Goal: Information Seeking & Learning: Find specific fact

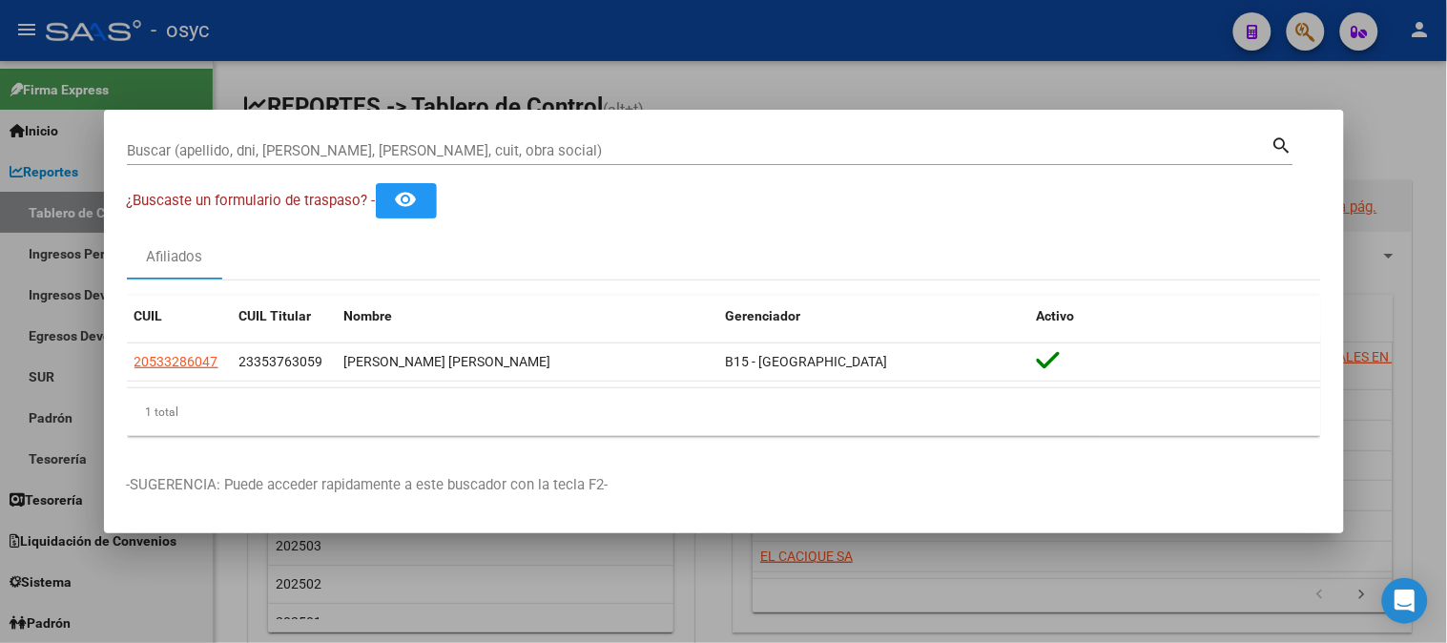
click at [748, 79] on div at bounding box center [723, 321] width 1447 height 643
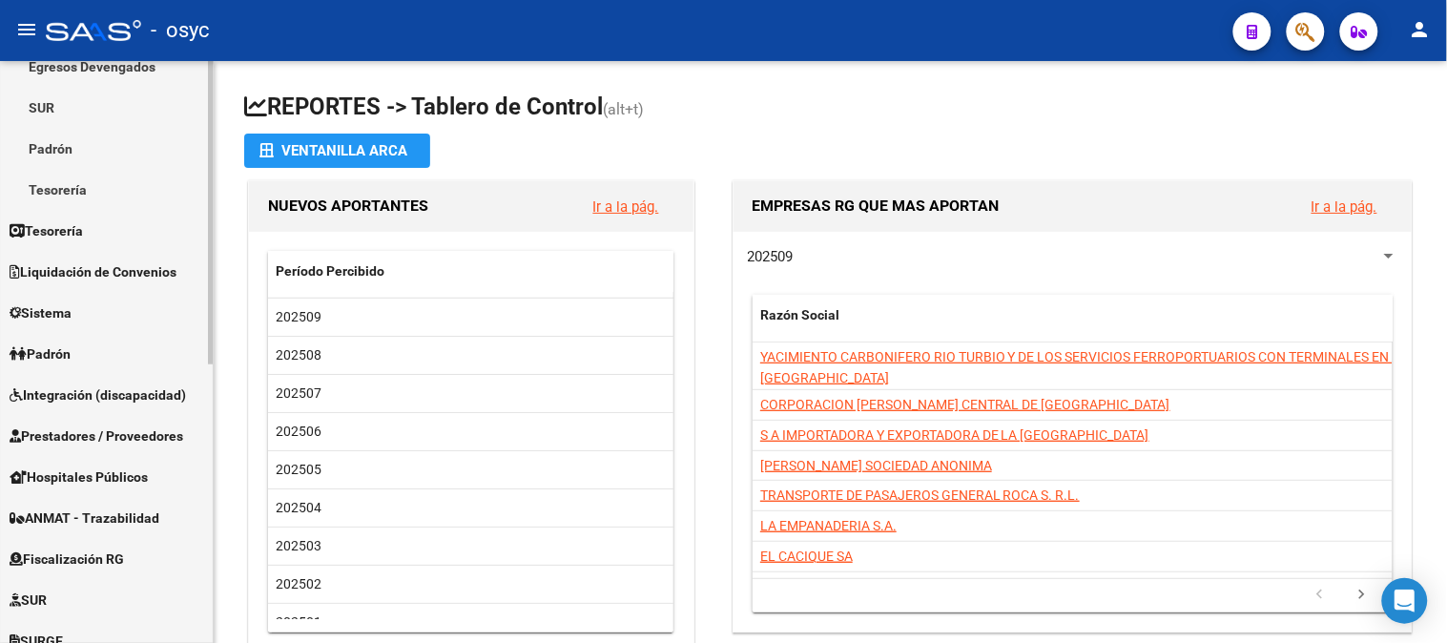
scroll to position [214, 0]
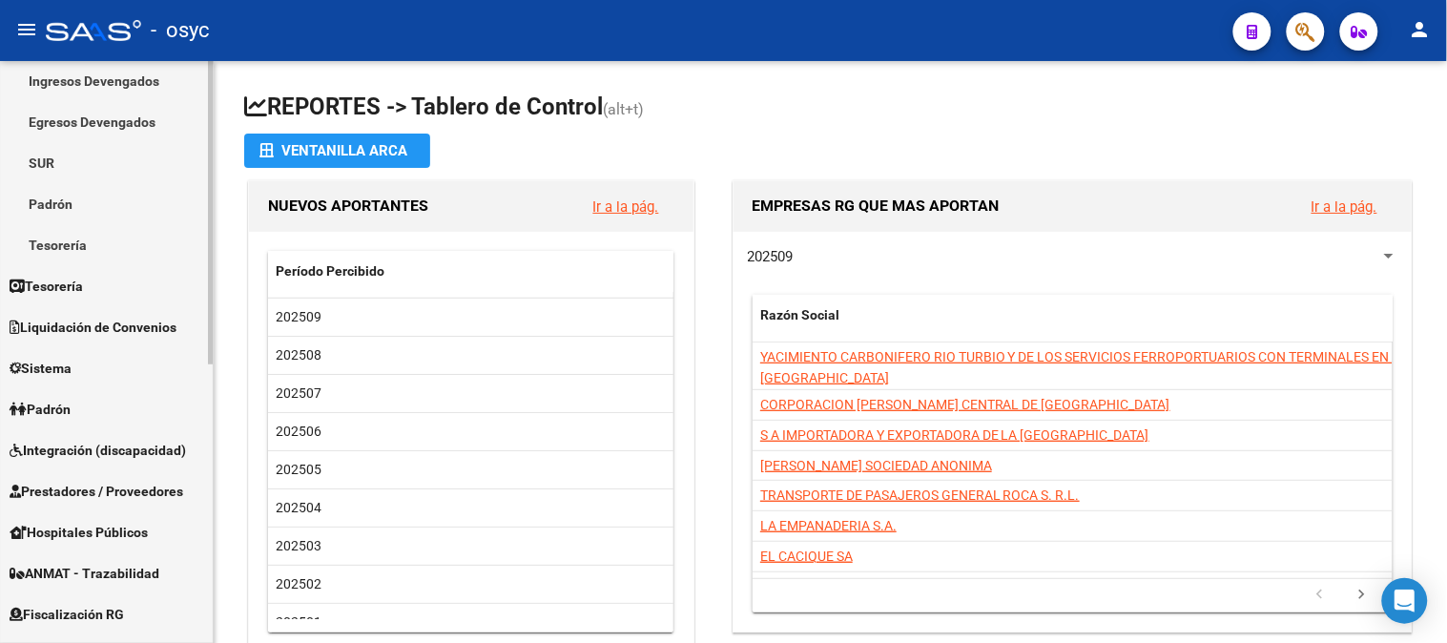
click at [98, 327] on span "Liquidación de Convenios" at bounding box center [93, 327] width 167 height 21
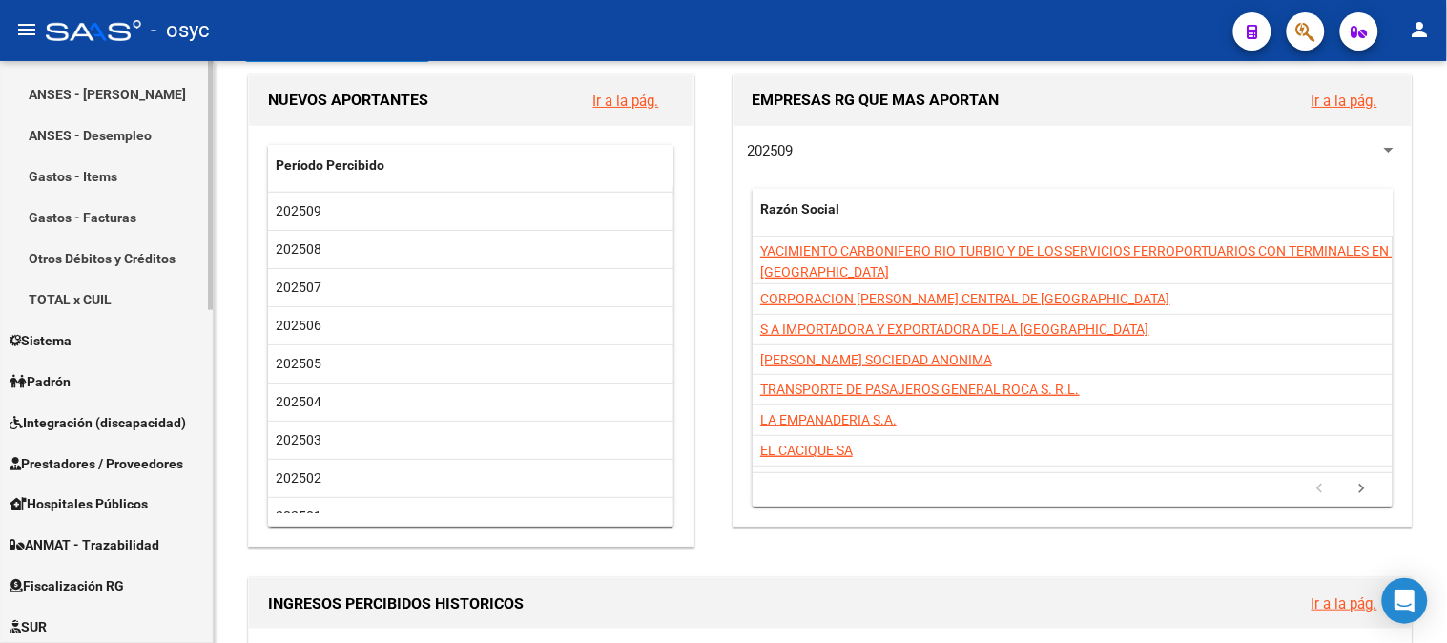
scroll to position [529, 0]
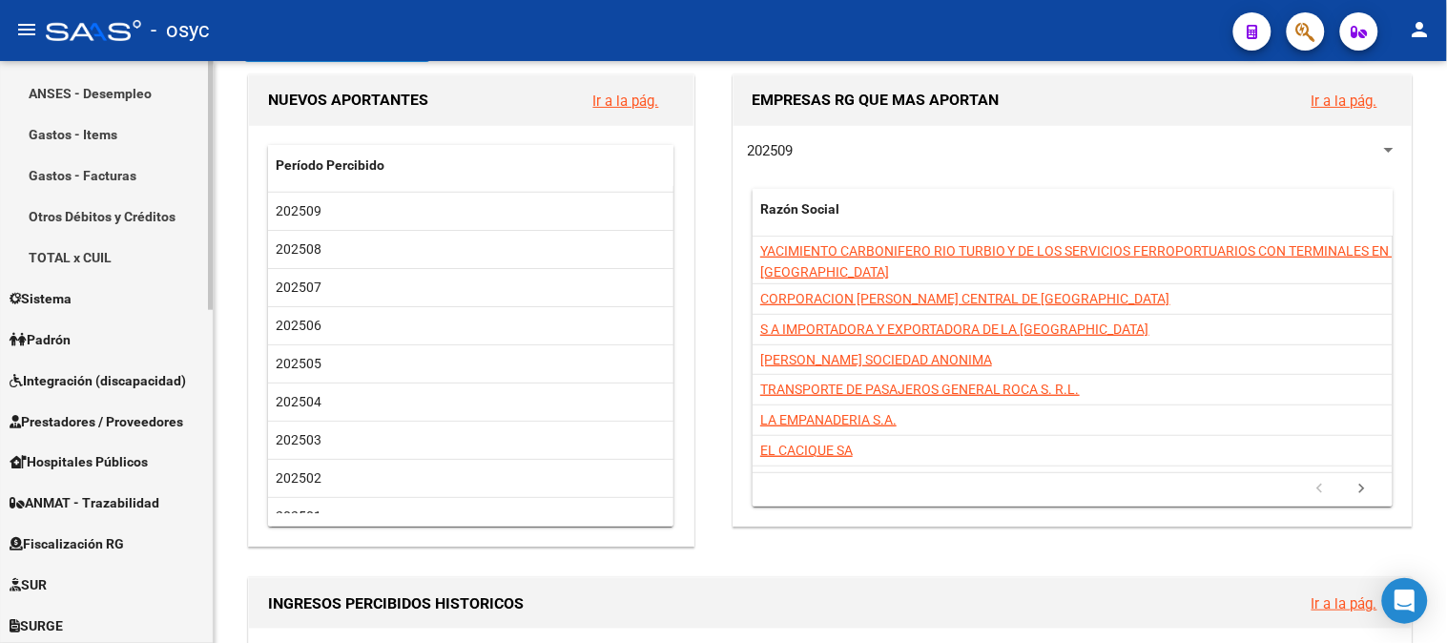
click at [103, 289] on link "Sistema" at bounding box center [106, 297] width 213 height 41
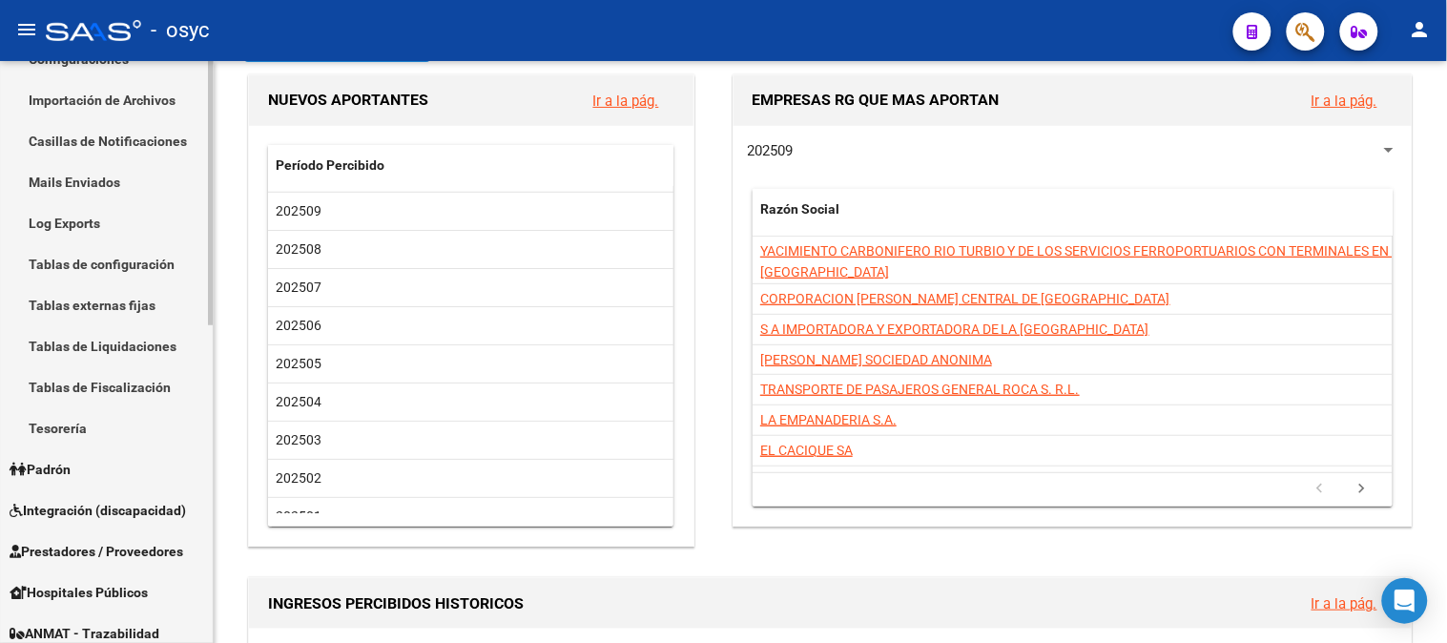
scroll to position [423, 0]
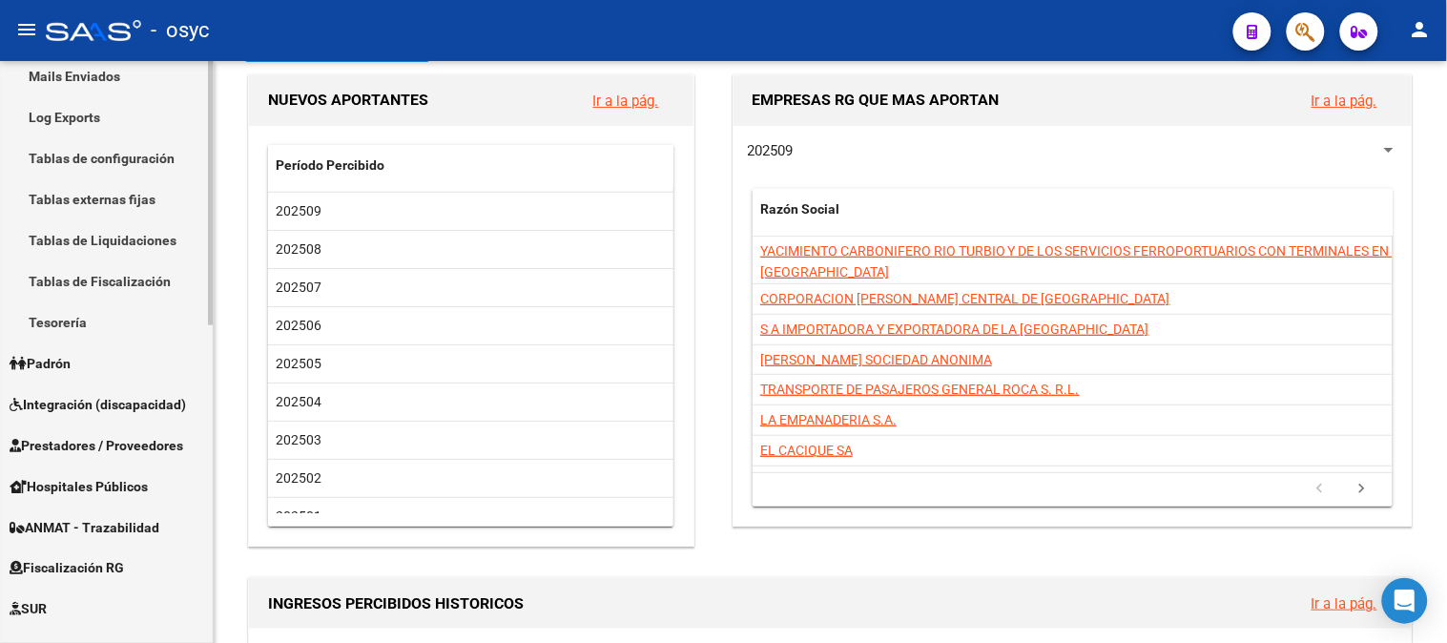
click at [71, 378] on link "Padrón" at bounding box center [106, 362] width 213 height 41
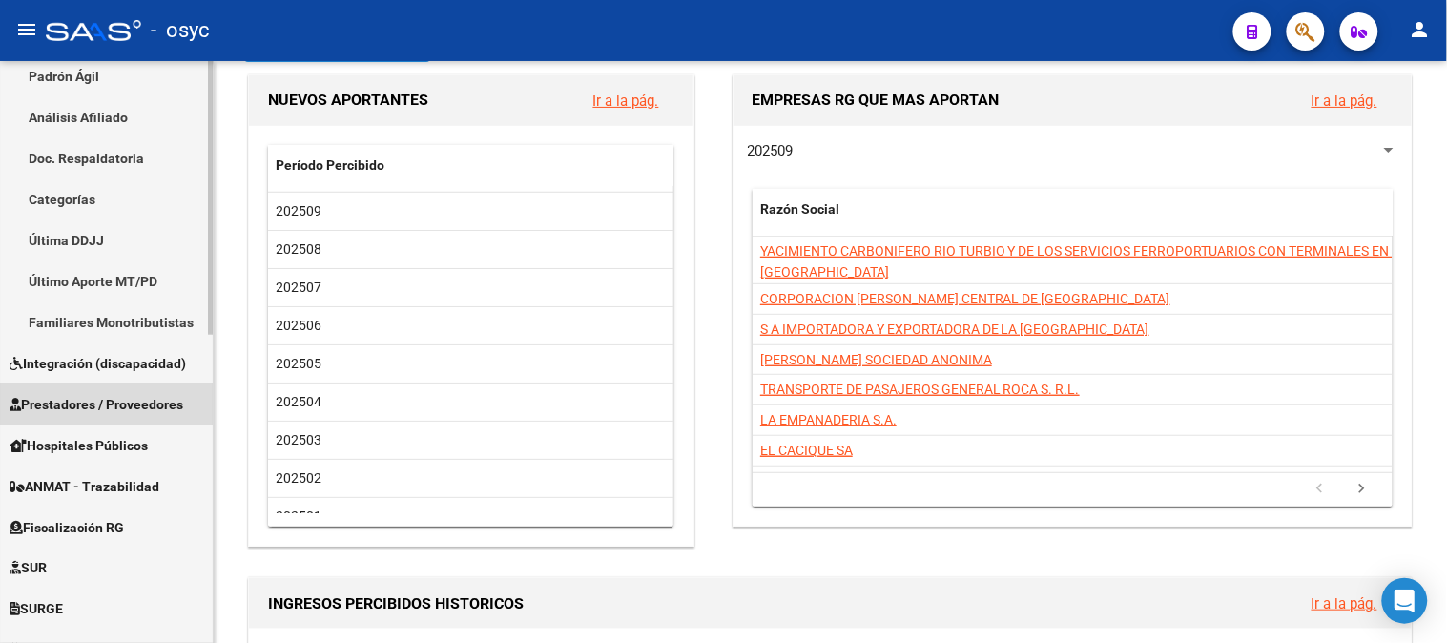
click at [128, 399] on span "Prestadores / Proveedores" at bounding box center [97, 404] width 174 height 21
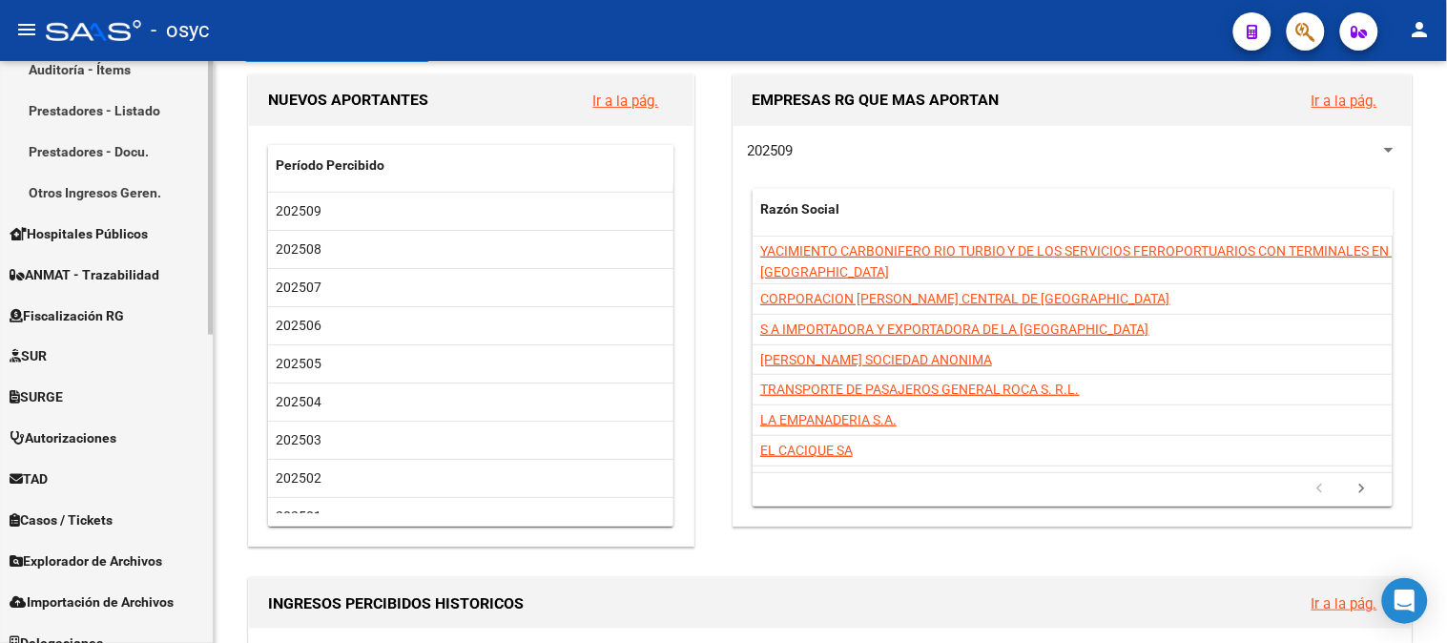
scroll to position [654, 0]
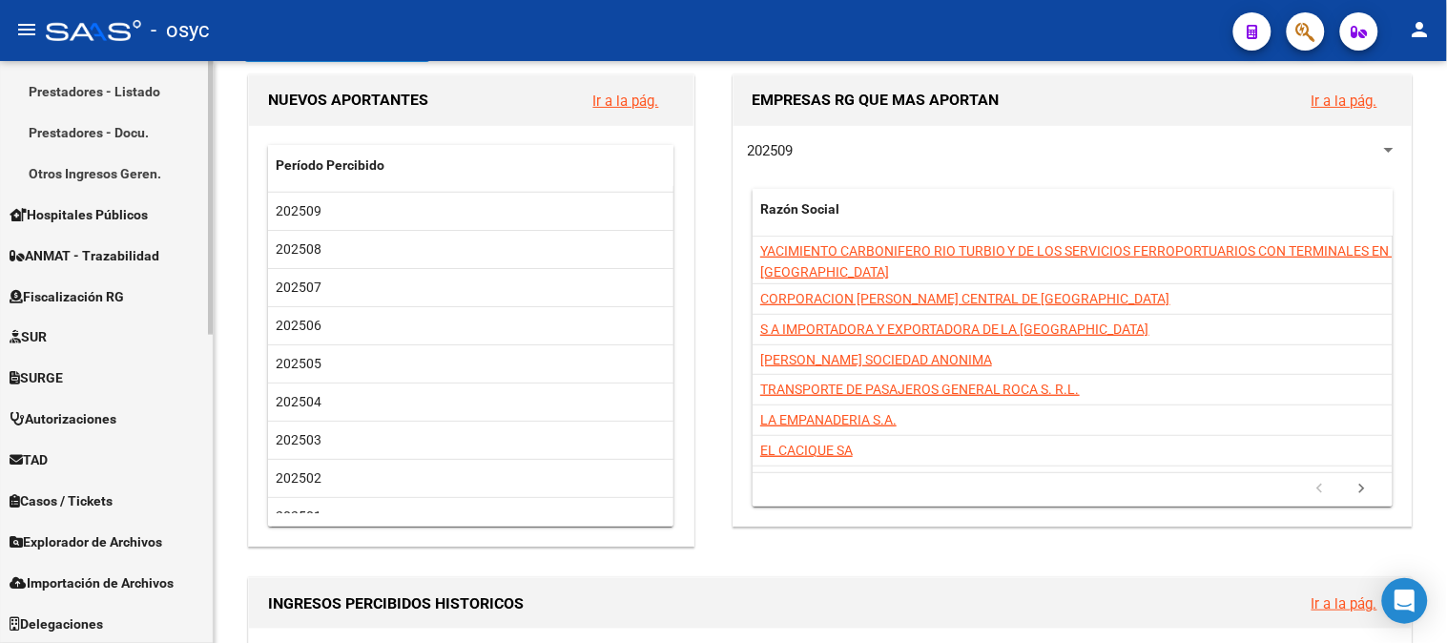
click at [126, 586] on span "Importación de Archivos" at bounding box center [92, 583] width 164 height 21
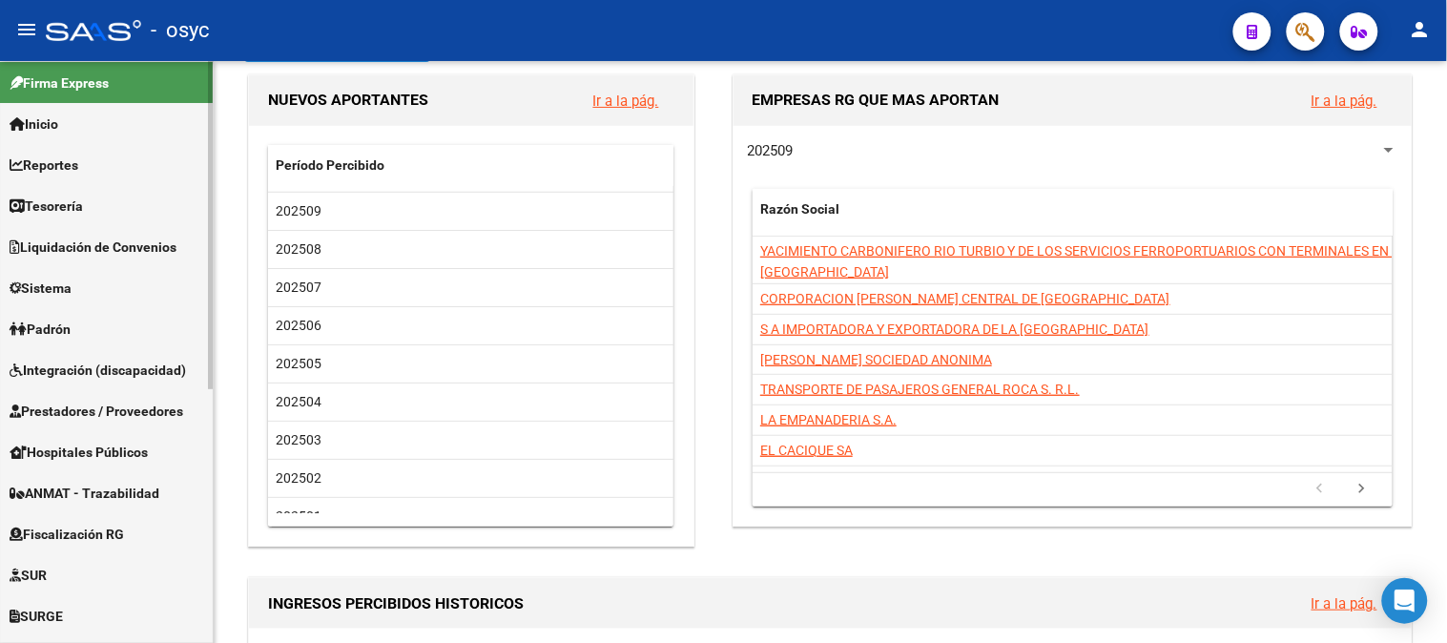
scroll to position [0, 0]
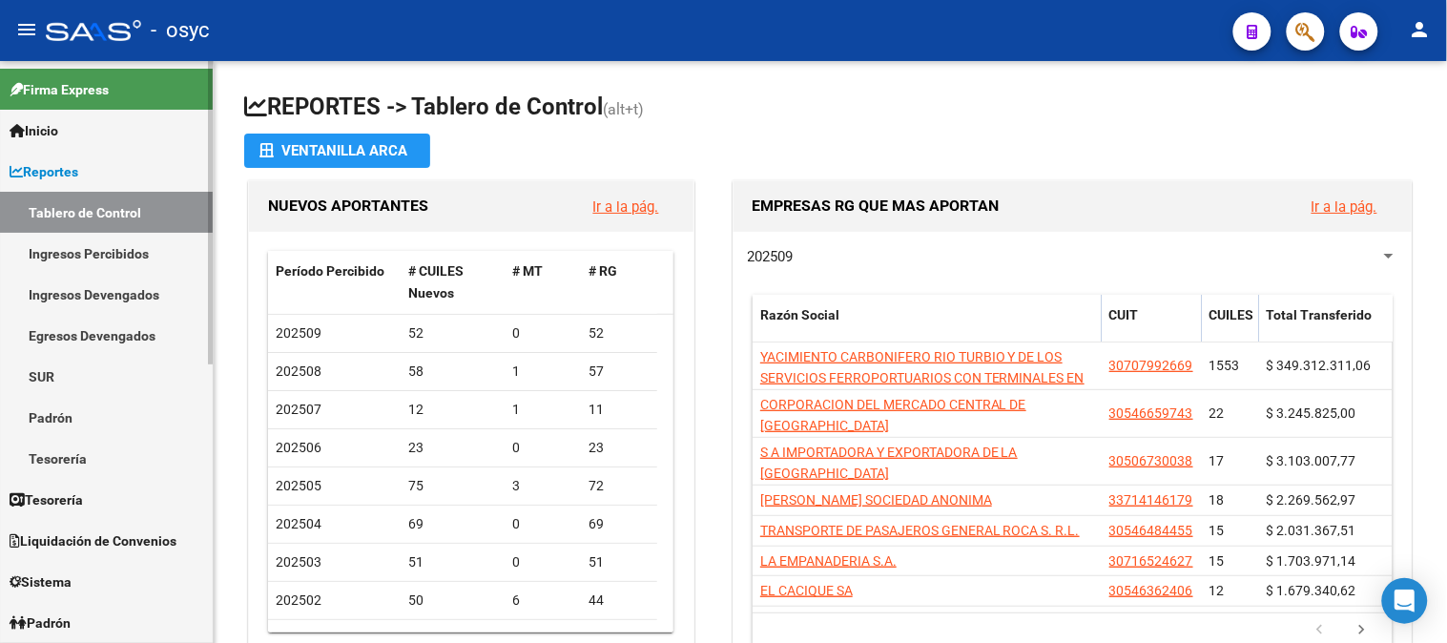
scroll to position [106, 0]
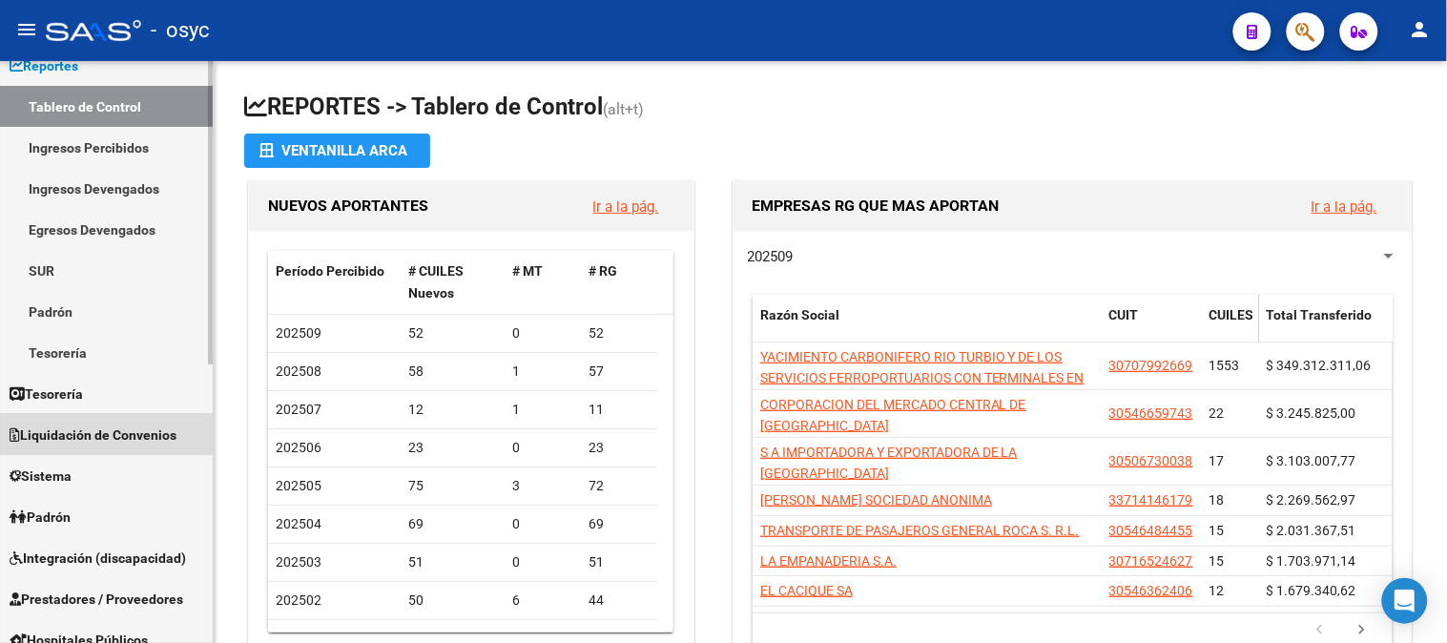
click at [125, 440] on span "Liquidación de Convenios" at bounding box center [93, 434] width 167 height 21
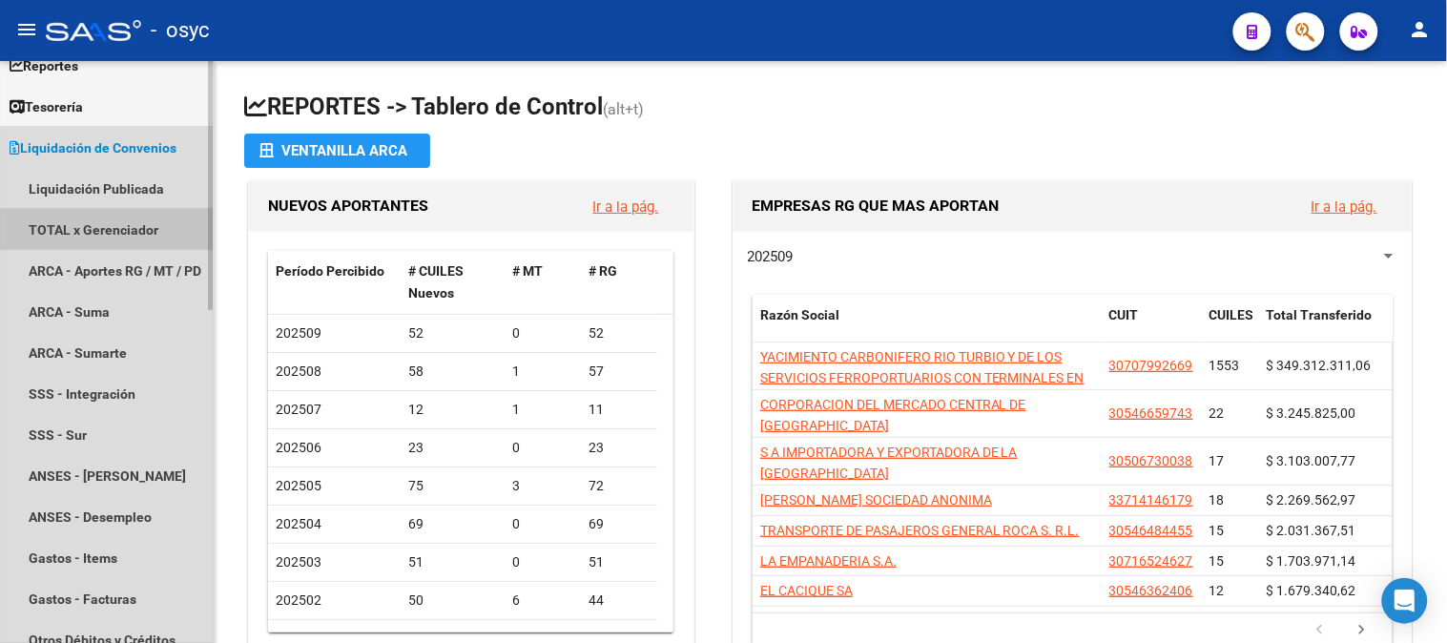
click at [150, 230] on link "TOTAL x Gerenciador" at bounding box center [106, 229] width 213 height 41
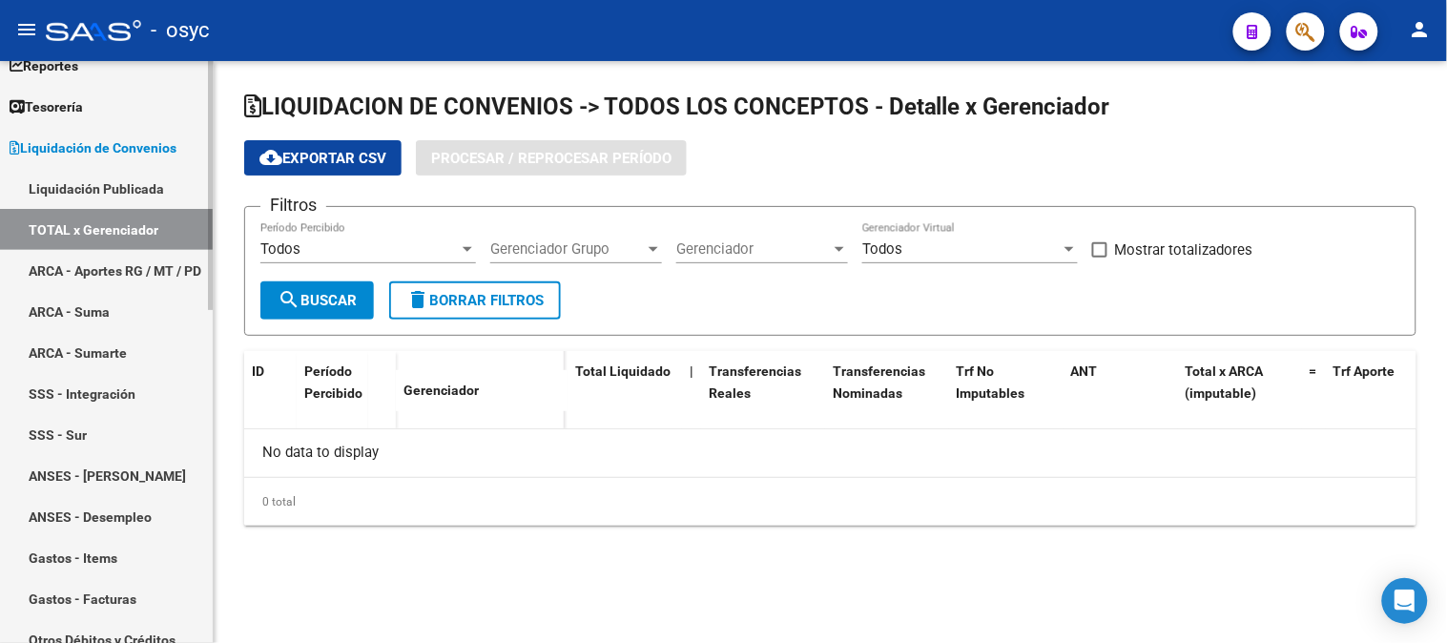
checkbox input "true"
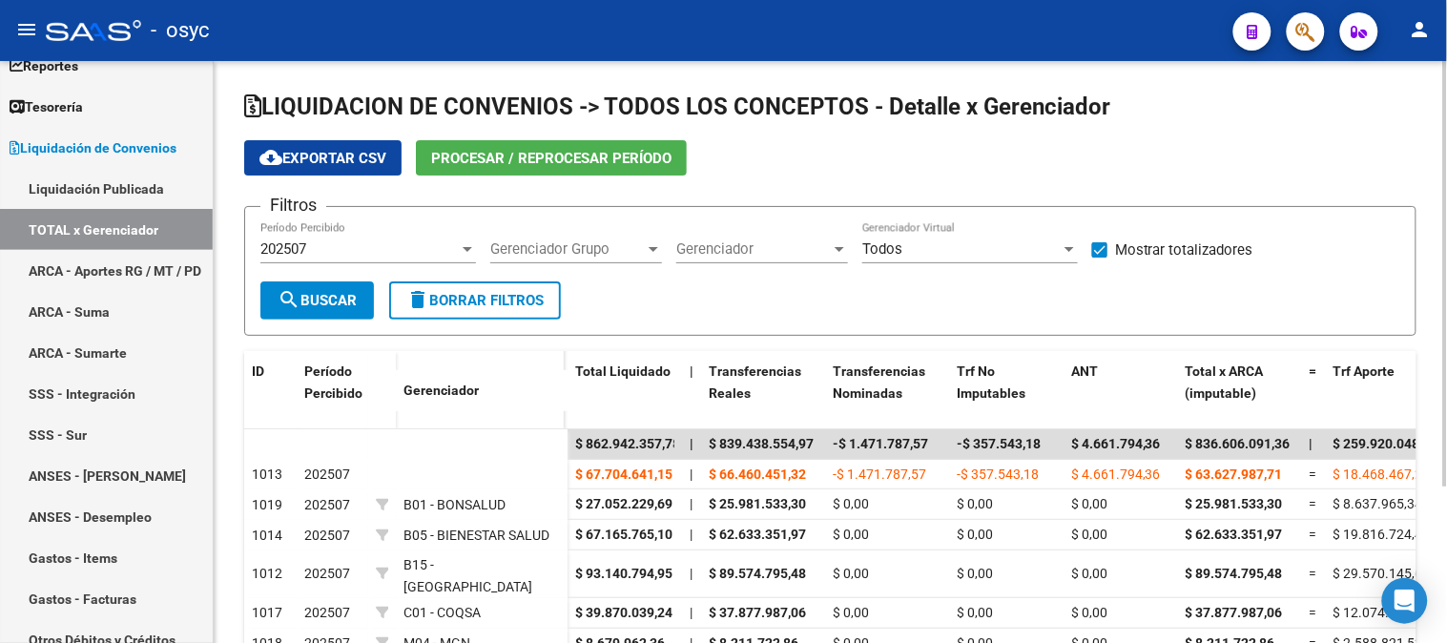
click at [460, 244] on div at bounding box center [467, 248] width 17 height 15
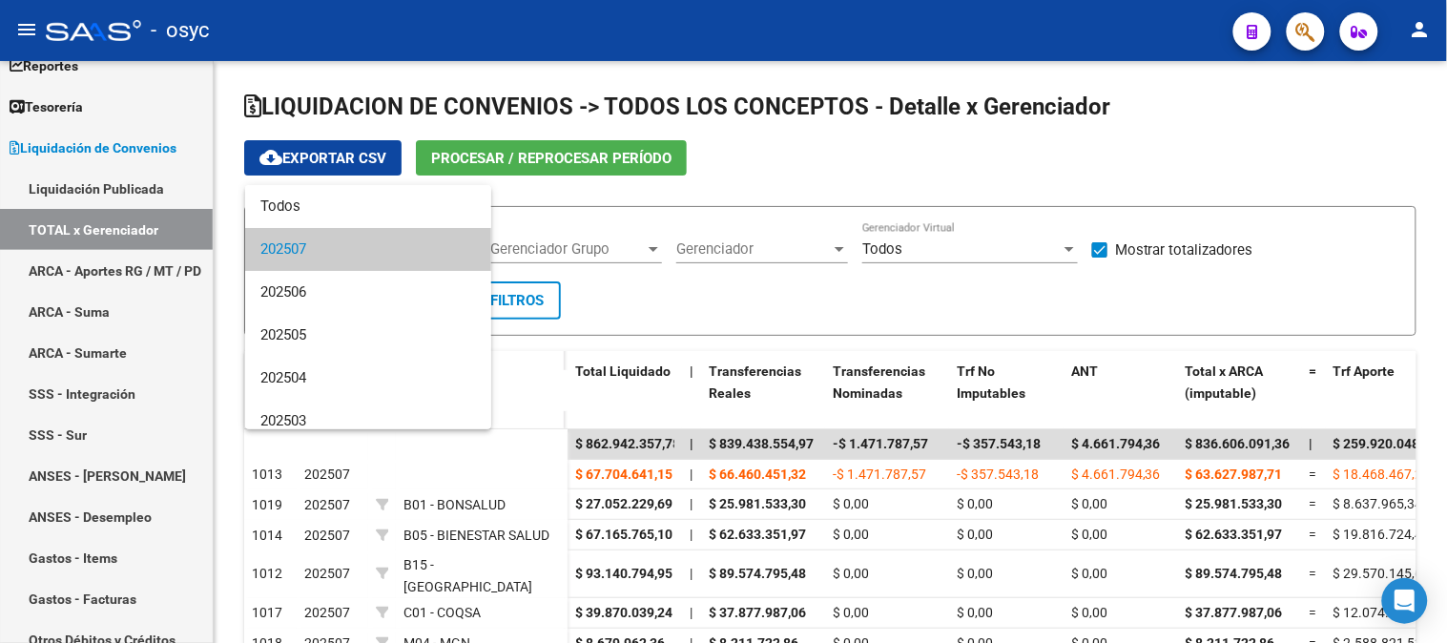
click at [884, 160] on div at bounding box center [723, 321] width 1447 height 643
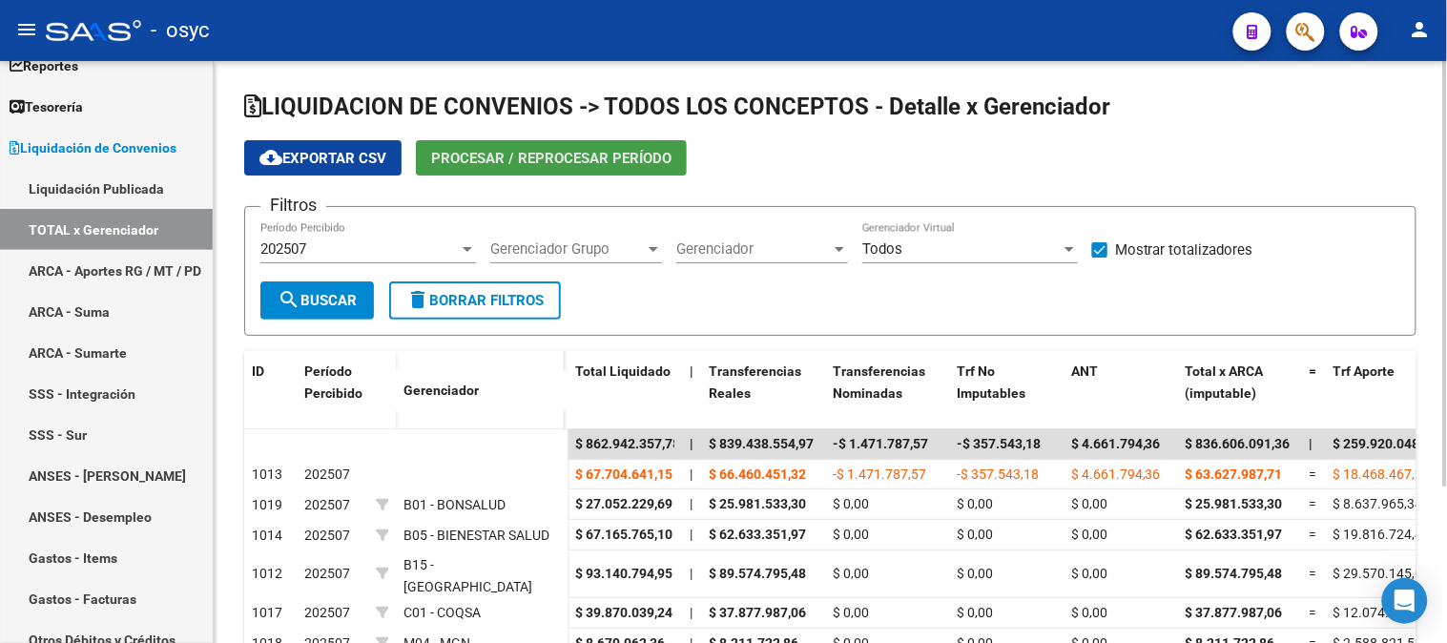
click at [480, 157] on span "Procesar / Reprocesar período" at bounding box center [551, 158] width 240 height 17
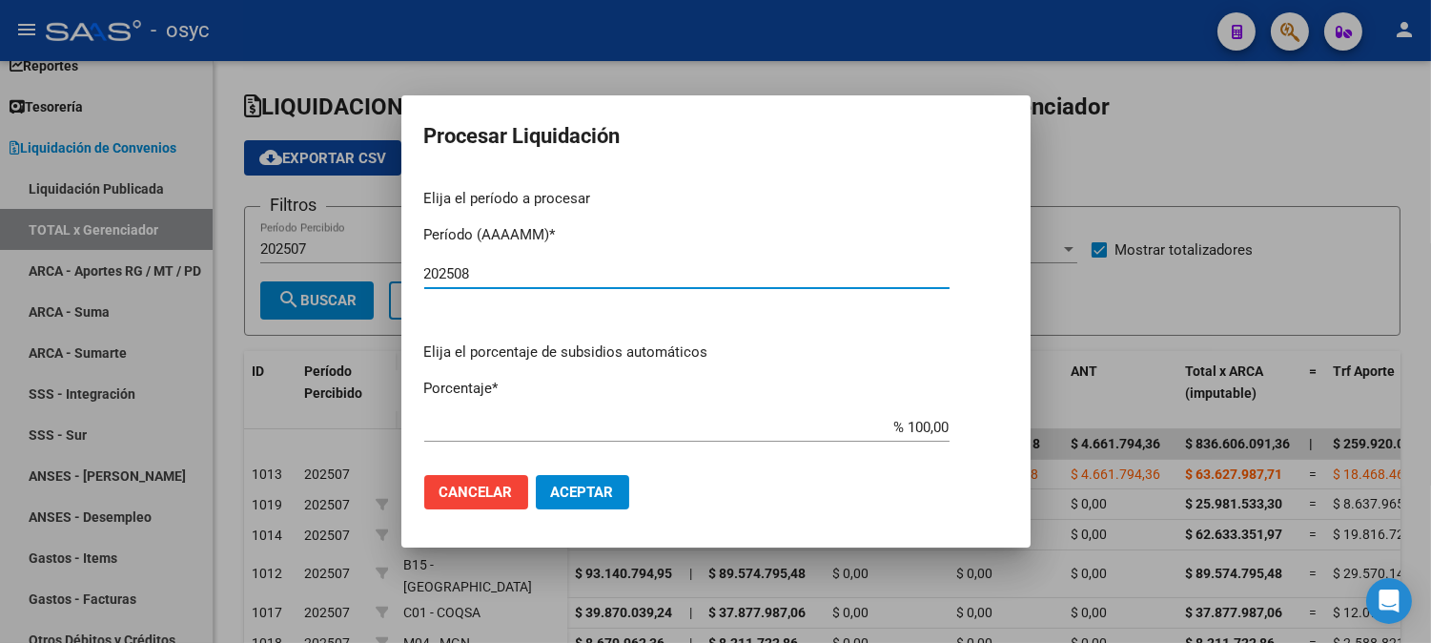
type input "202508"
drag, startPoint x: 635, startPoint y: 473, endPoint x: 537, endPoint y: 513, distance: 106.1
click at [632, 474] on mat-dialog-actions "Cancelar Aceptar" at bounding box center [716, 492] width 584 height 65
click at [537, 513] on mat-dialog-actions "Cancelar Aceptar" at bounding box center [716, 492] width 584 height 65
click at [585, 497] on span "Aceptar" at bounding box center [582, 491] width 63 height 17
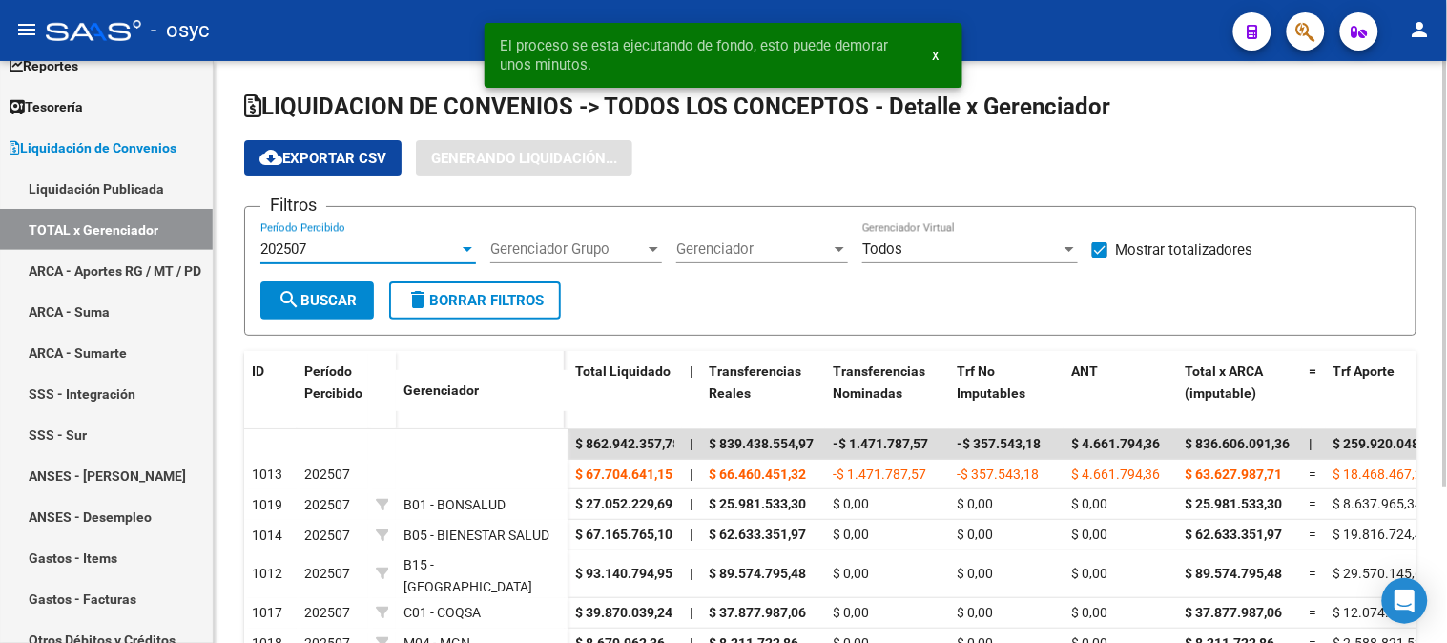
click at [441, 257] on div "202507" at bounding box center [359, 248] width 198 height 17
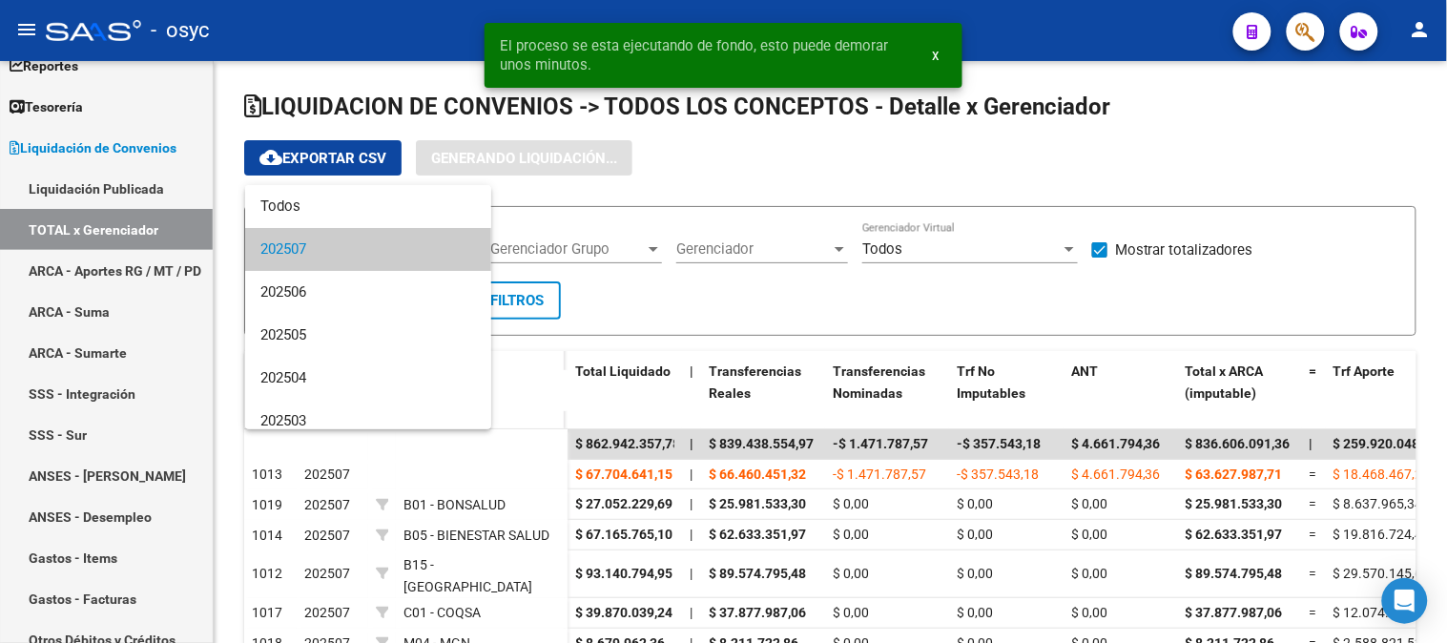
click at [715, 177] on div at bounding box center [723, 321] width 1447 height 643
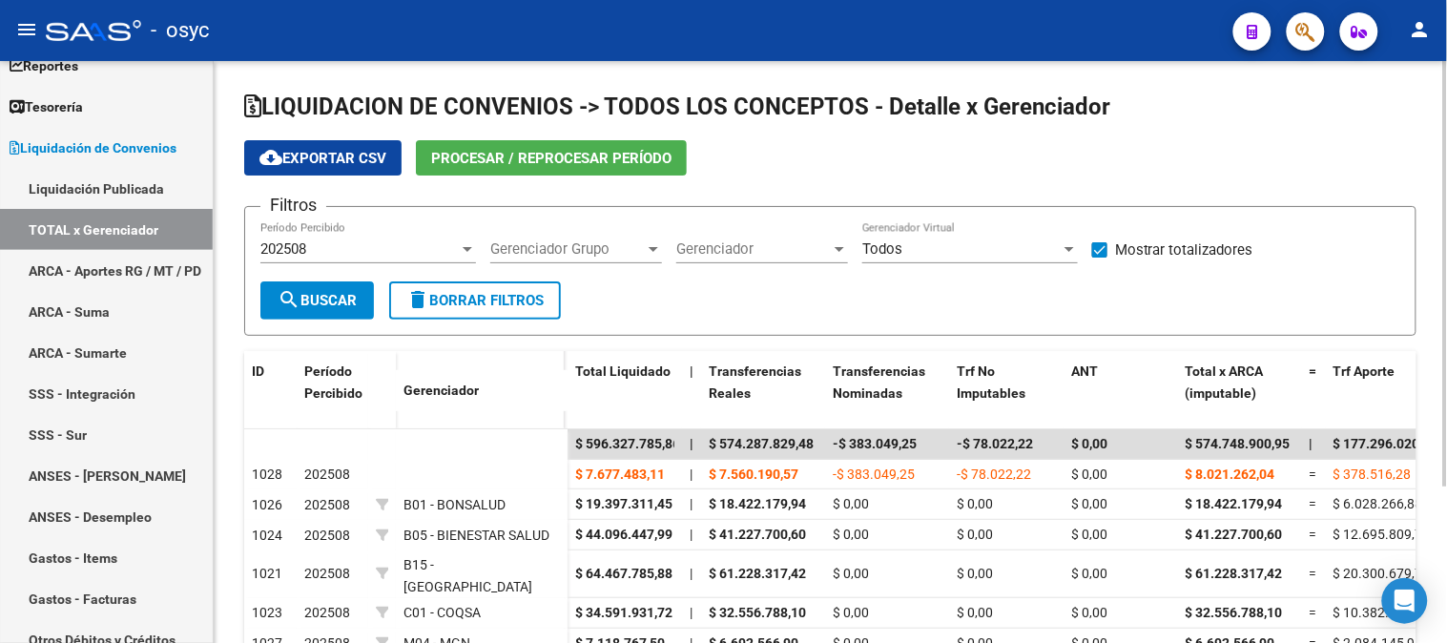
click at [341, 299] on span "search Buscar" at bounding box center [316, 300] width 79 height 17
click at [633, 252] on span "Gerenciador Grupo" at bounding box center [567, 248] width 154 height 17
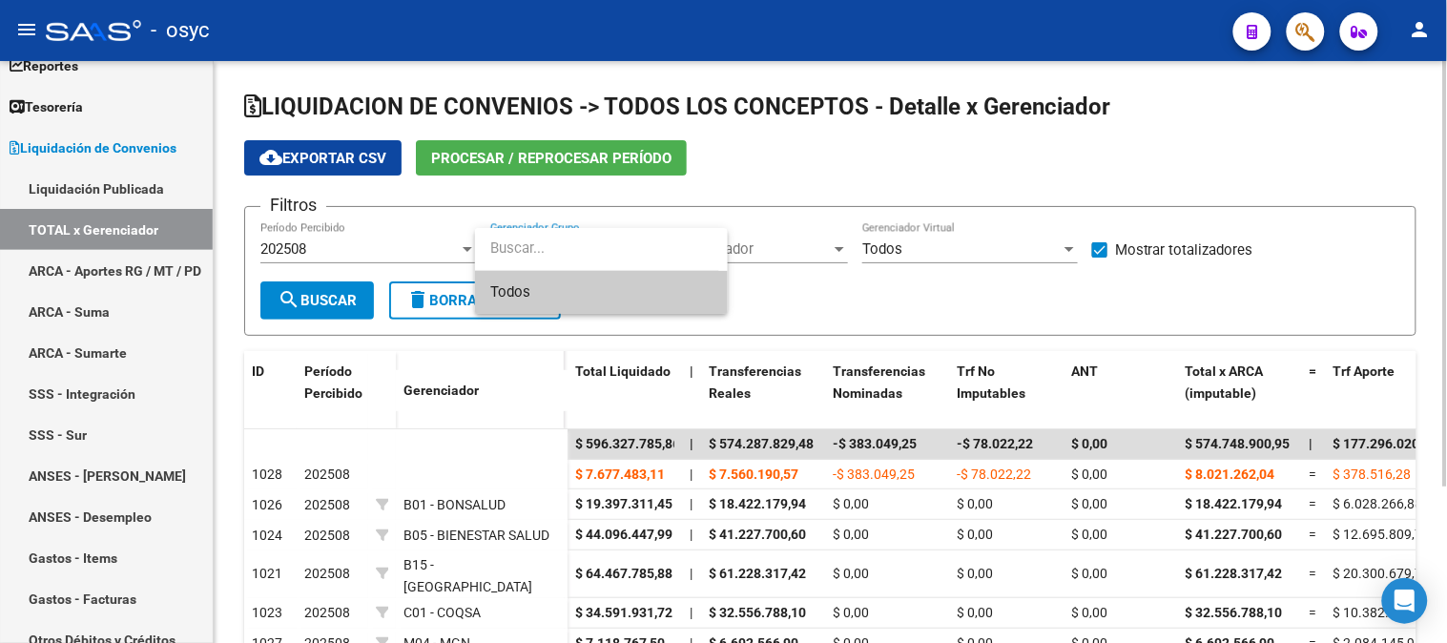
drag, startPoint x: 773, startPoint y: 150, endPoint x: 808, endPoint y: 238, distance: 95.1
click at [774, 150] on div at bounding box center [723, 321] width 1447 height 643
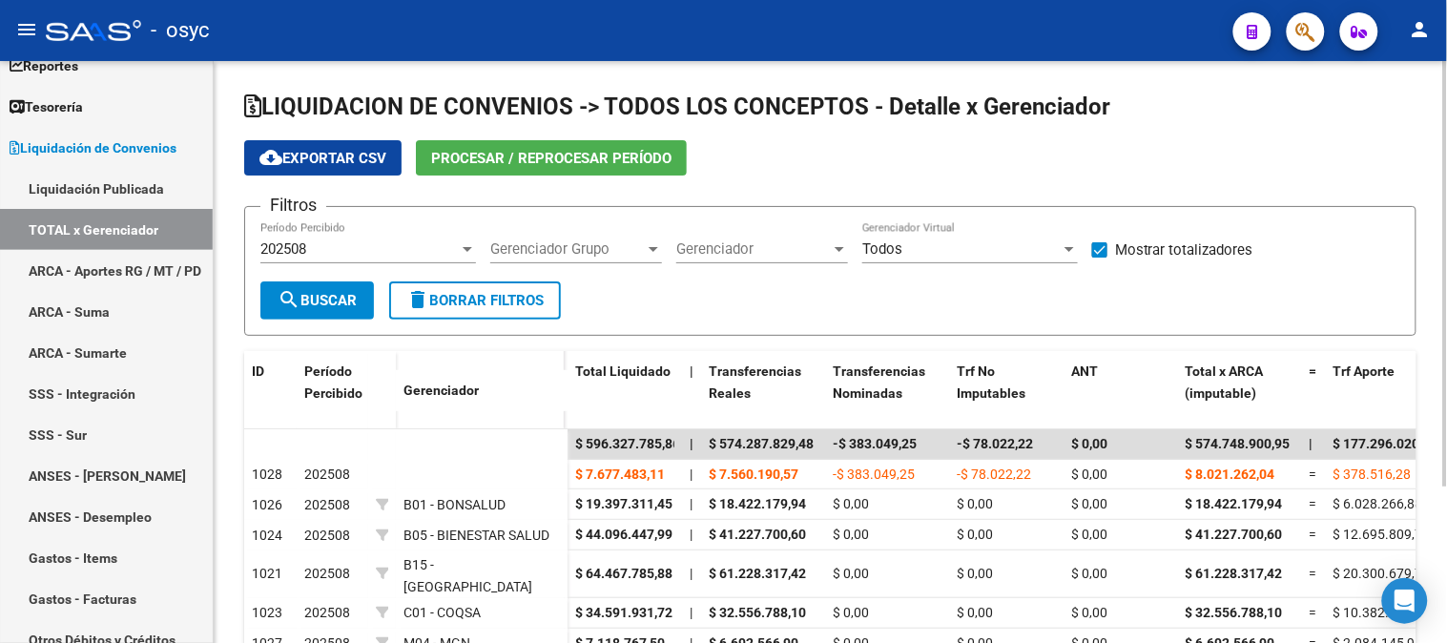
drag, startPoint x: 824, startPoint y: 273, endPoint x: 813, endPoint y: 260, distance: 16.2
click at [821, 272] on div "Gerenciador Gerenciador" at bounding box center [762, 251] width 172 height 59
click at [813, 260] on div "Gerenciador Gerenciador" at bounding box center [762, 242] width 172 height 41
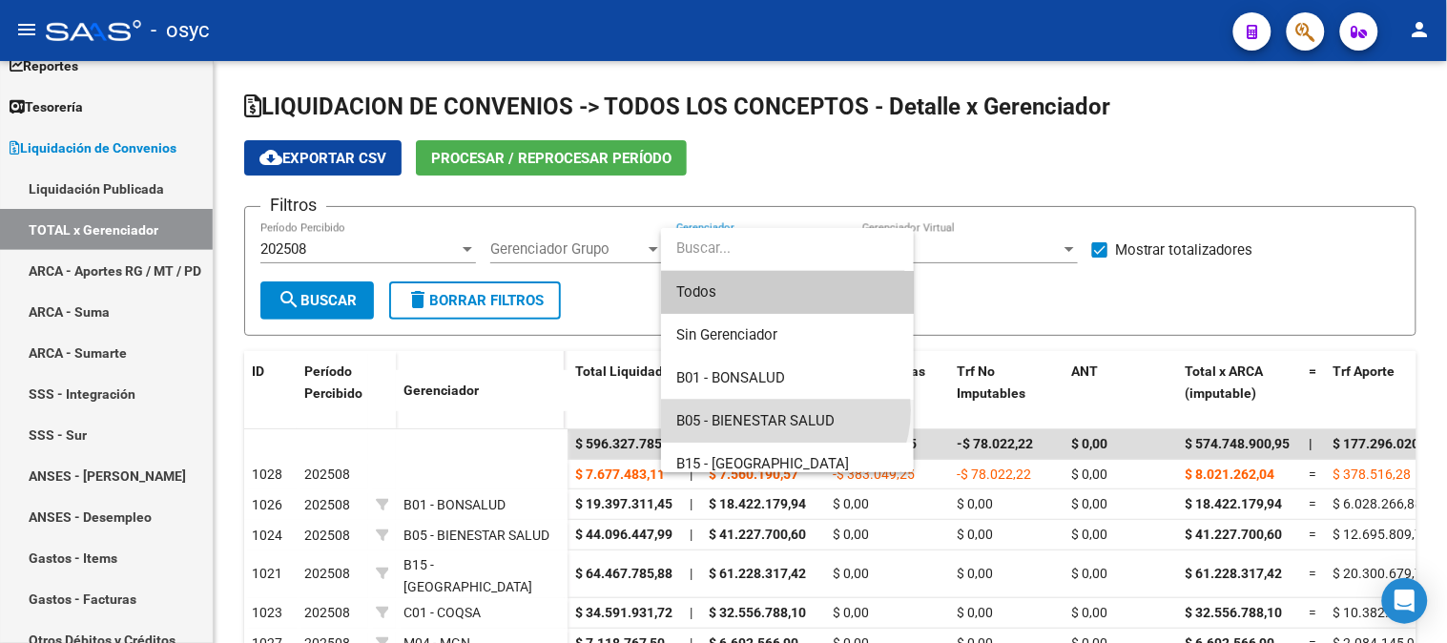
click at [784, 410] on span "B05 - BIENESTAR SALUD" at bounding box center [787, 421] width 222 height 43
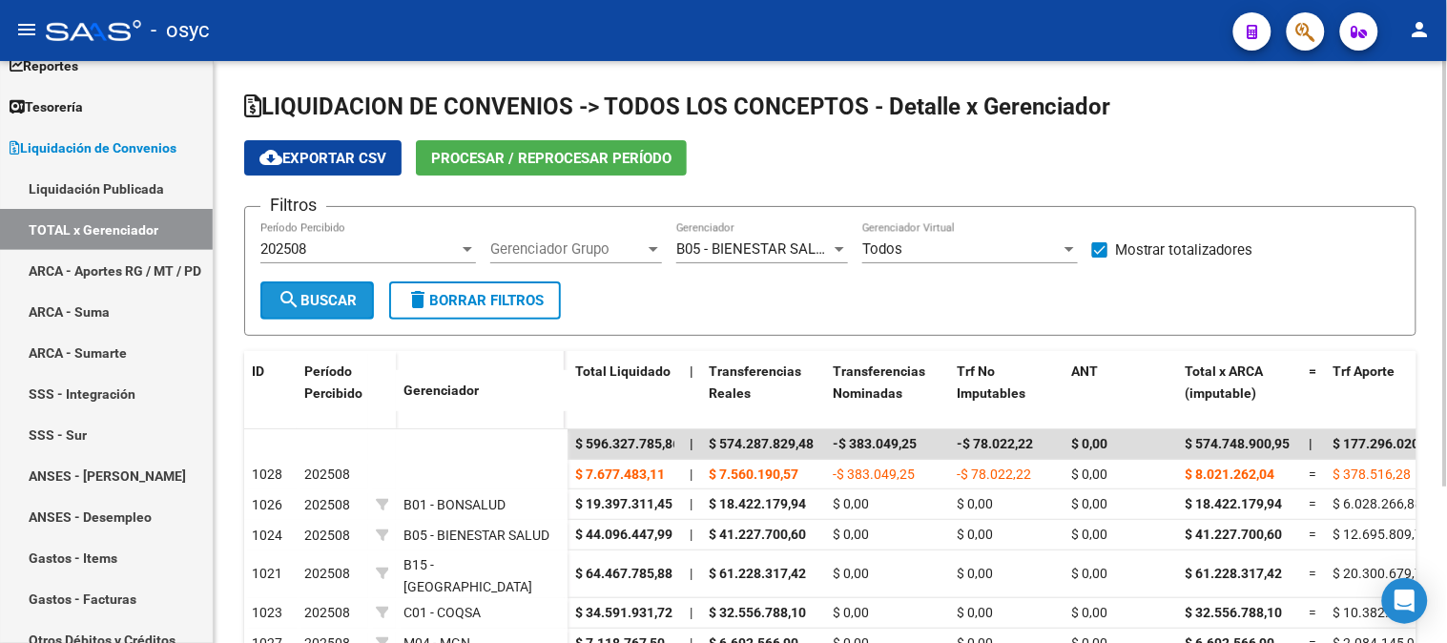
click at [309, 290] on button "search Buscar" at bounding box center [316, 300] width 113 height 38
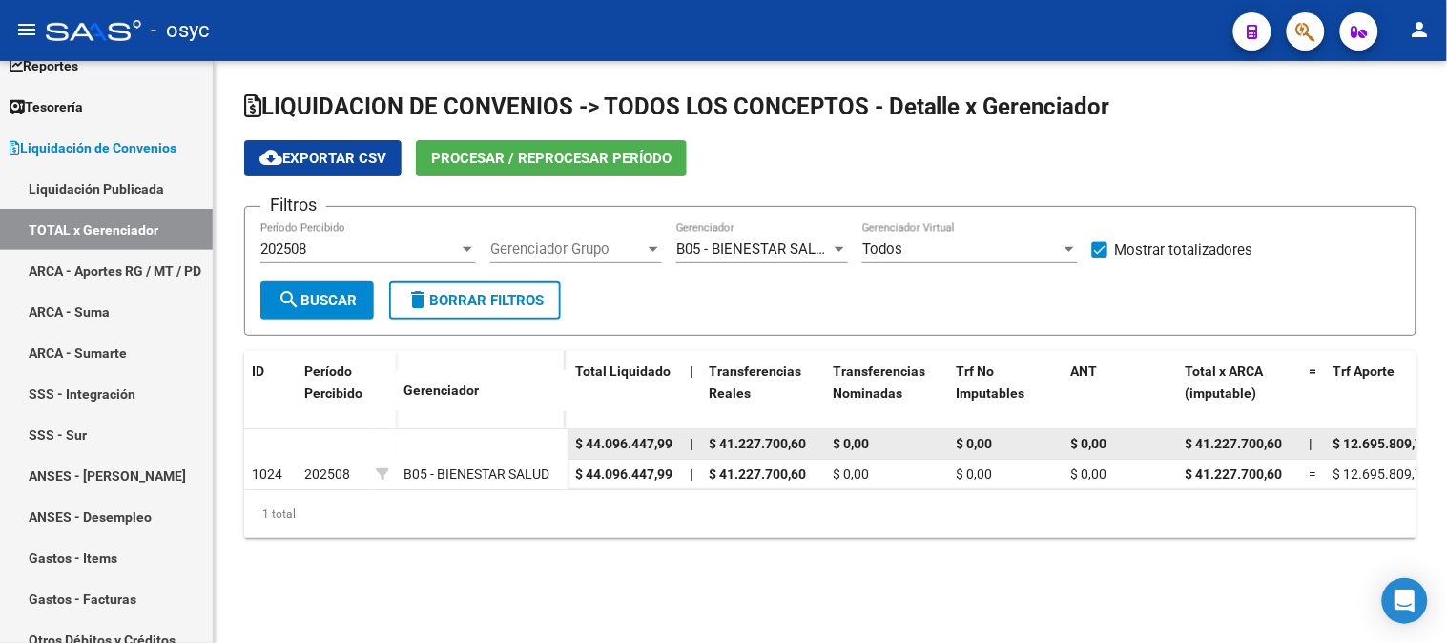
drag, startPoint x: 573, startPoint y: 436, endPoint x: 671, endPoint y: 445, distance: 98.7
click at [671, 445] on datatable-body-cell "$ 44.096.447,99" at bounding box center [624, 444] width 114 height 30
copy span "$ 44.096.447,99"
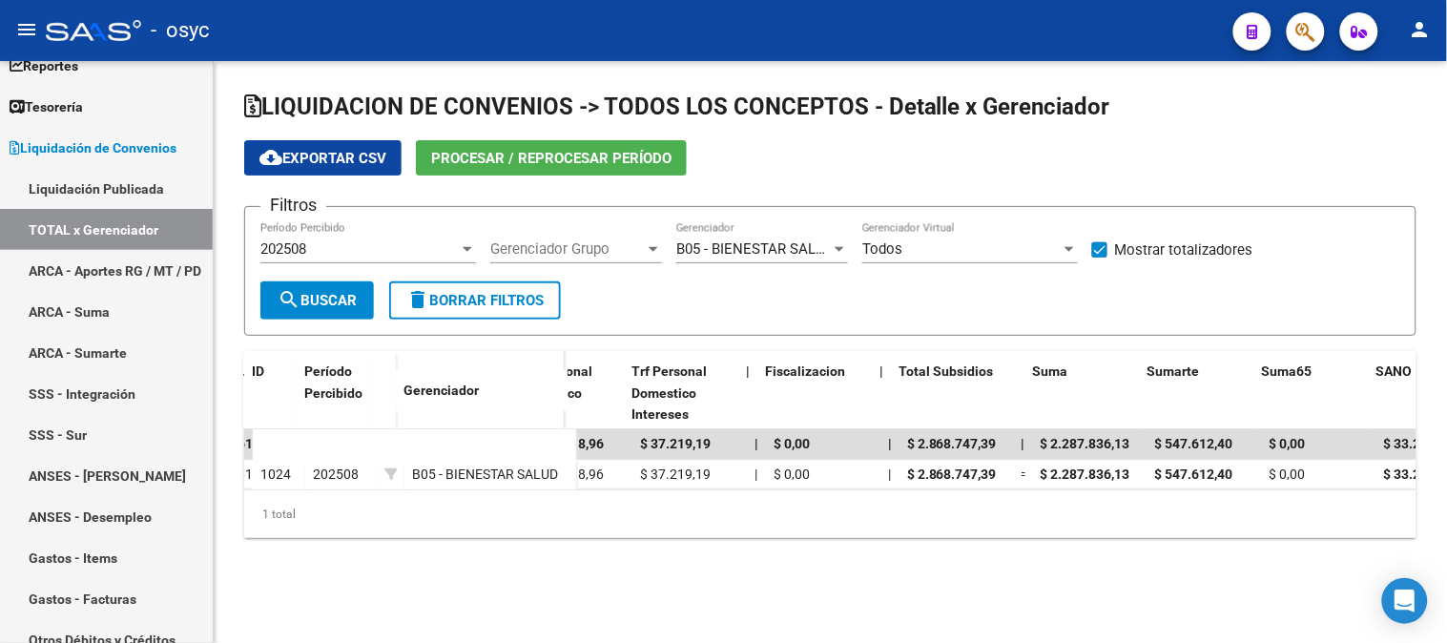
scroll to position [0, 1518]
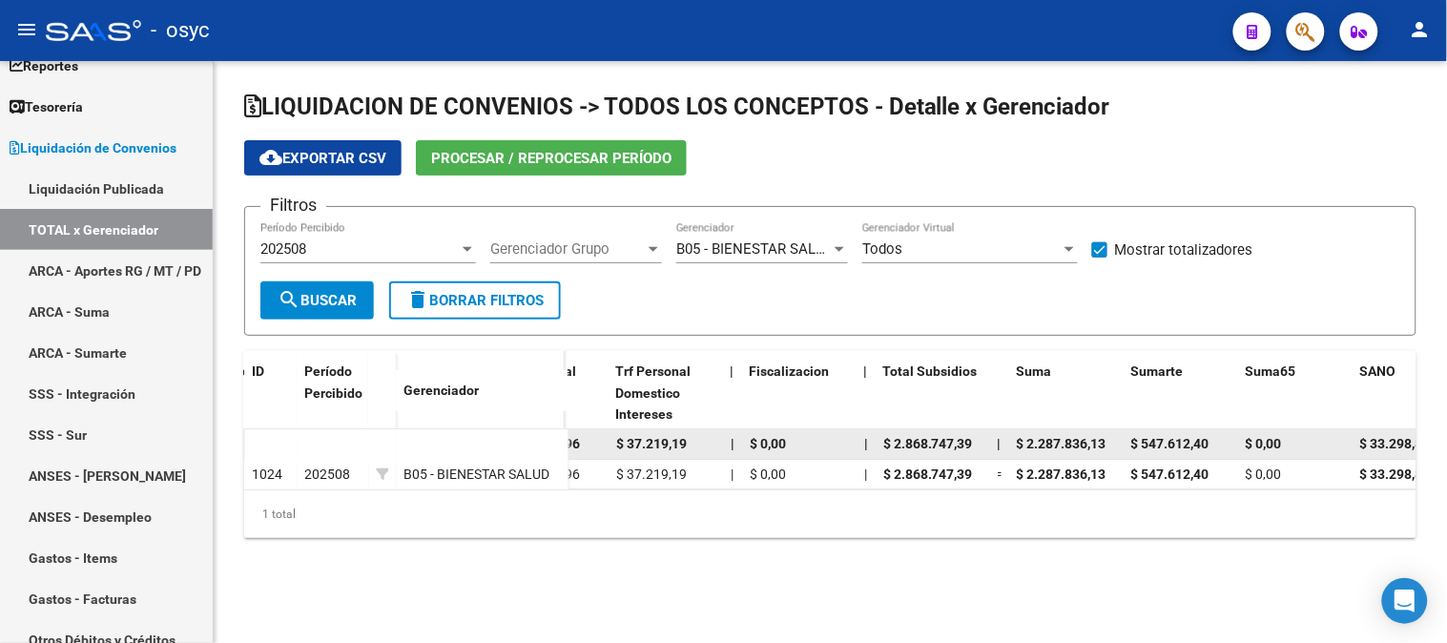
drag, startPoint x: 1012, startPoint y: 449, endPoint x: 1108, endPoint y: 453, distance: 96.4
click at [1108, 453] on datatable-body-cell "$ 2.287.836,13" at bounding box center [1066, 444] width 114 height 30
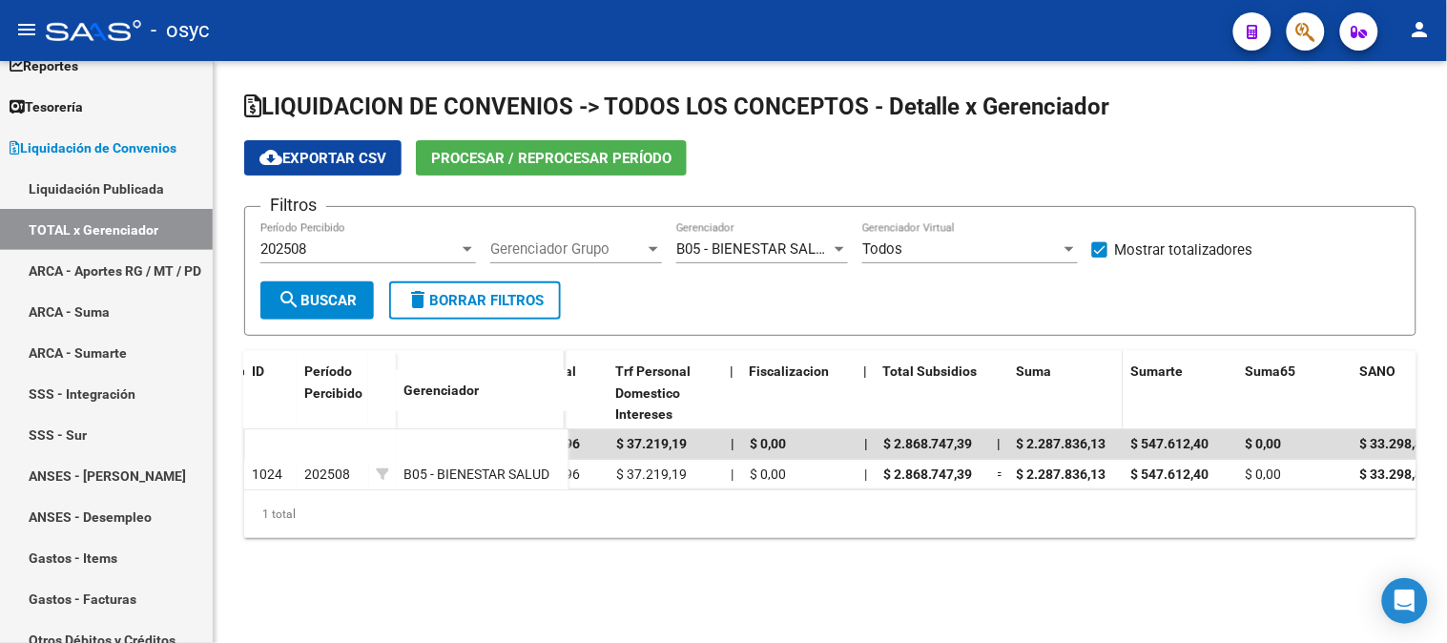
copy span "$ 2.287.836,13"
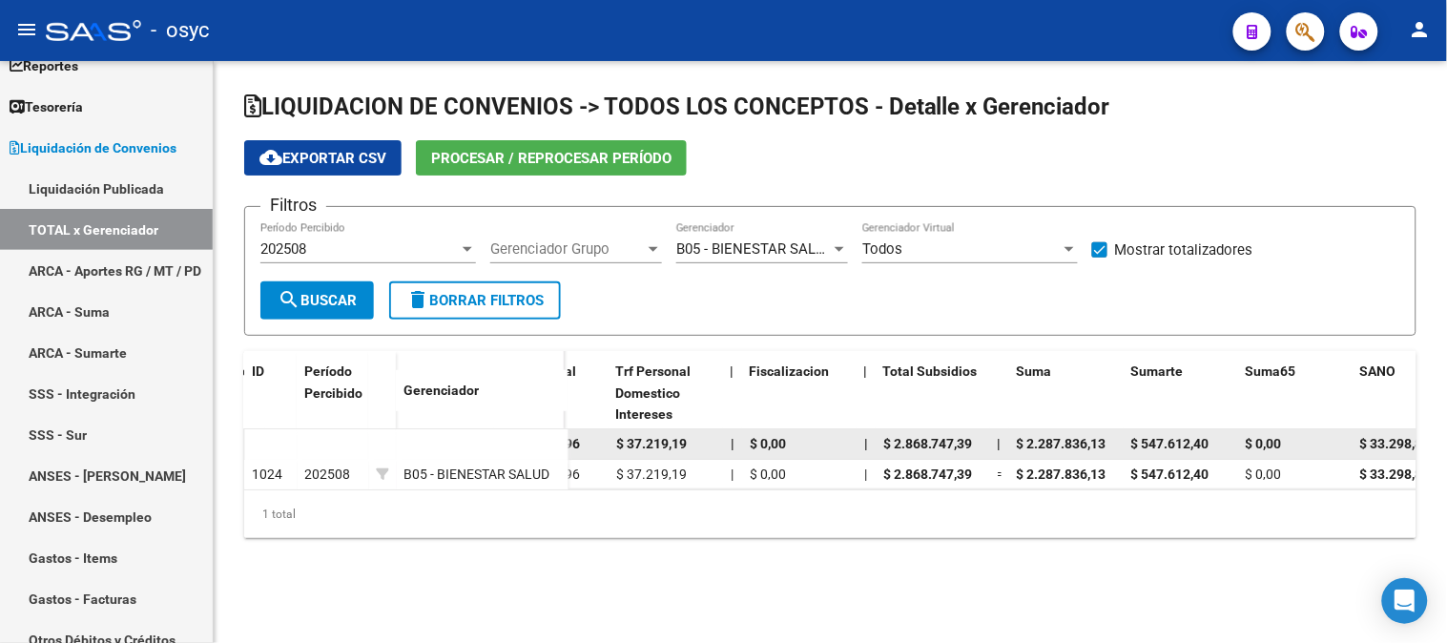
drag, startPoint x: 1126, startPoint y: 445, endPoint x: 1232, endPoint y: 446, distance: 105.8
click at [1232, 446] on datatable-body-cell "$ 547.612,40" at bounding box center [1180, 444] width 114 height 30
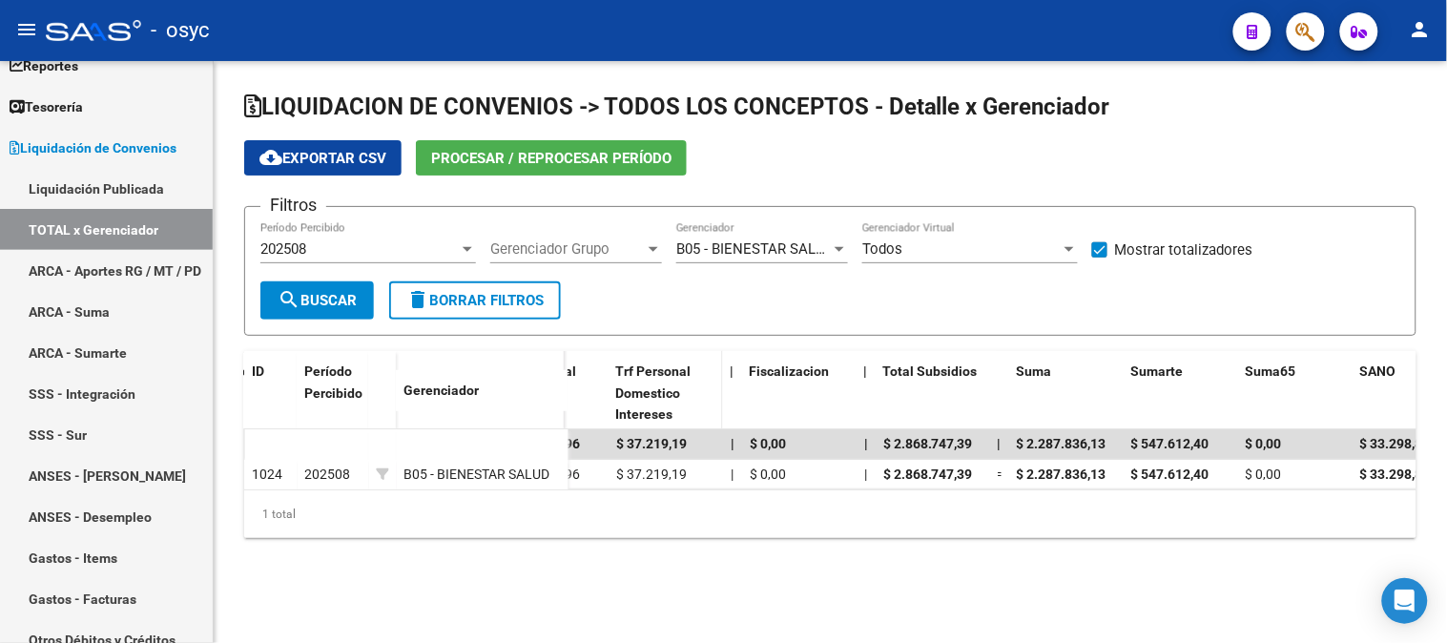
copy span "$ 547.612,40"
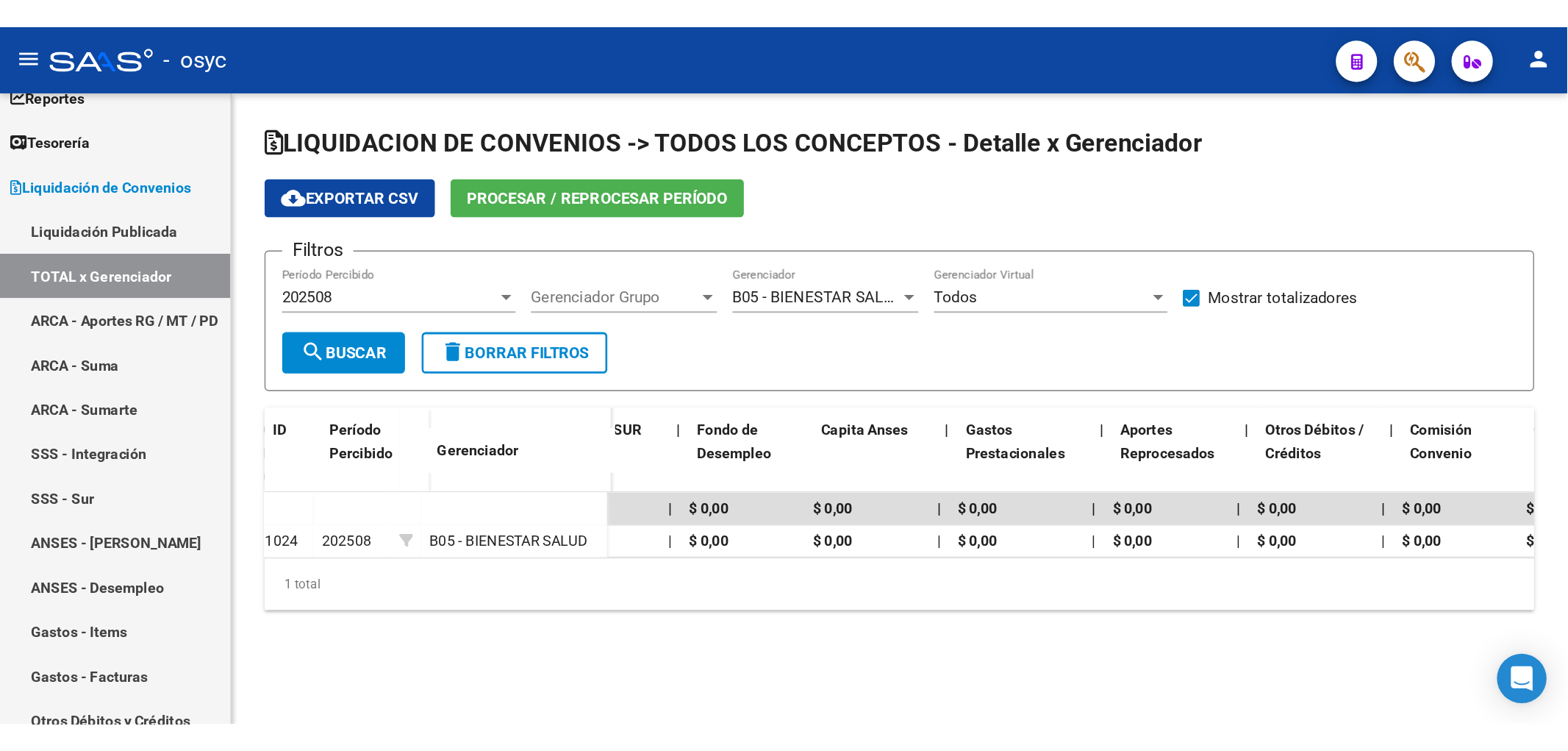
scroll to position [0, 2295]
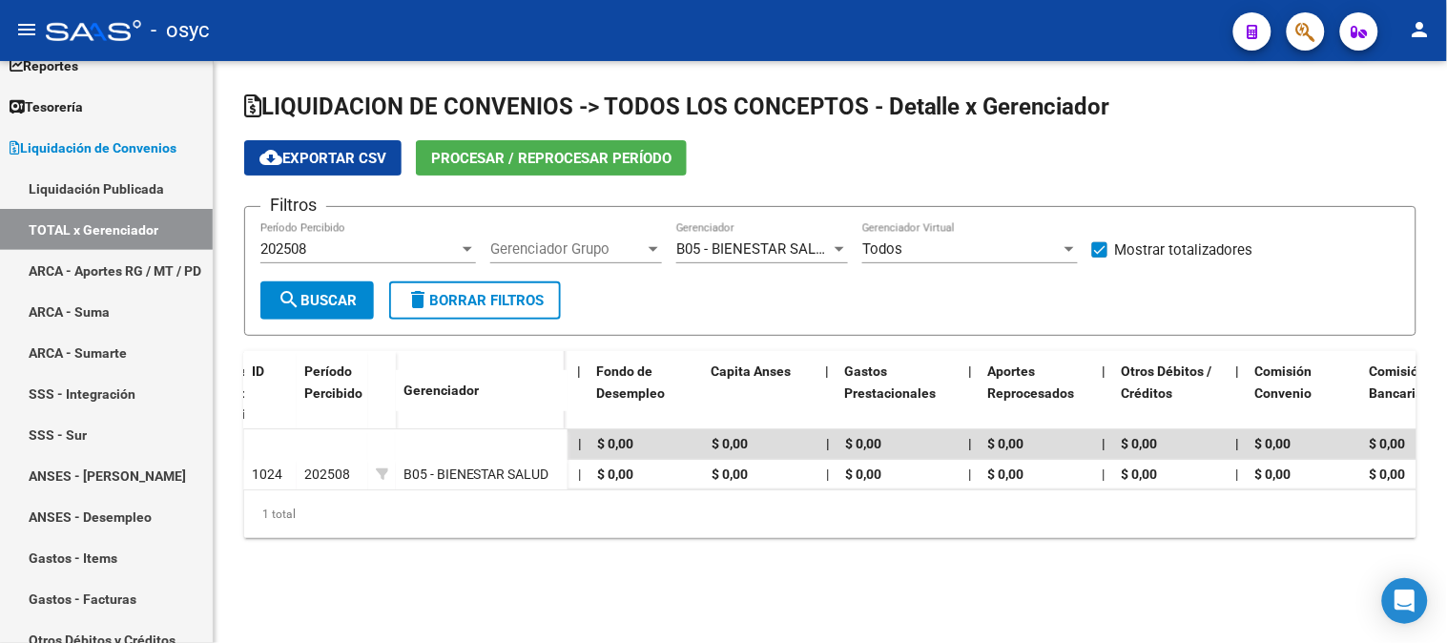
click at [425, 242] on div "202508" at bounding box center [359, 248] width 198 height 17
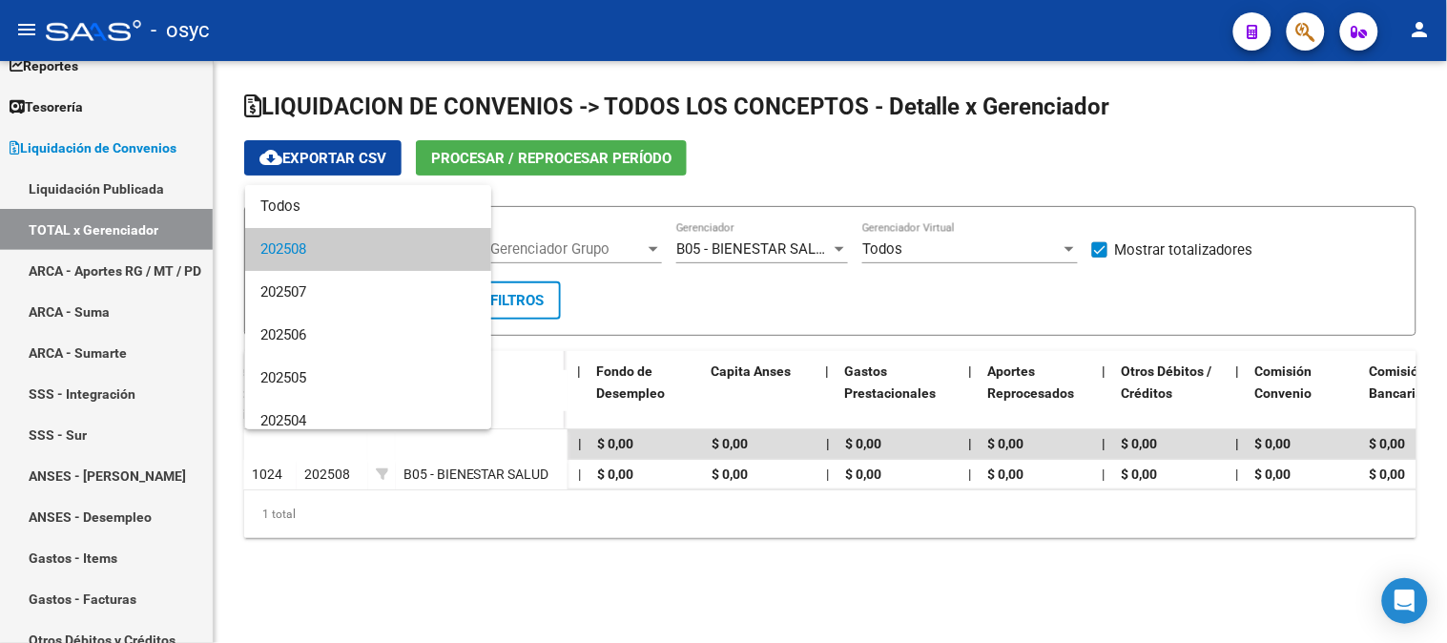
click at [727, 302] on div at bounding box center [723, 321] width 1447 height 643
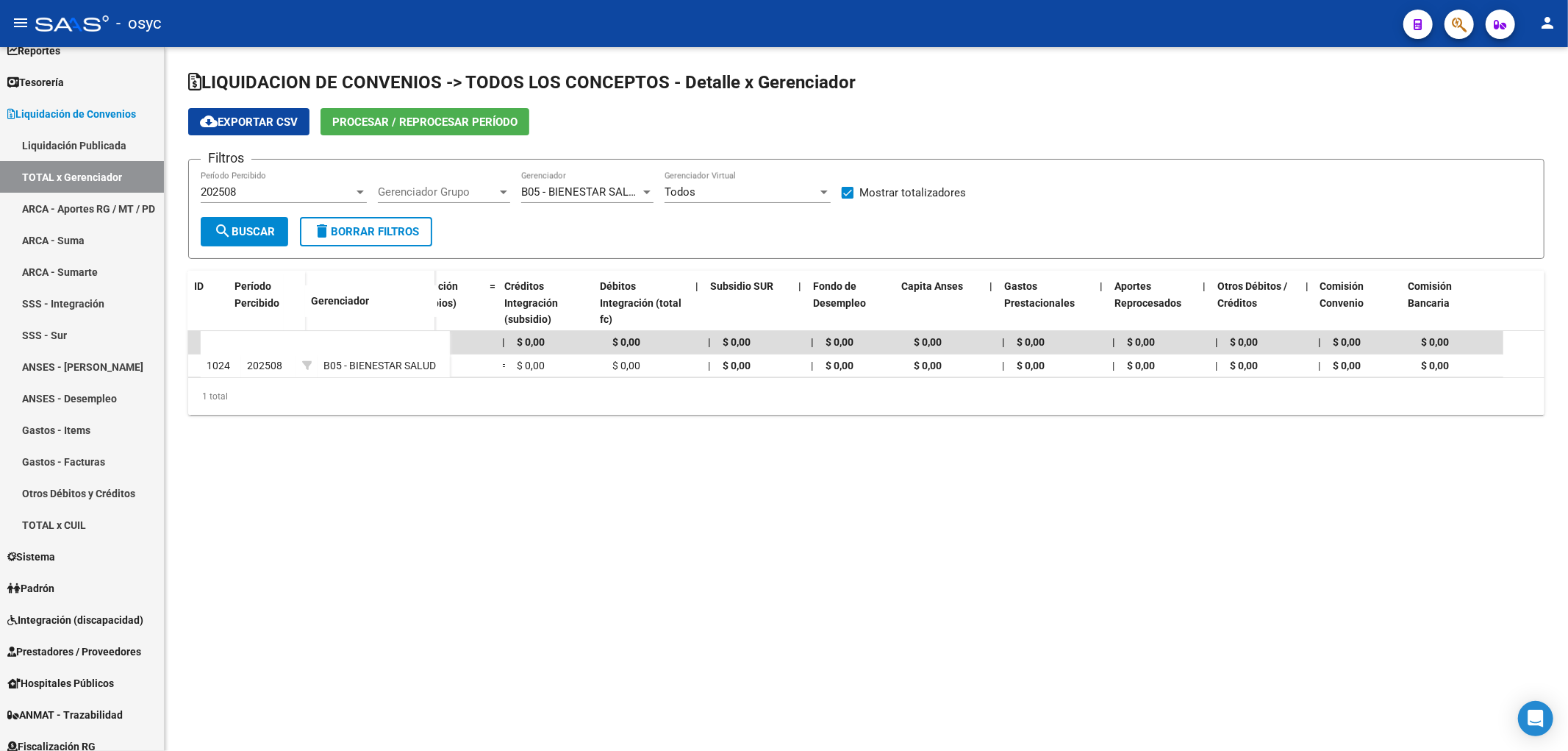
scroll to position [0, 1888]
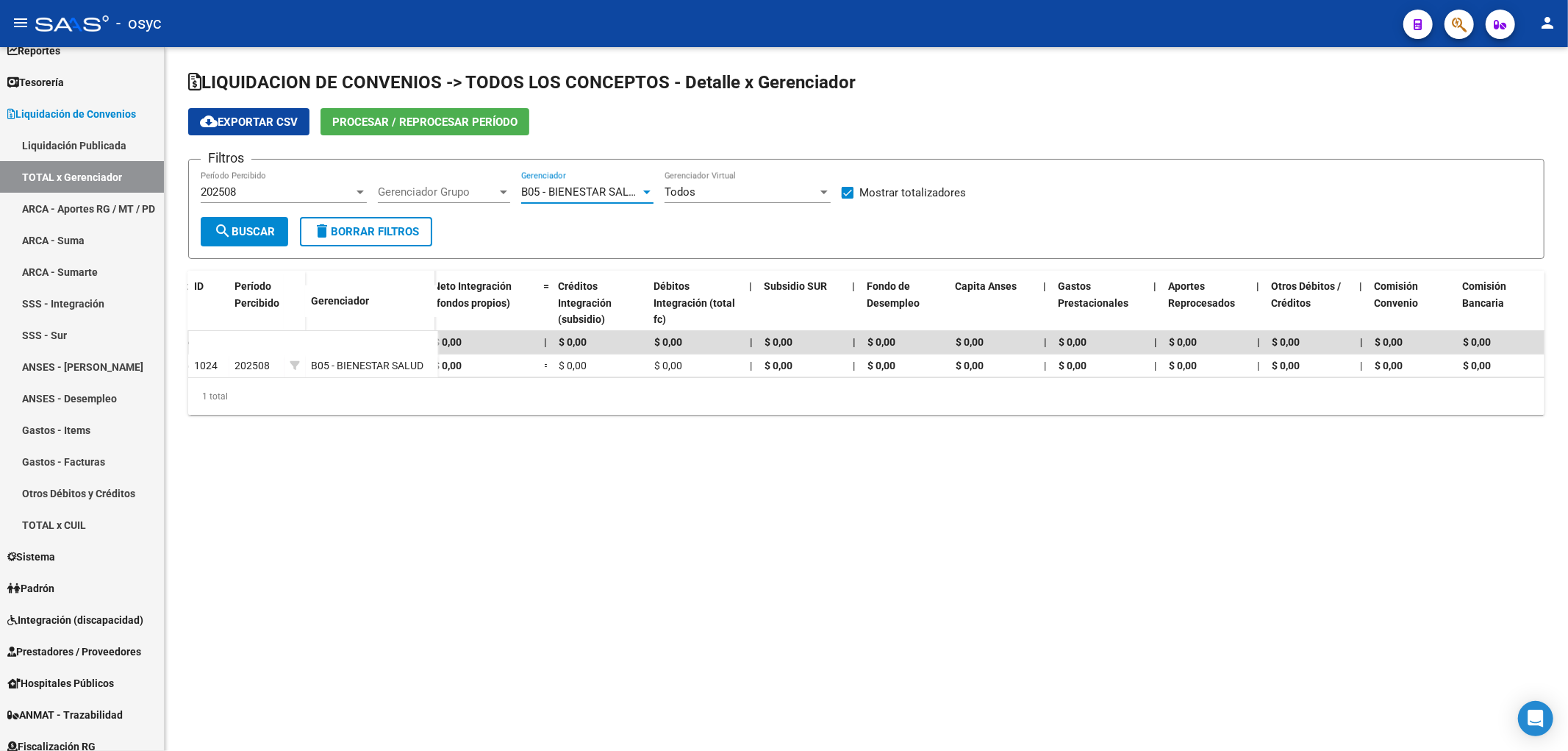
click at [584, 188] on span "B05 - BIENESTAR SALUD" at bounding box center [582, 191] width 122 height 13
click at [601, 160] on span "M04 - MGN" at bounding box center [607, 162] width 171 height 33
click at [226, 233] on mat-icon "search" at bounding box center [222, 231] width 18 height 18
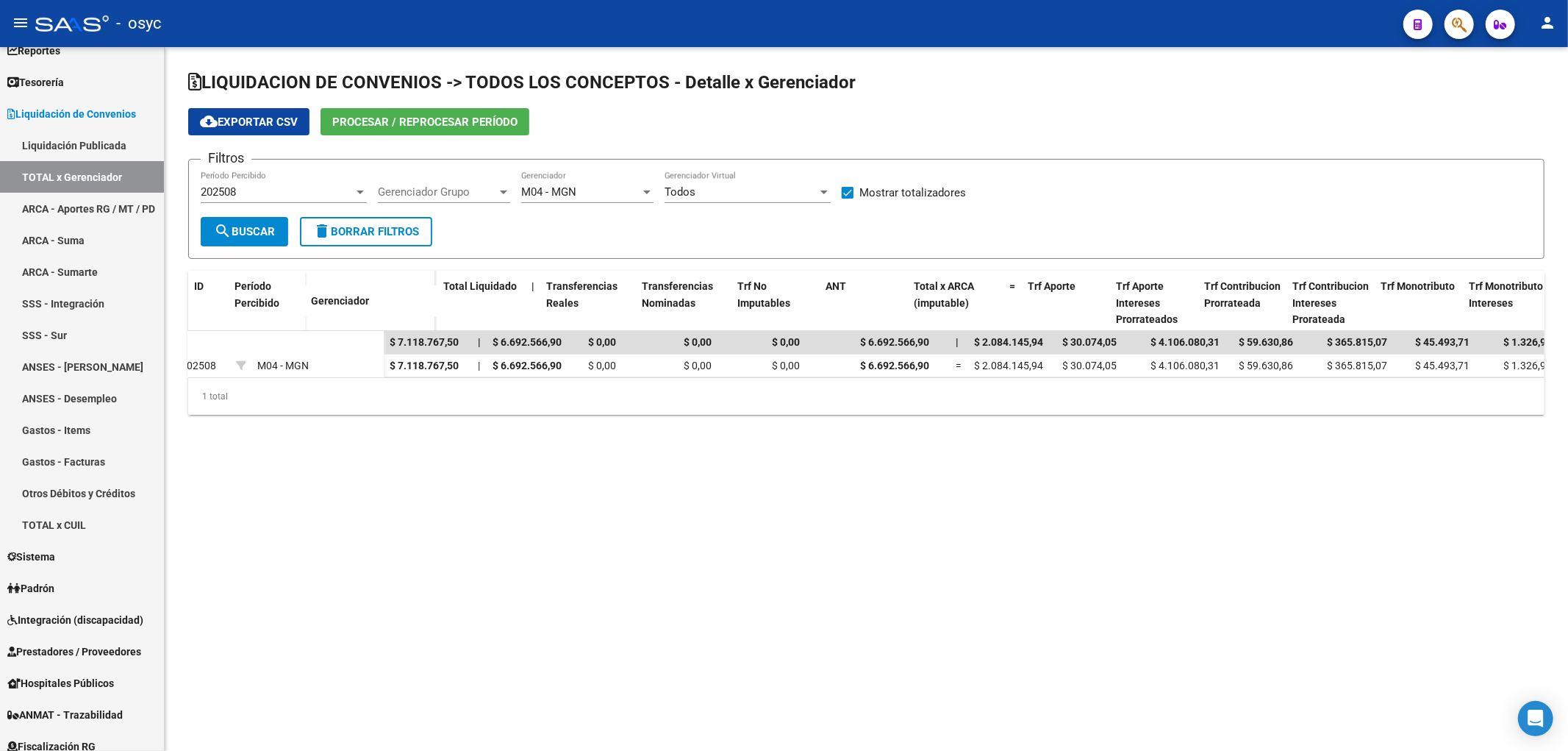
scroll to position [0, 0]
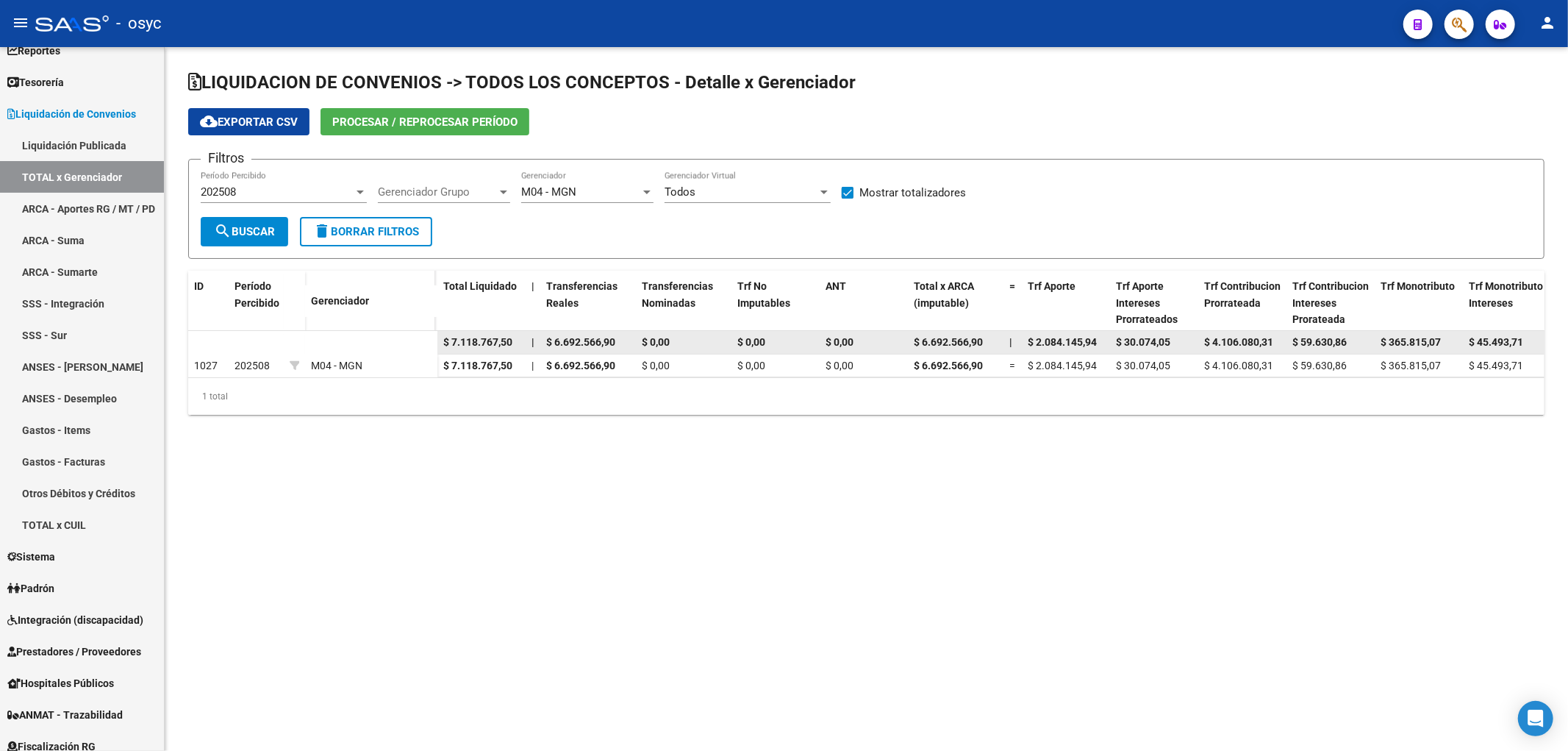
drag, startPoint x: 442, startPoint y: 341, endPoint x: 513, endPoint y: 341, distance: 71.0
click at [513, 341] on datatable-body-cell "$ 7.118.767,50" at bounding box center [481, 342] width 88 height 23
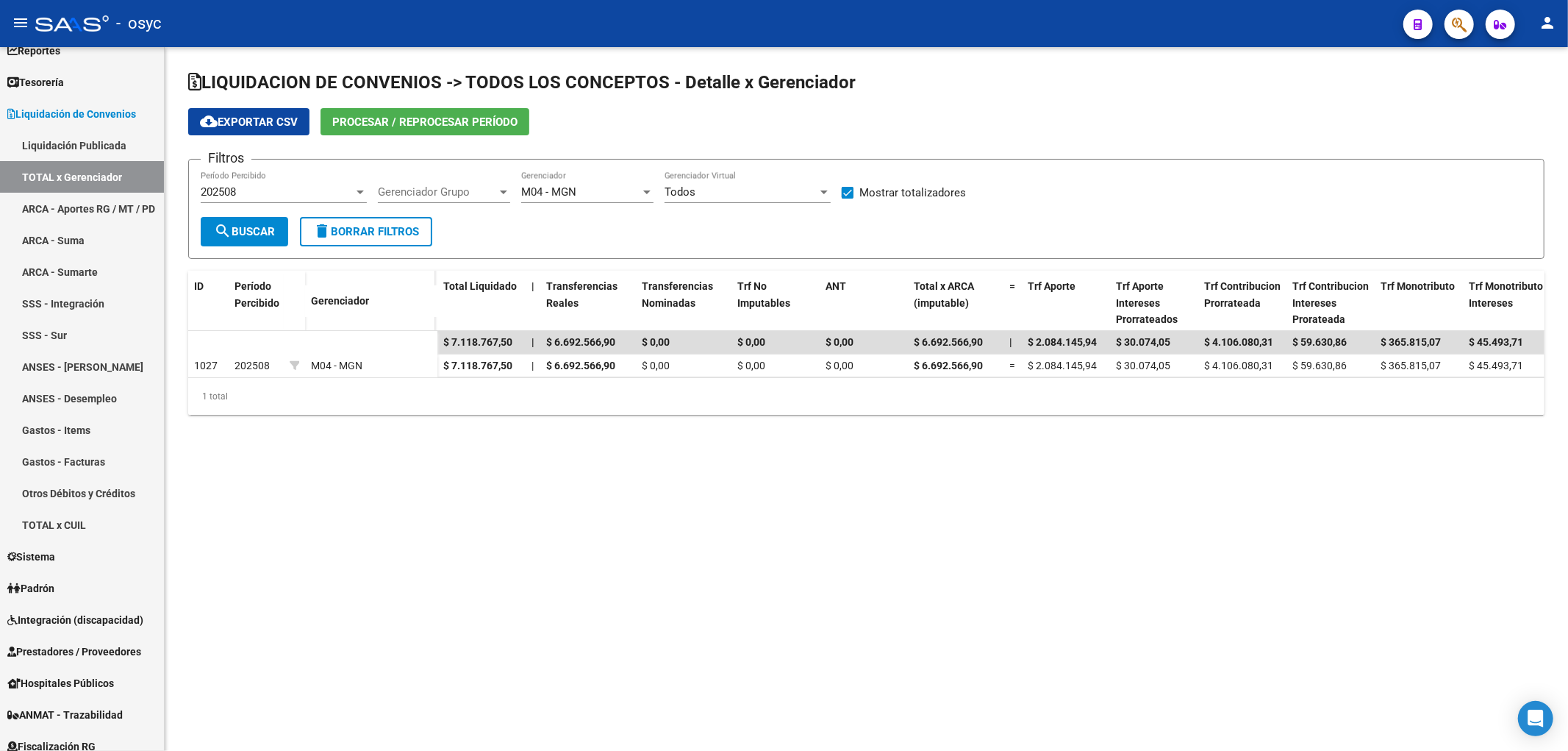
copy span "$ 7.118.767,50"
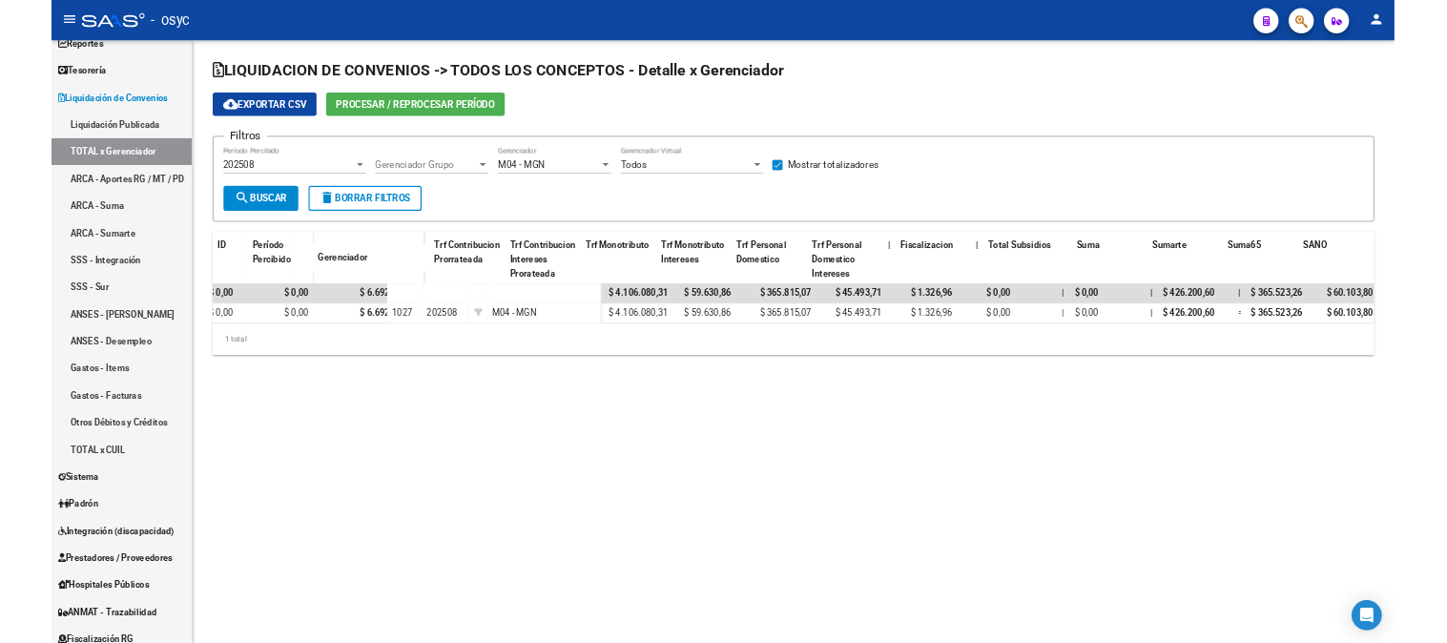
scroll to position [0, 1599]
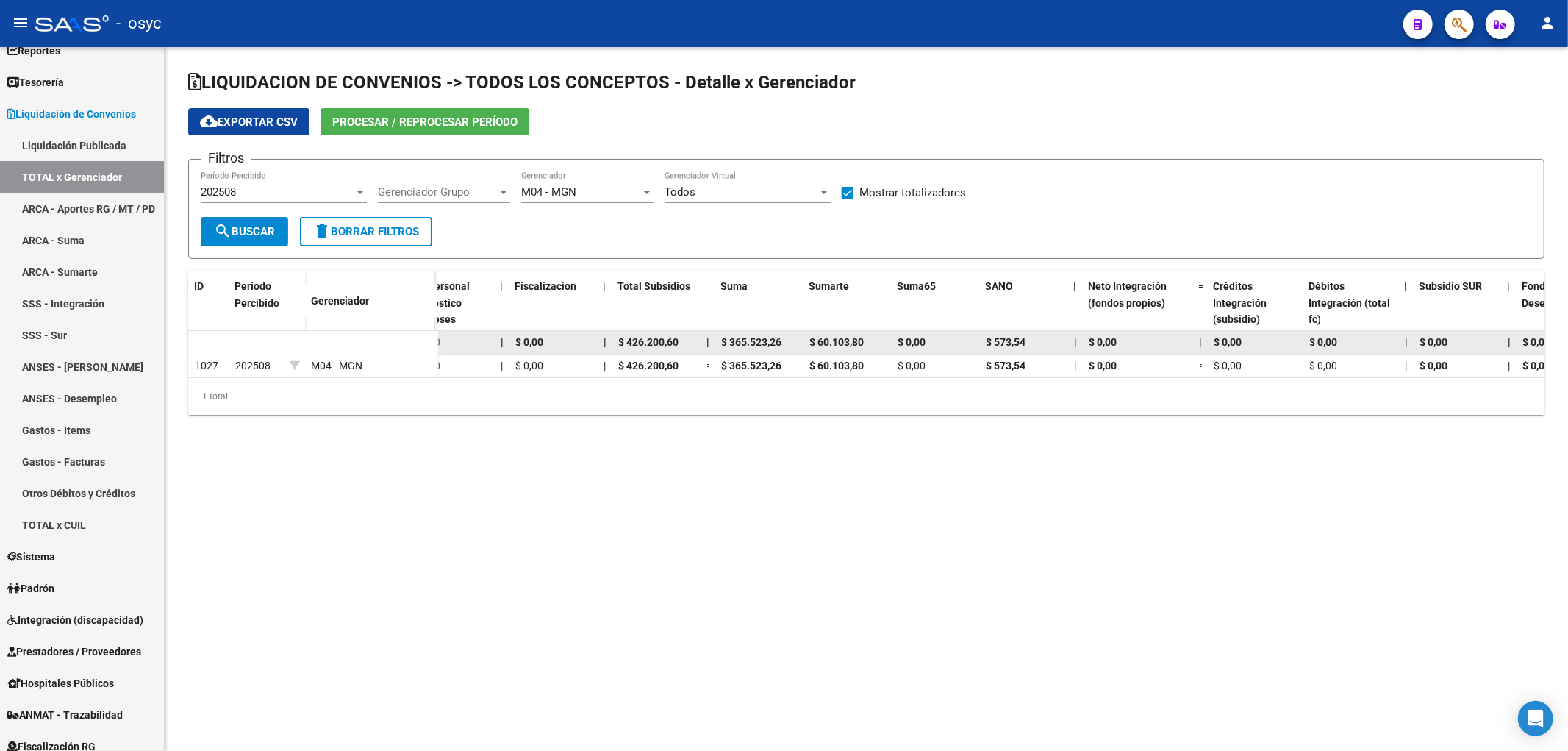
drag, startPoint x: 718, startPoint y: 340, endPoint x: 796, endPoint y: 348, distance: 78.4
click at [796, 348] on datatable-body-cell "$ 365.523,26" at bounding box center [759, 342] width 88 height 23
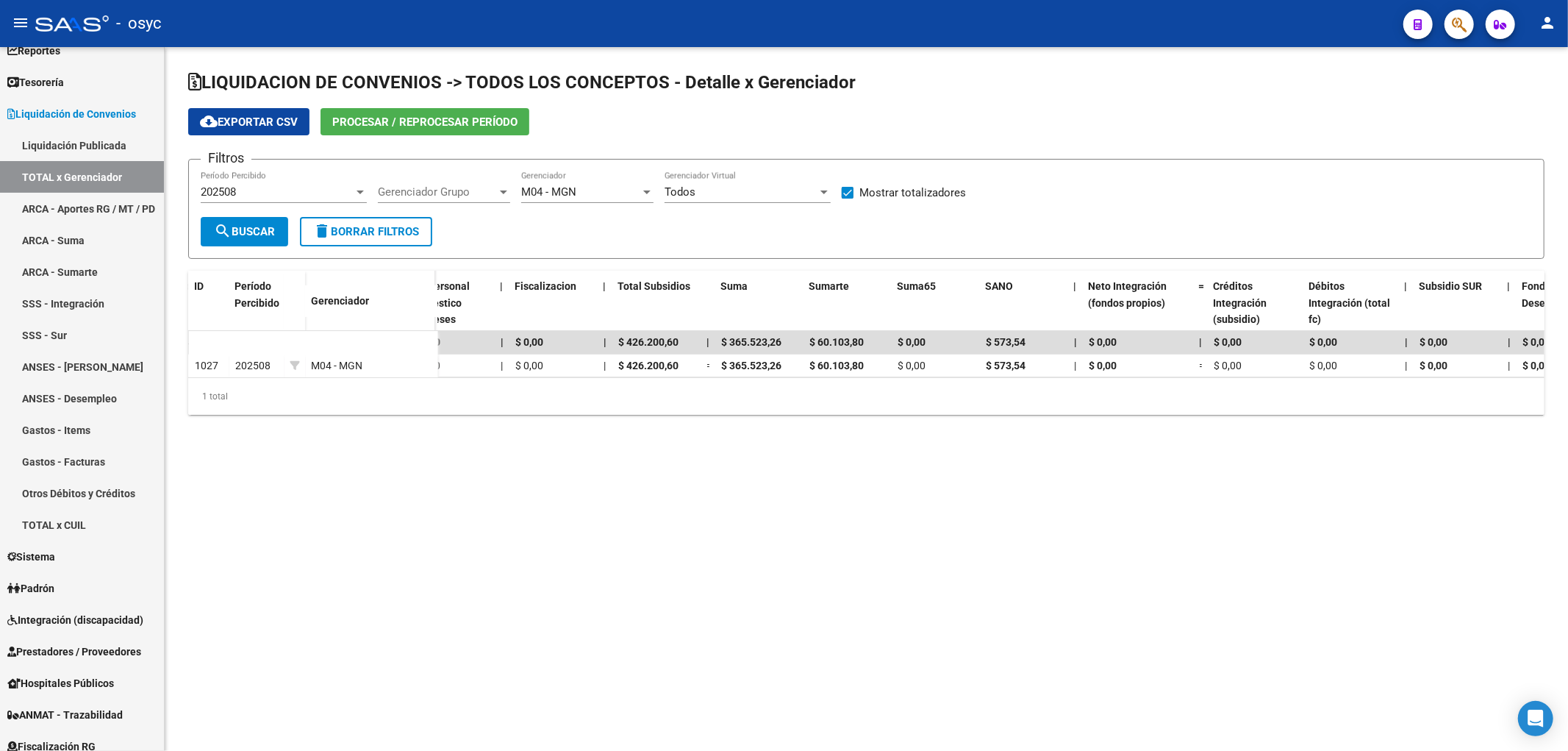
copy span "$ 365.523,26"
click at [493, 495] on mat-sidenav-content "LIQUIDACION DE CONVENIOS -> TODOS LOS CONCEPTOS - Detalle x Gerenciador cloud_d…" at bounding box center [866, 399] width 1403 height 704
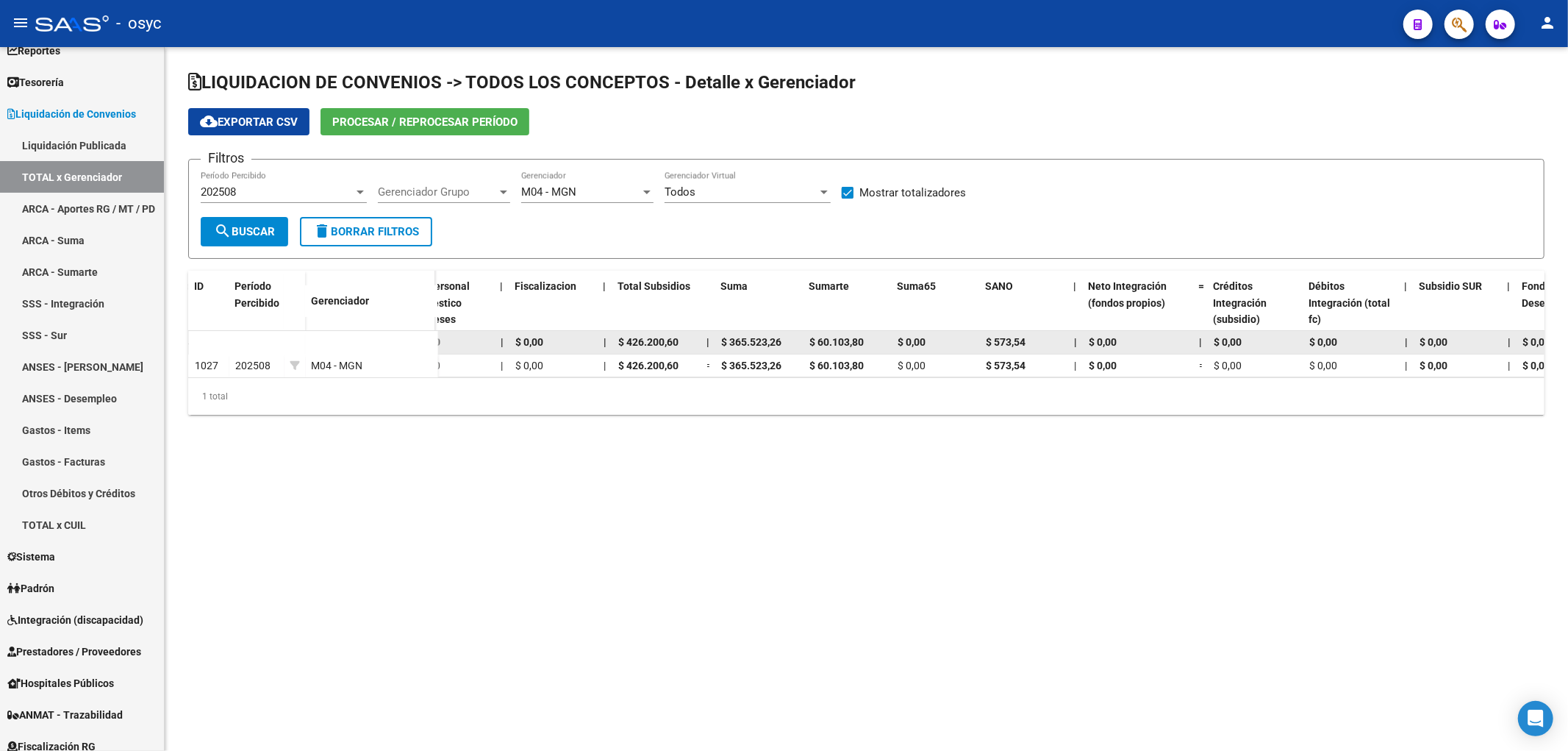
drag, startPoint x: 819, startPoint y: 339, endPoint x: 862, endPoint y: 339, distance: 43.0
click at [862, 339] on div "$ 7.118.767,50 | $ 6.692.566,90 $ 0,00 $ 0,00 $ 0,00 $ 6.692.566,90 | $ 2.084.1…" at bounding box center [702, 342] width 2996 height 24
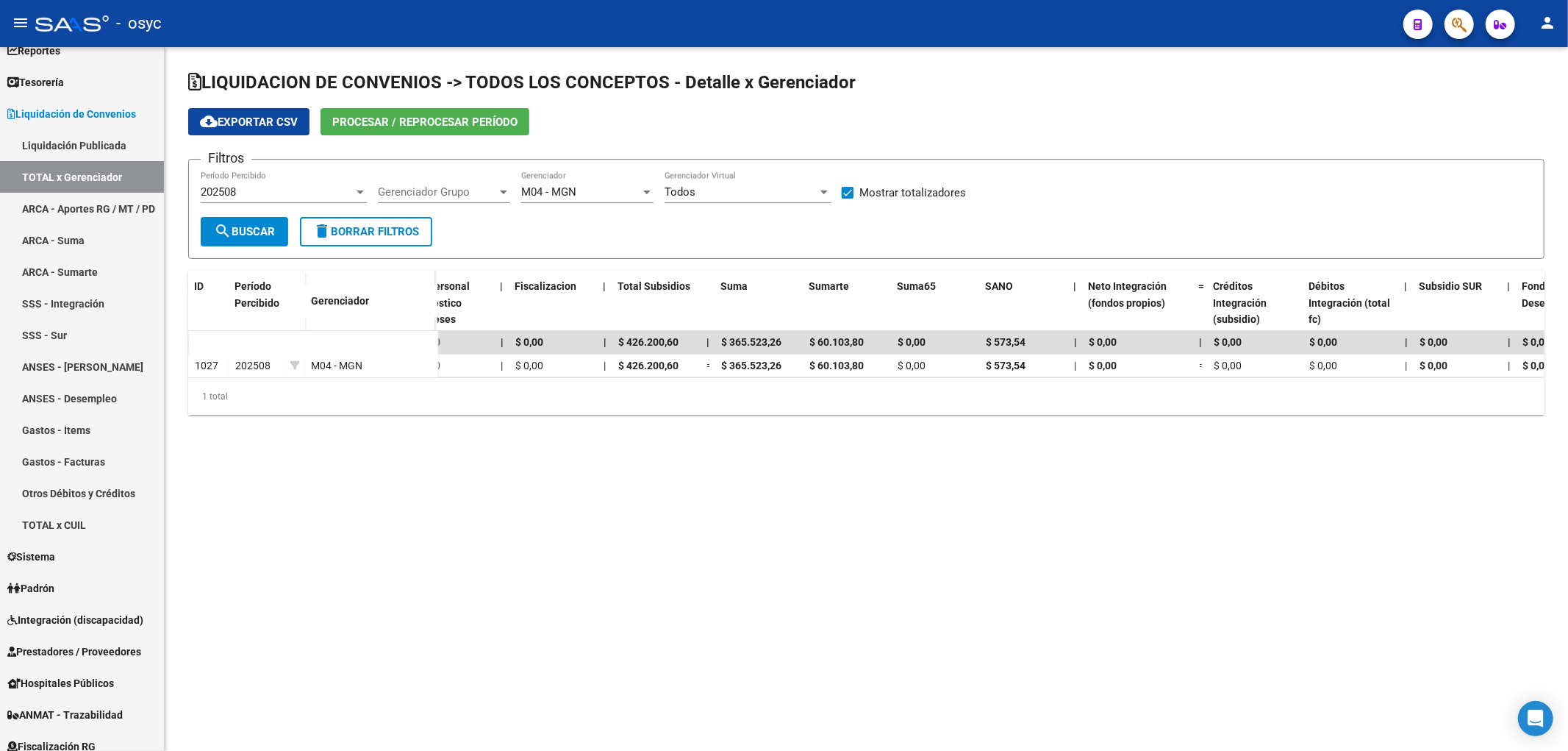
copy div "$ 365.523,26 $ 60.103,80"
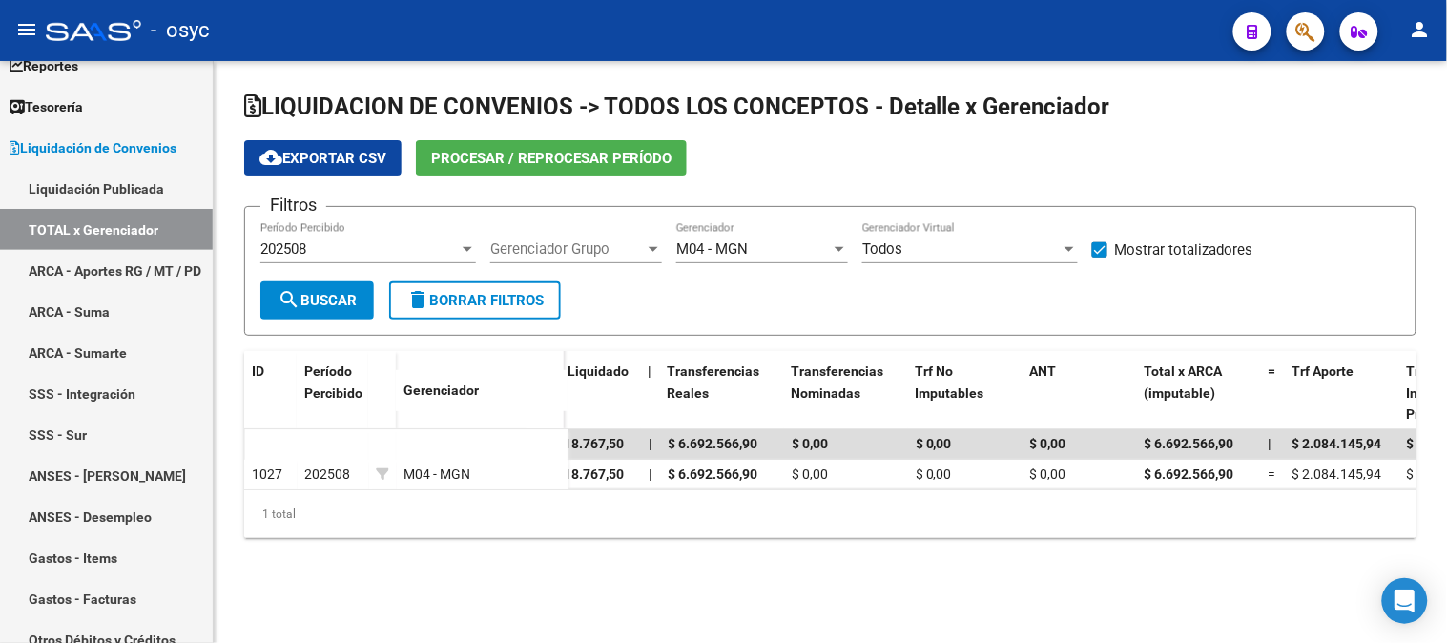
scroll to position [0, 0]
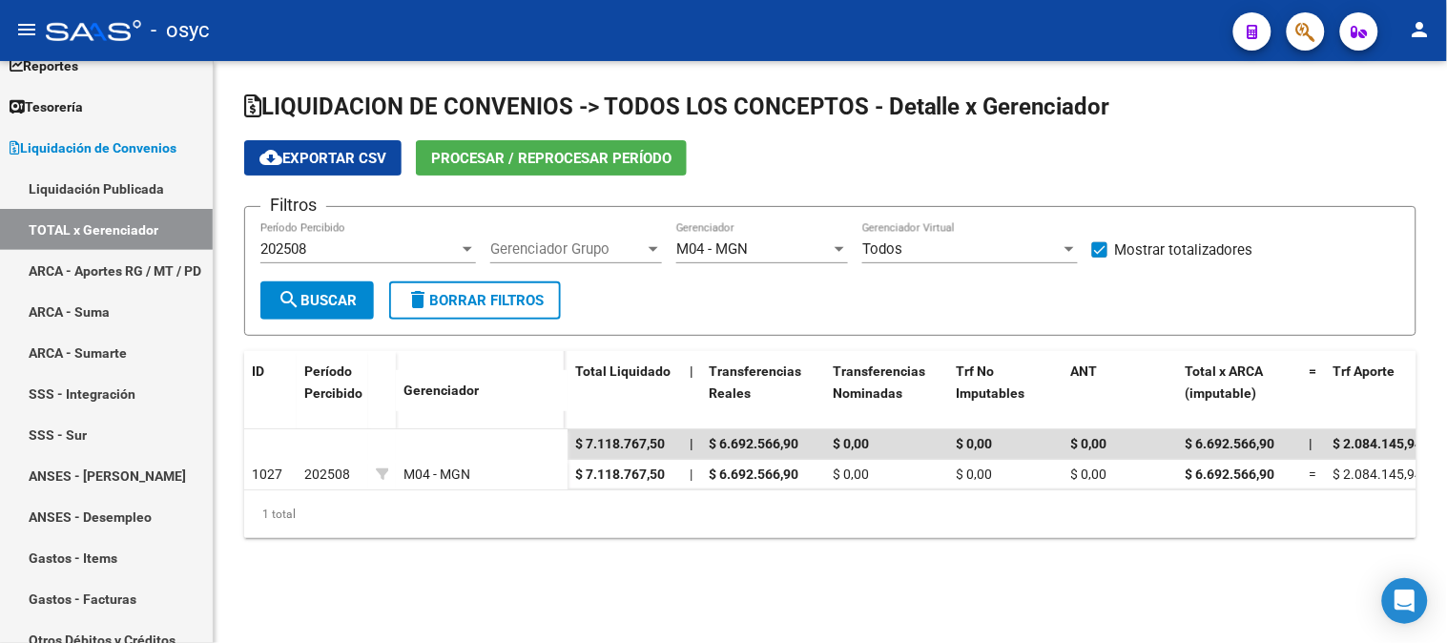
click at [787, 251] on div "M04 - MGN" at bounding box center [753, 248] width 154 height 17
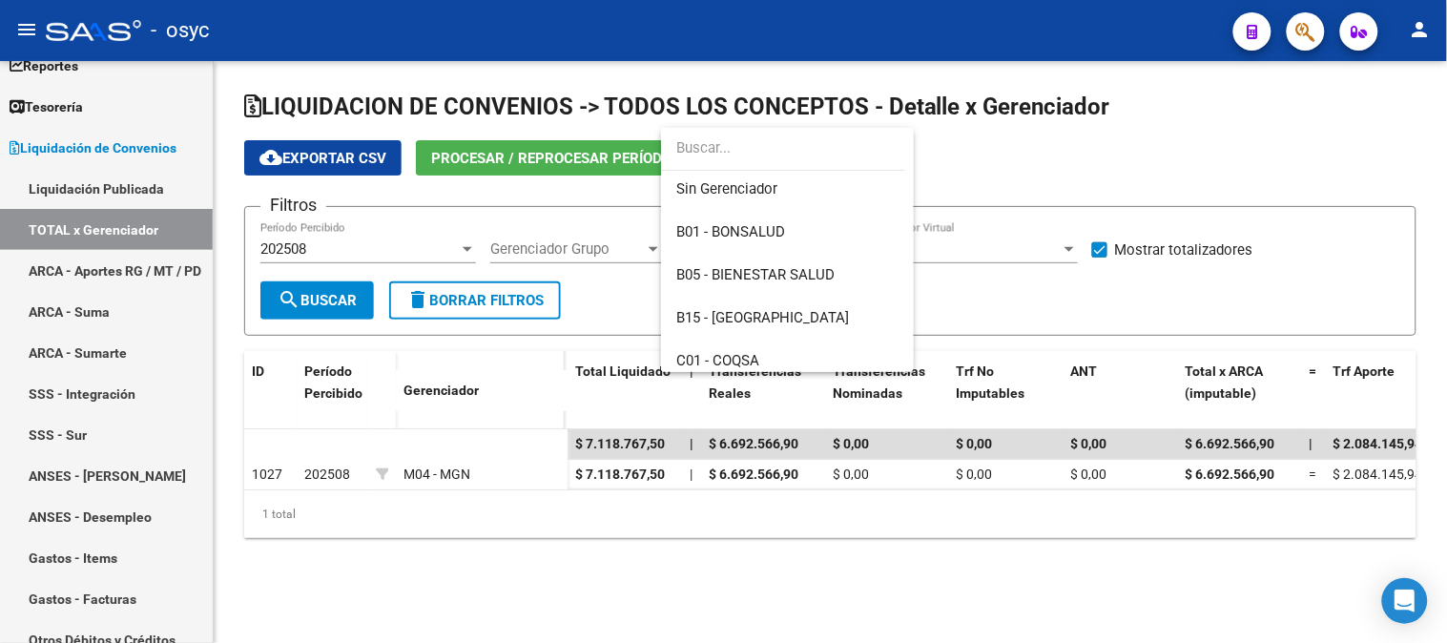
scroll to position [106, 0]
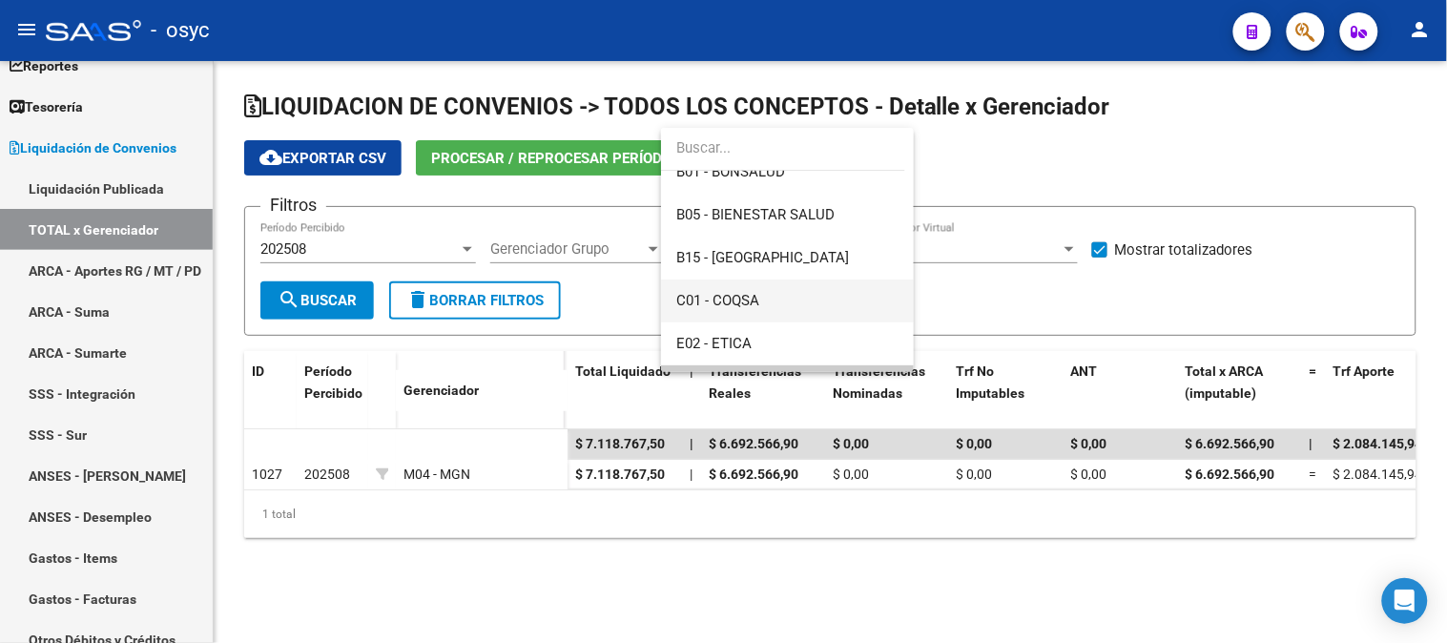
click at [790, 296] on span "C01 - COQSA" at bounding box center [787, 300] width 222 height 43
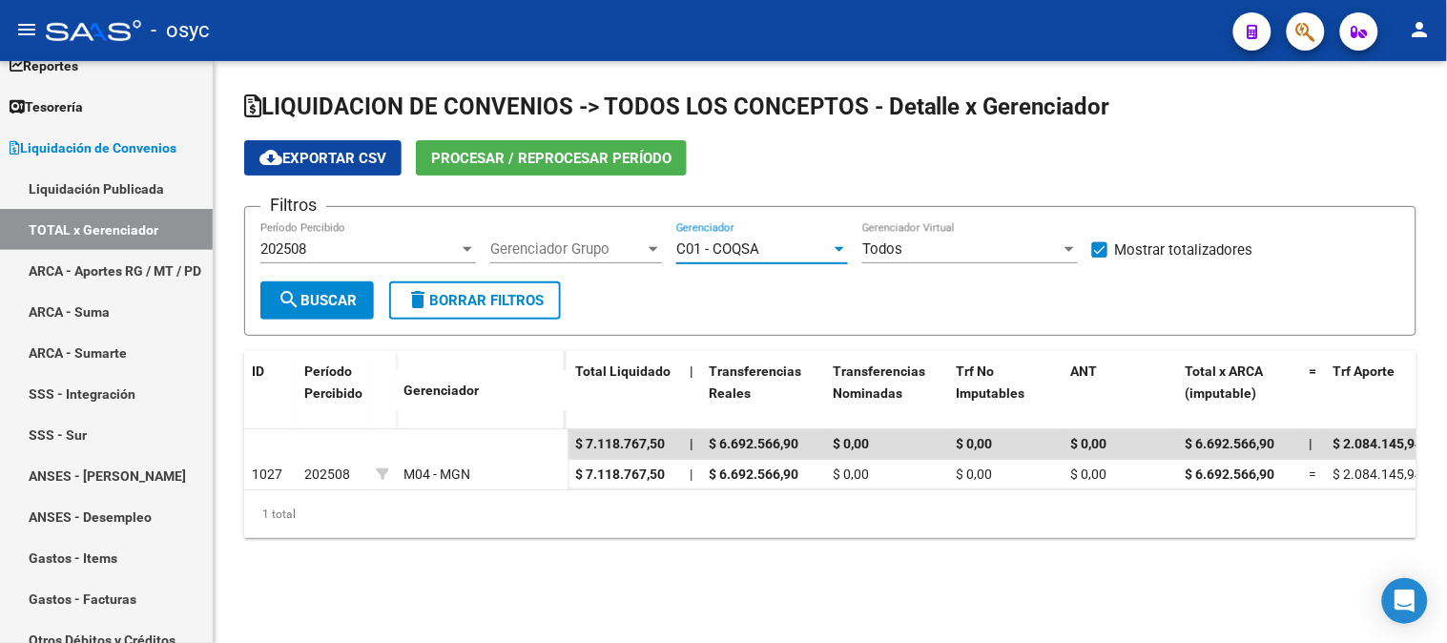
click at [357, 305] on span "search Buscar" at bounding box center [316, 300] width 79 height 17
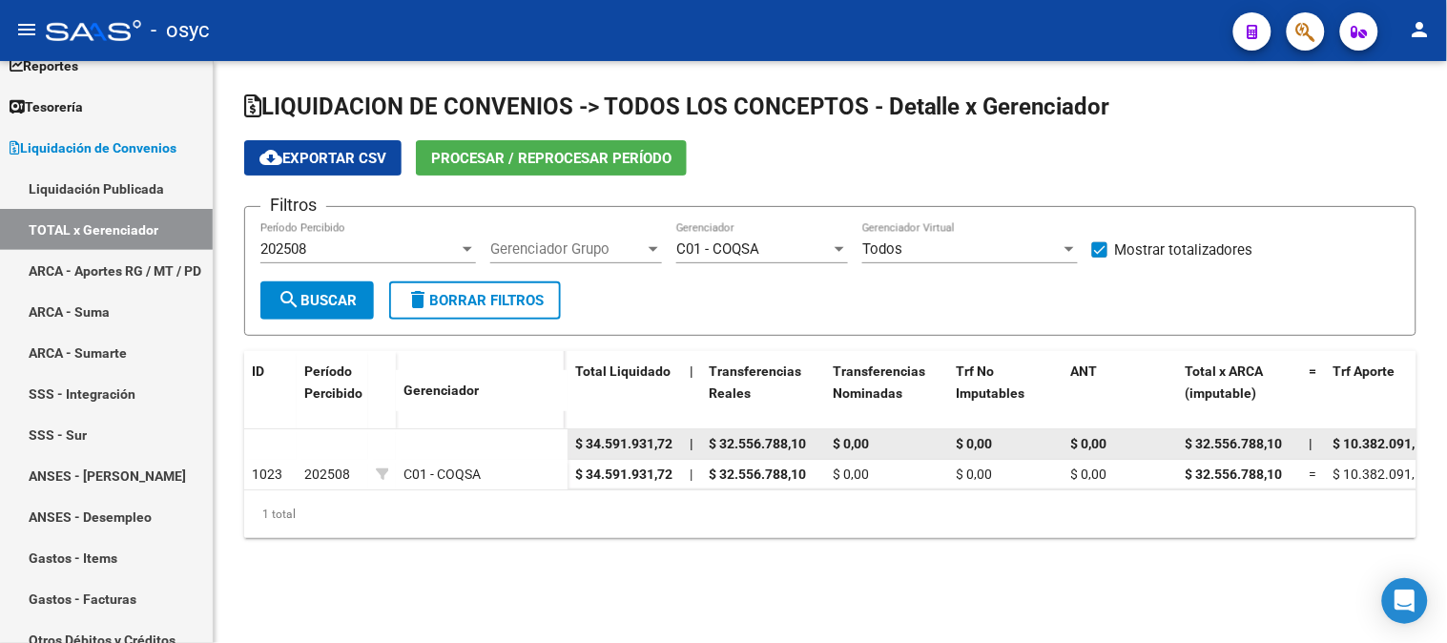
drag, startPoint x: 574, startPoint y: 443, endPoint x: 688, endPoint y: 444, distance: 114.4
copy span "$ 34.591.931,72"
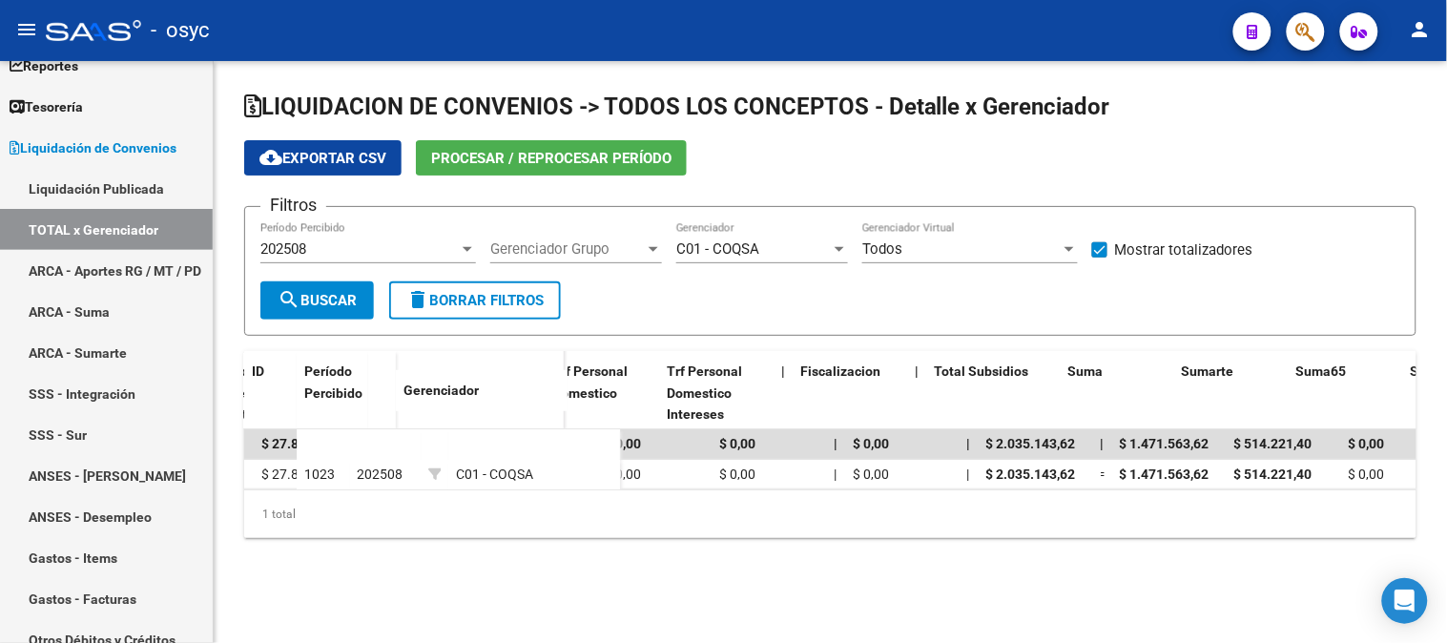
scroll to position [0, 1490]
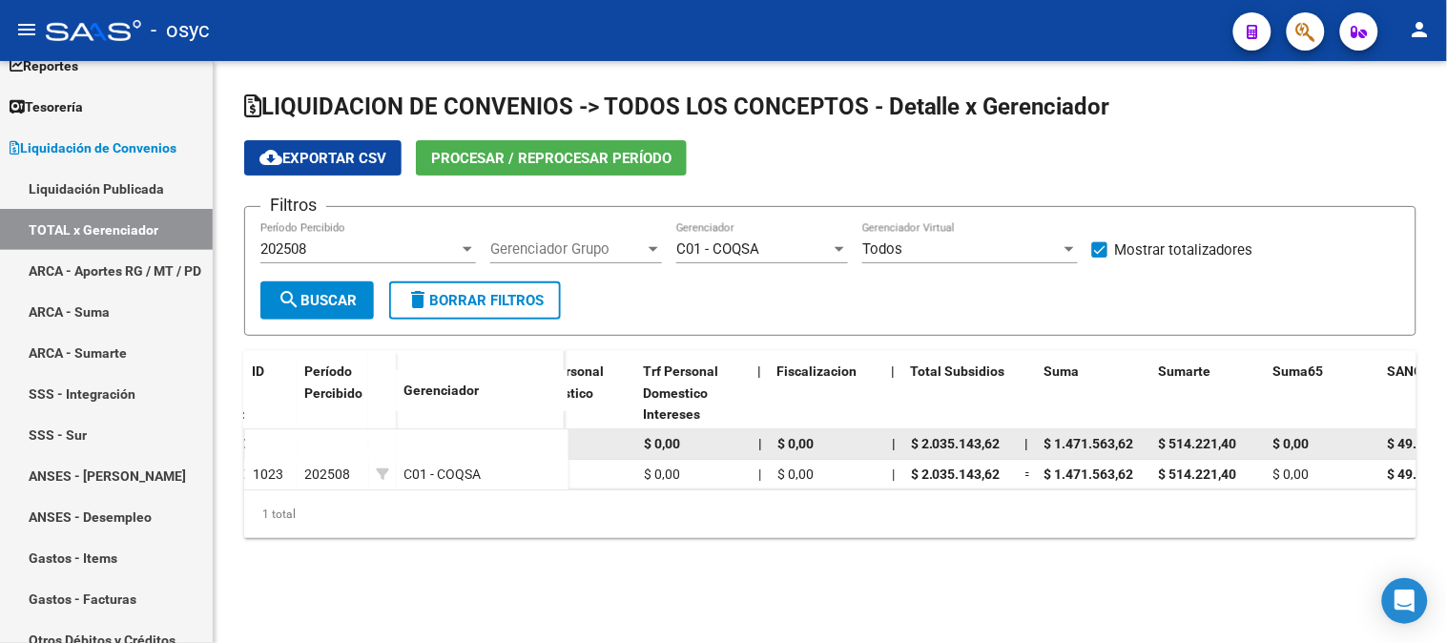
drag, startPoint x: 1045, startPoint y: 443, endPoint x: 1144, endPoint y: 450, distance: 99.4
click at [1144, 450] on datatable-body-cell "$ 1.471.563,62" at bounding box center [1094, 444] width 114 height 30
copy span "$ 1.471.563,62"
drag, startPoint x: 1156, startPoint y: 443, endPoint x: 1251, endPoint y: 442, distance: 95.4
click at [1251, 442] on datatable-body-cell "$ 514.221,40" at bounding box center [1208, 444] width 114 height 30
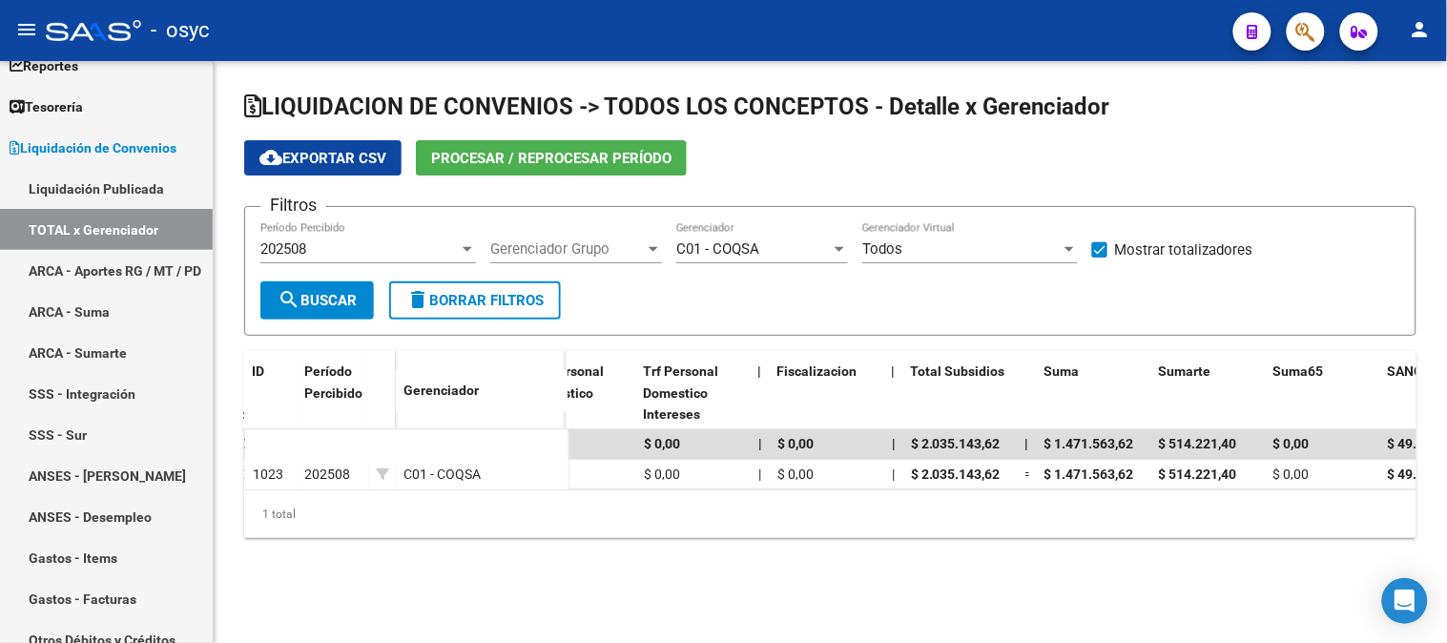
copy span "$ 514.221,40"
click at [630, 256] on span "Gerenciador Grupo" at bounding box center [567, 248] width 154 height 17
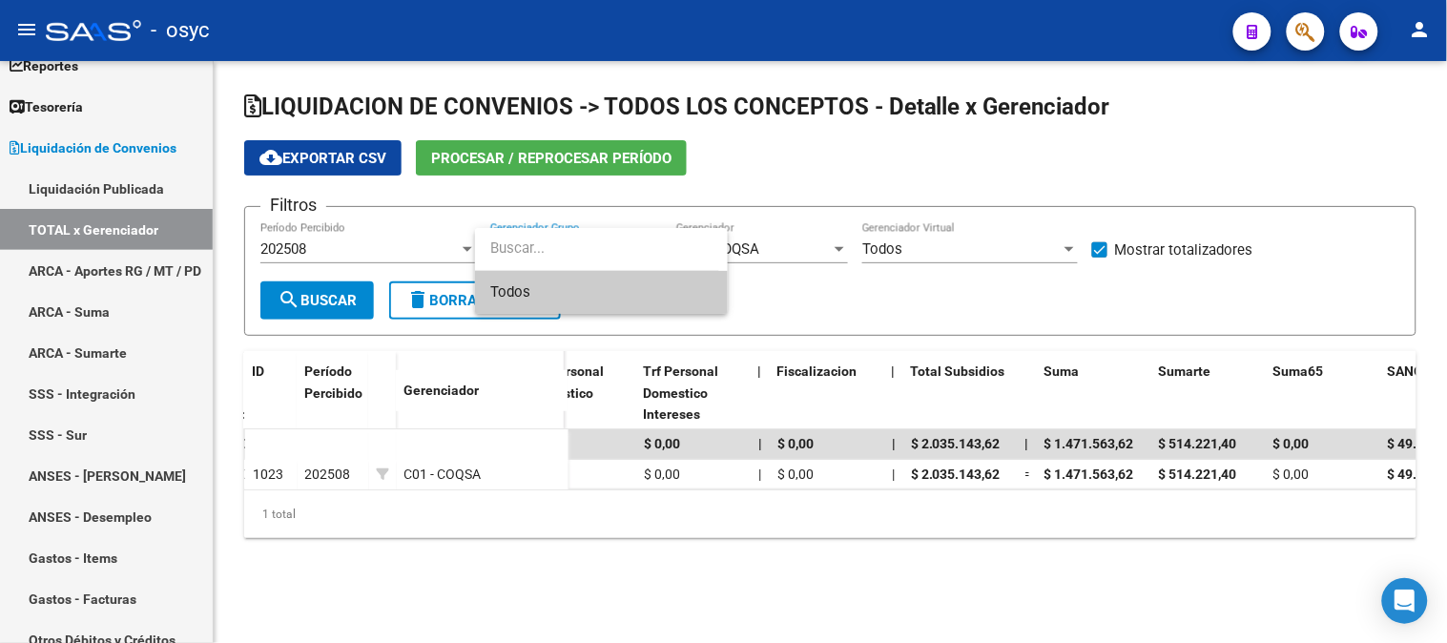
click at [834, 253] on div at bounding box center [723, 321] width 1447 height 643
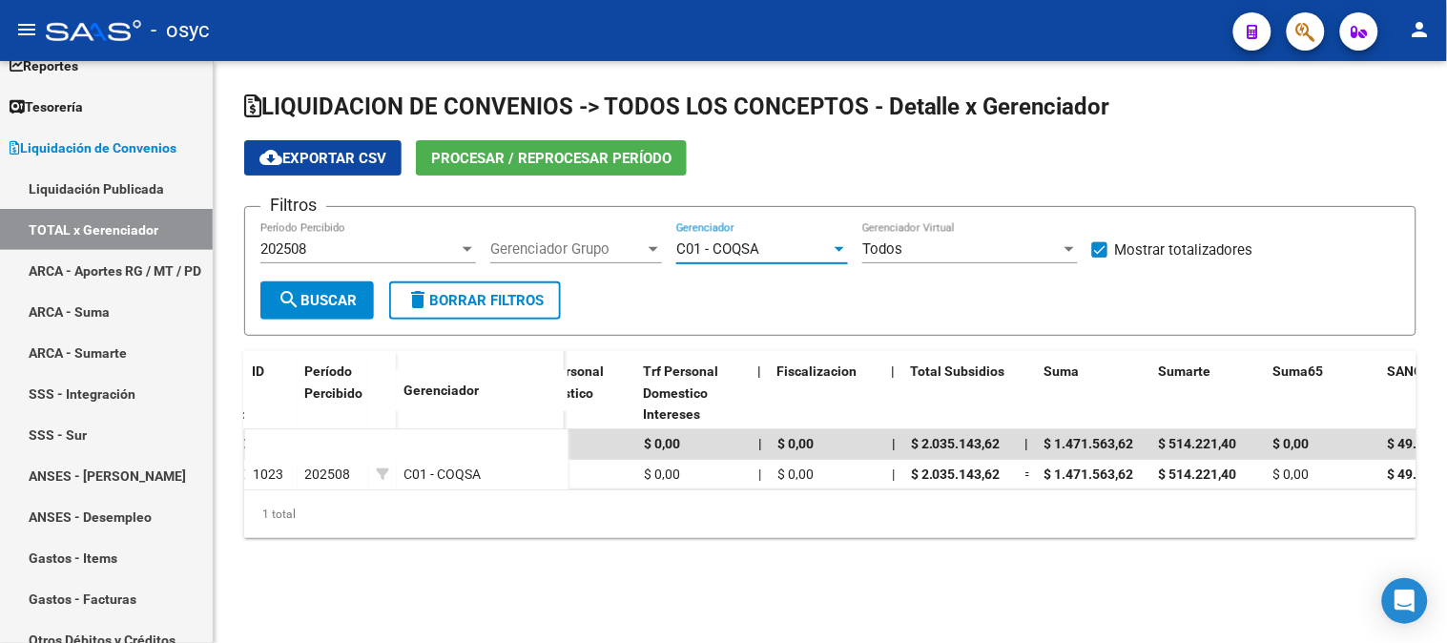
click at [818, 248] on div "C01 - COQSA" at bounding box center [753, 248] width 154 height 17
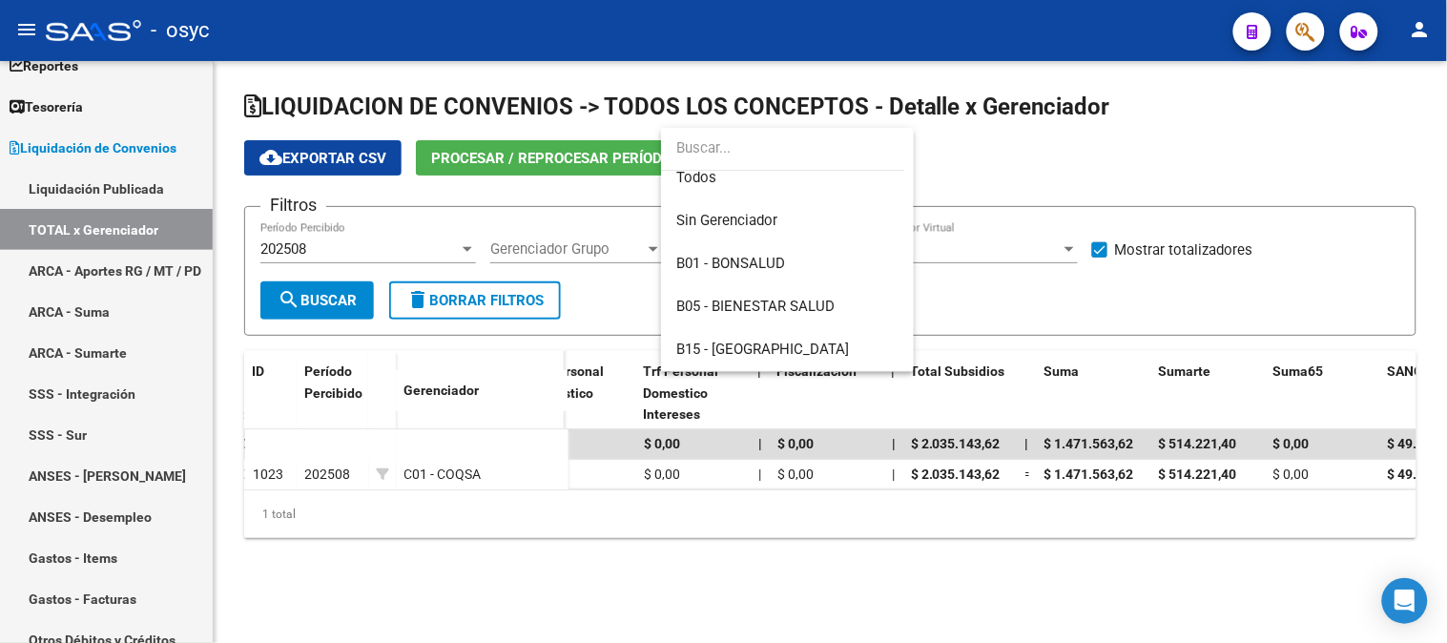
scroll to position [0, 0]
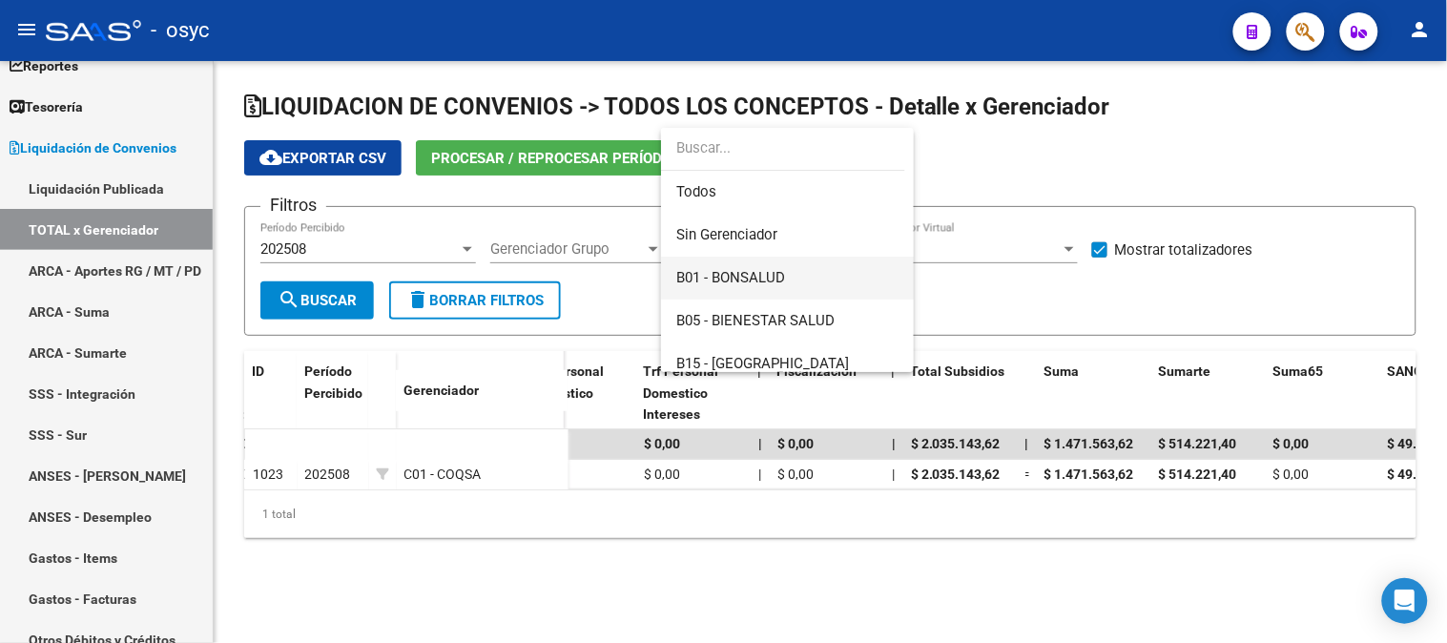
click at [788, 282] on span "B01 - BONSALUD" at bounding box center [787, 278] width 222 height 43
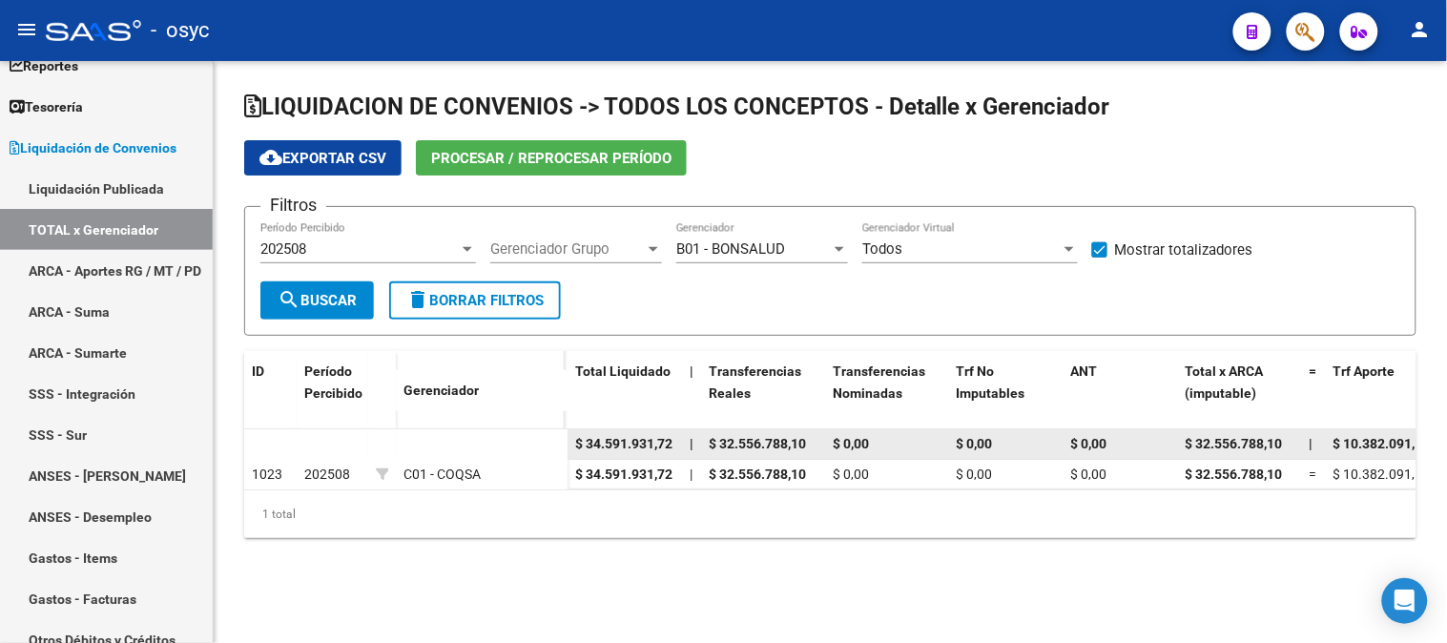
drag, startPoint x: 569, startPoint y: 437, endPoint x: 595, endPoint y: 437, distance: 25.7
click at [595, 437] on datatable-body-cell "$ 34.591.931,72" at bounding box center [624, 444] width 114 height 30
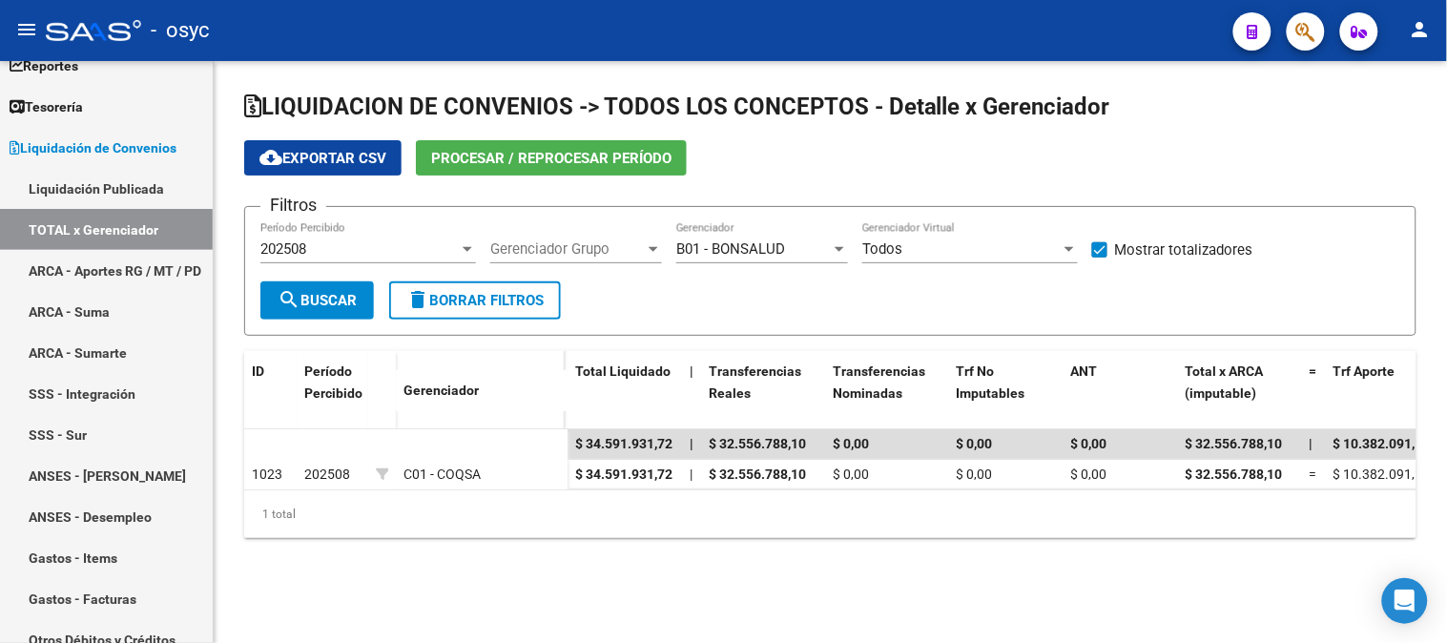
click at [321, 292] on span "search Buscar" at bounding box center [316, 300] width 79 height 17
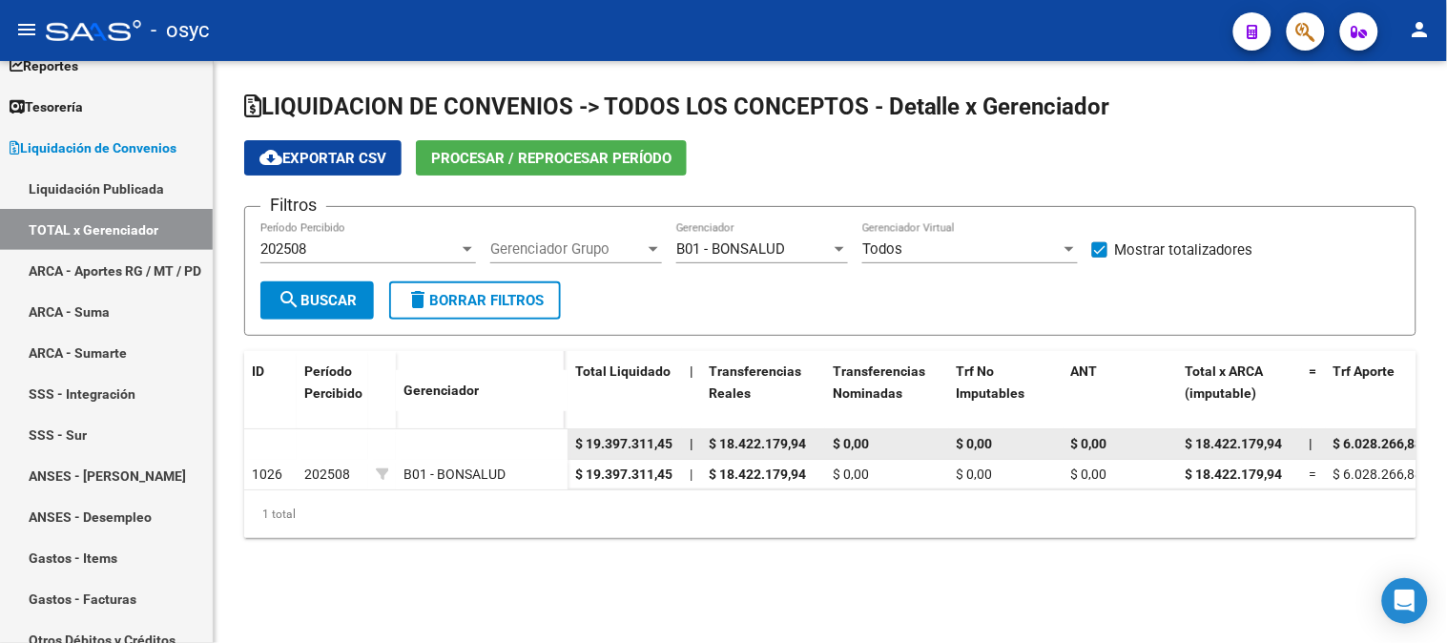
drag, startPoint x: 577, startPoint y: 442, endPoint x: 672, endPoint y: 444, distance: 95.4
click at [672, 444] on span "$ 19.397.311,45" at bounding box center [623, 443] width 97 height 15
copy span "$ 19.397.311,45"
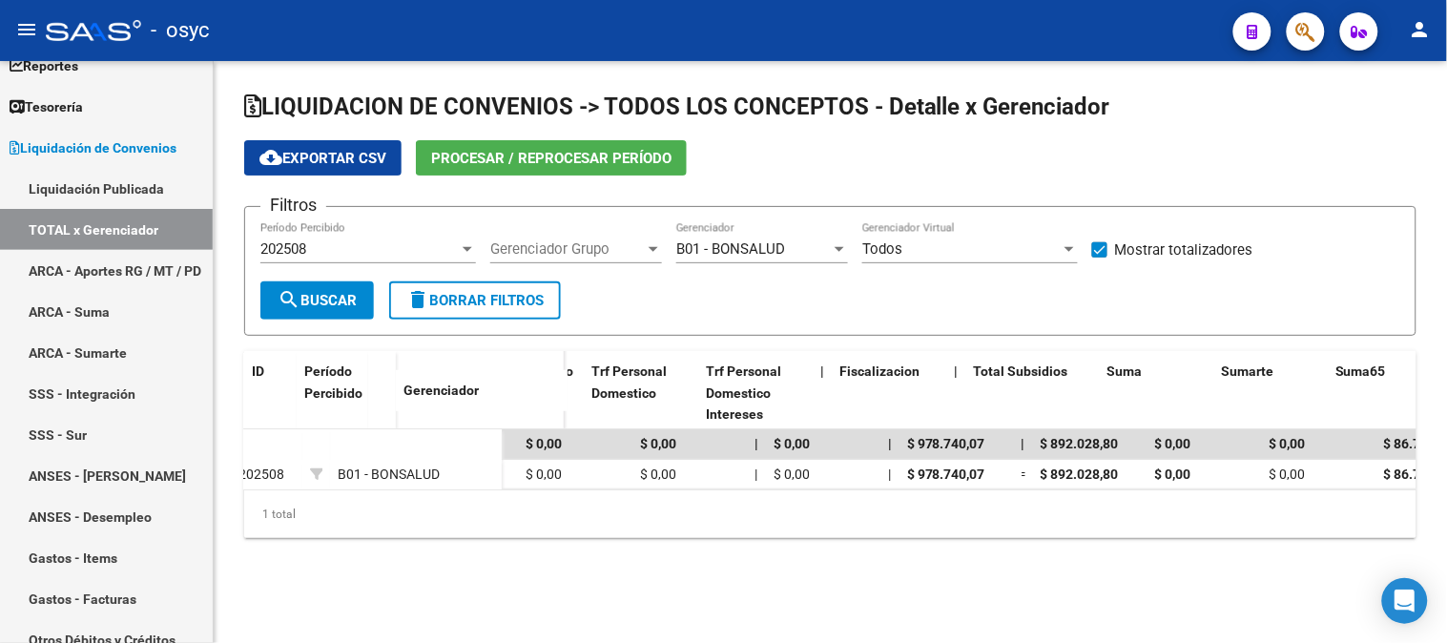
scroll to position [0, 1507]
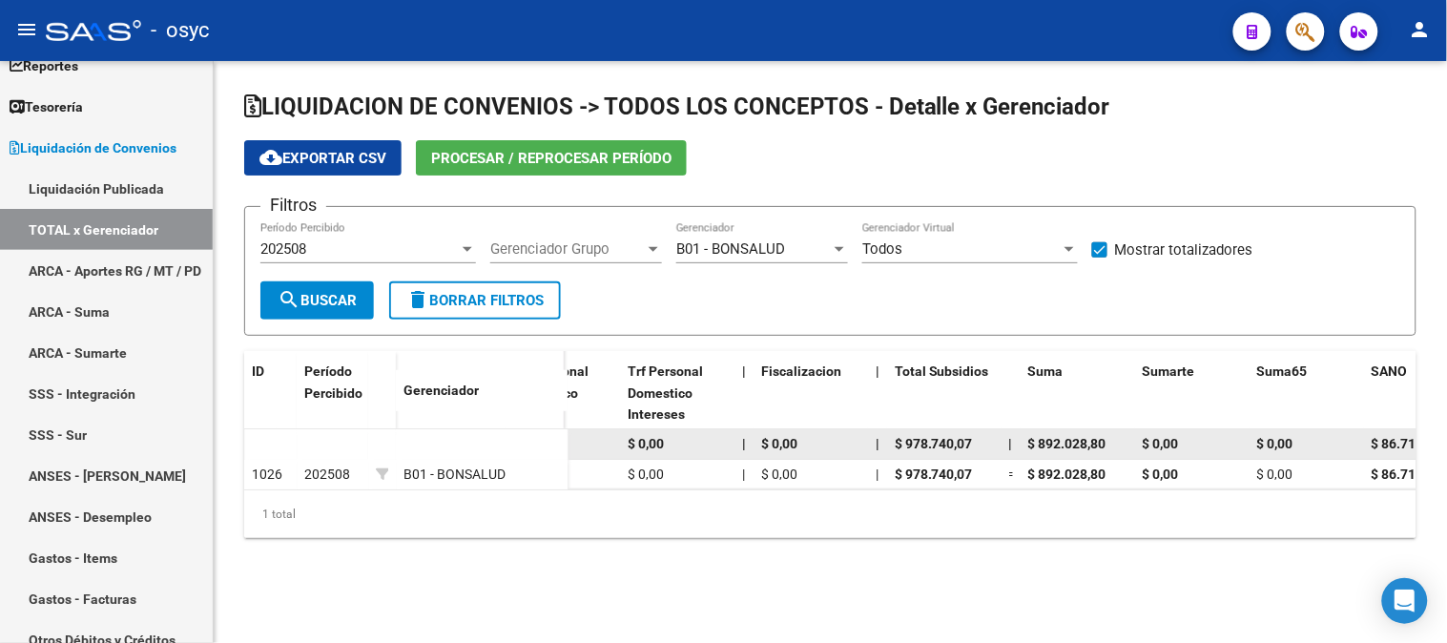
drag, startPoint x: 1030, startPoint y: 440, endPoint x: 1116, endPoint y: 441, distance: 85.8
click at [1116, 441] on div "$ 892.028,80" at bounding box center [1077, 444] width 99 height 22
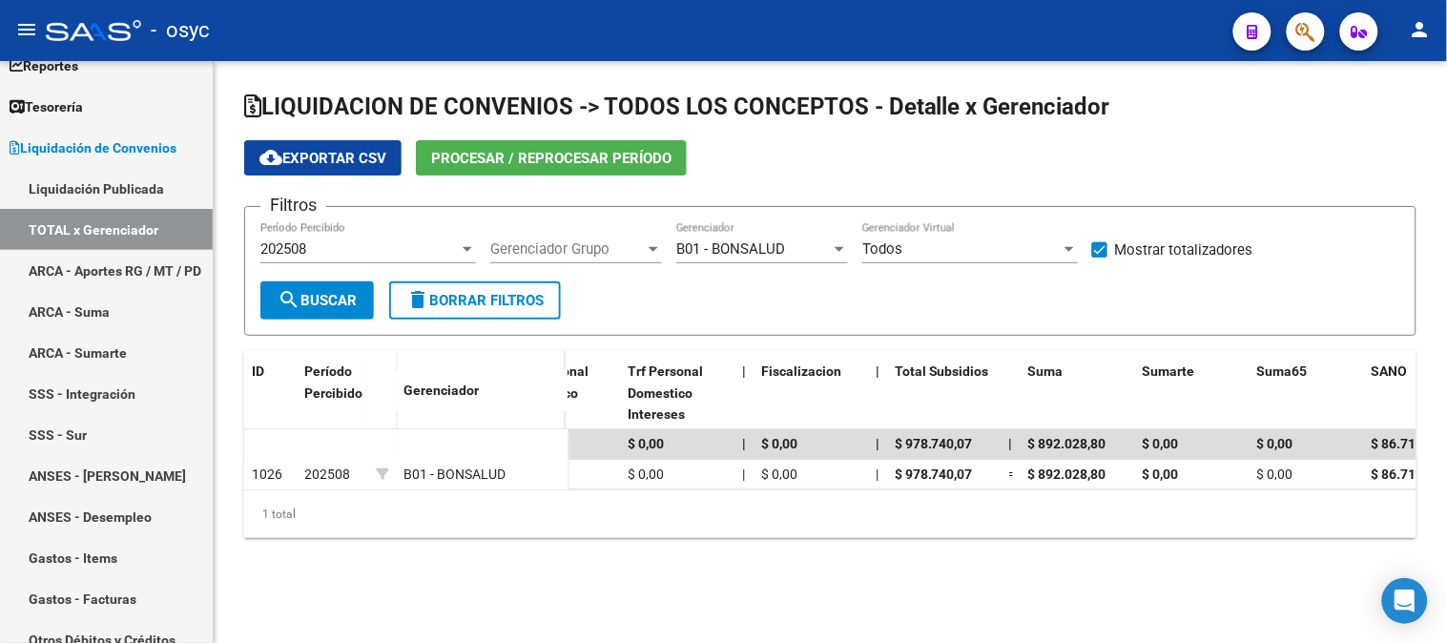
click at [782, 252] on span "B01 - BONSALUD" at bounding box center [730, 248] width 109 height 17
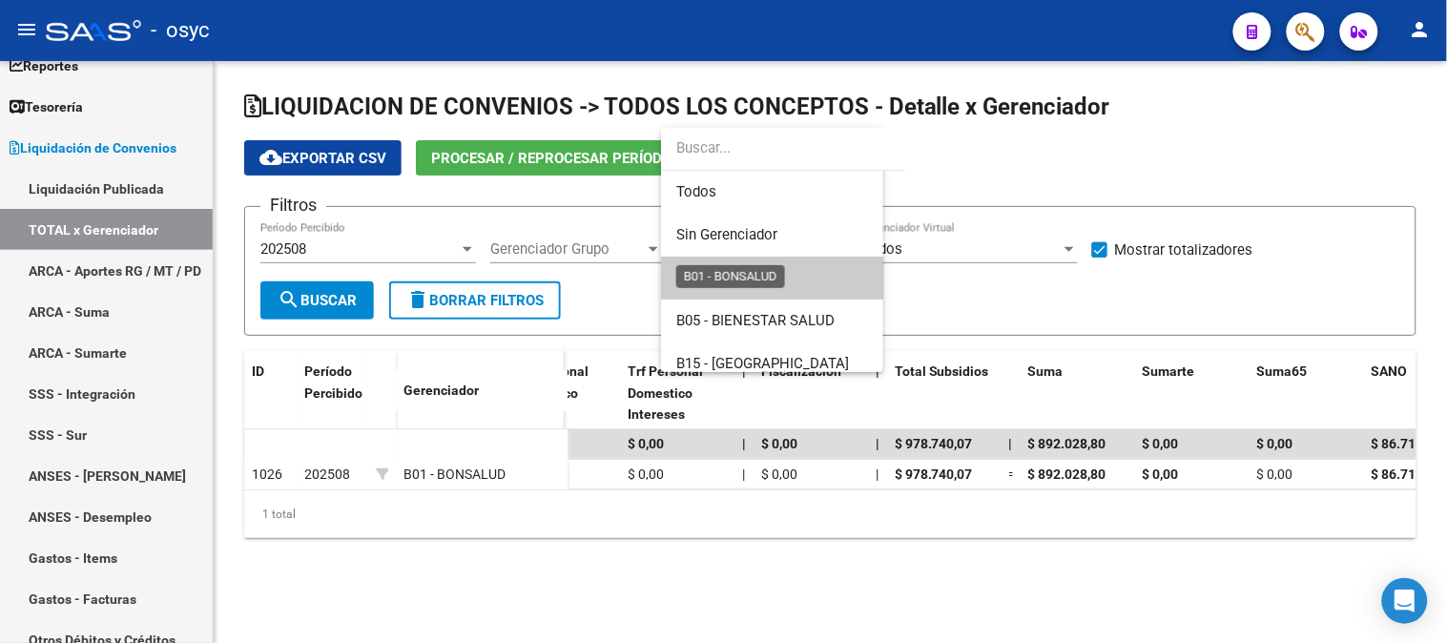
scroll to position [29, 0]
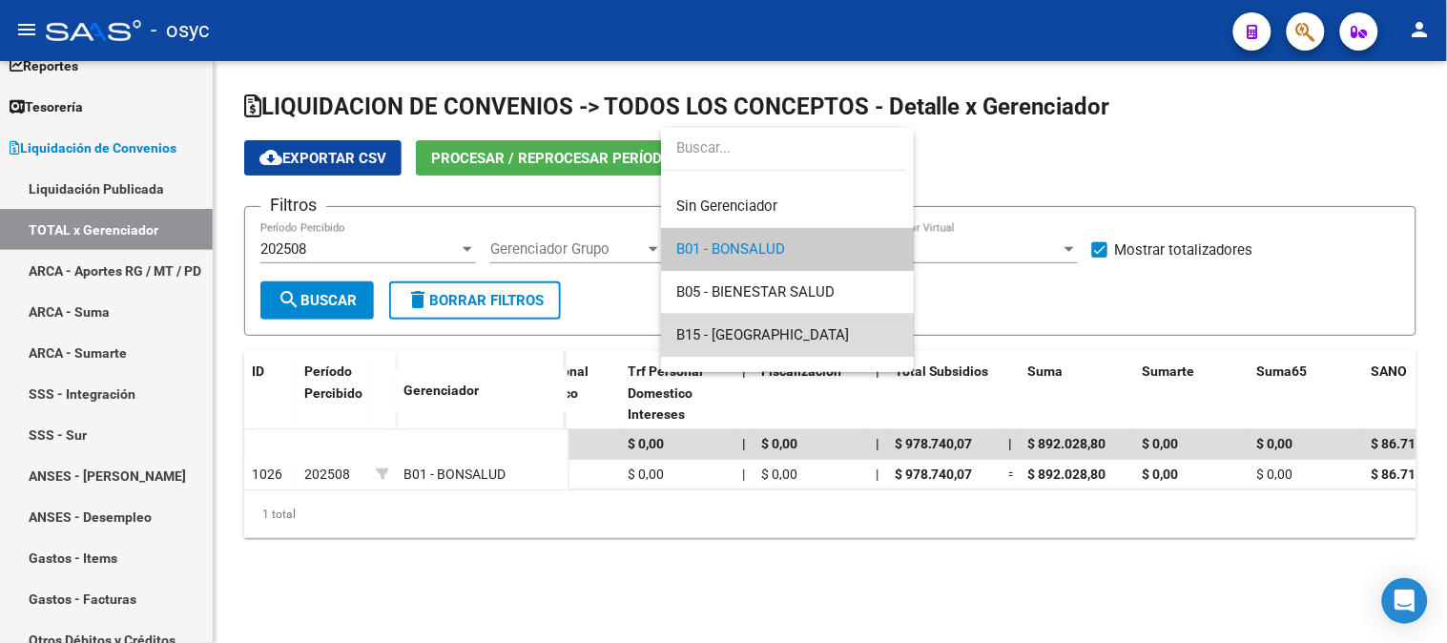
click at [815, 327] on span "B15 - [GEOGRAPHIC_DATA]" at bounding box center [787, 335] width 222 height 43
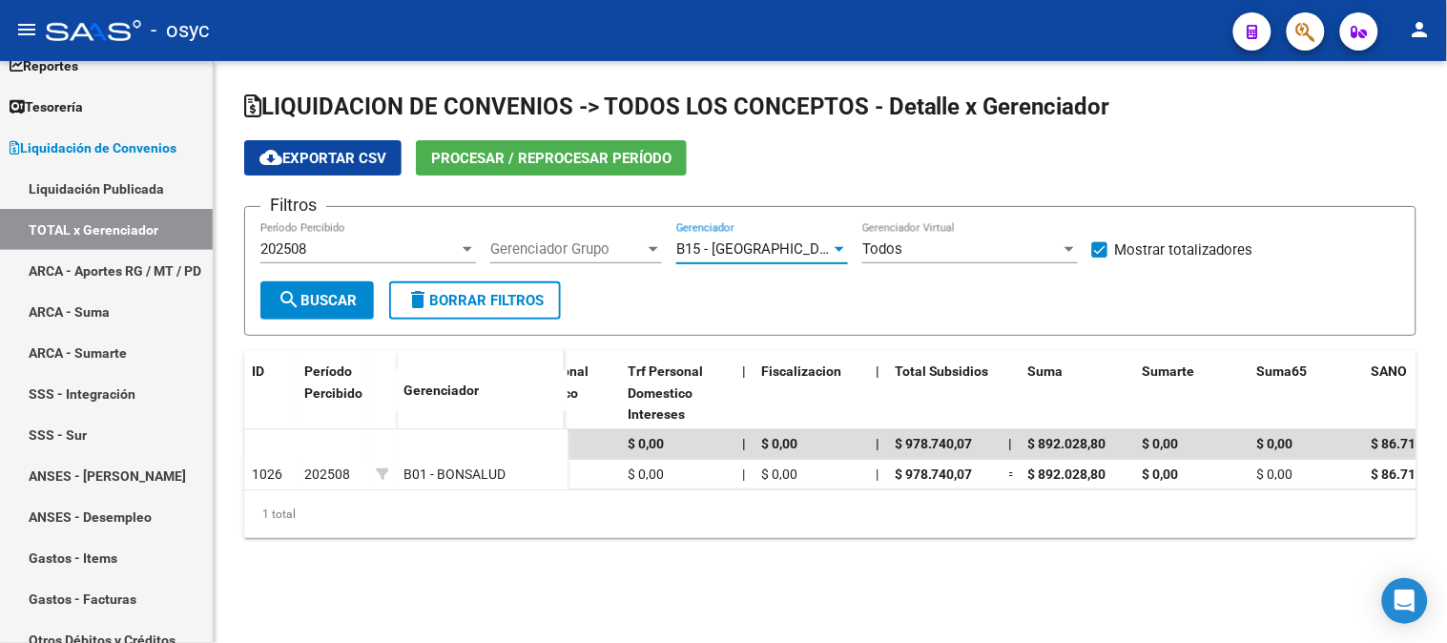
click at [299, 308] on span "search Buscar" at bounding box center [316, 300] width 79 height 17
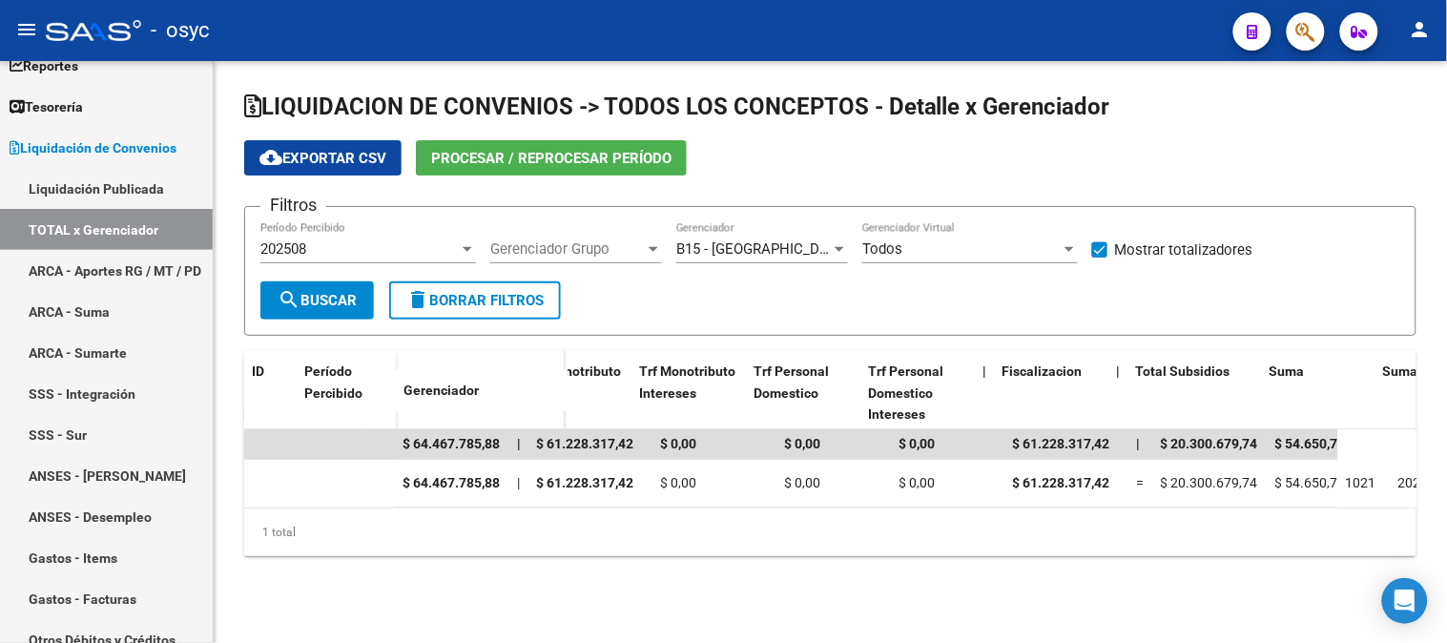
scroll to position [0, 0]
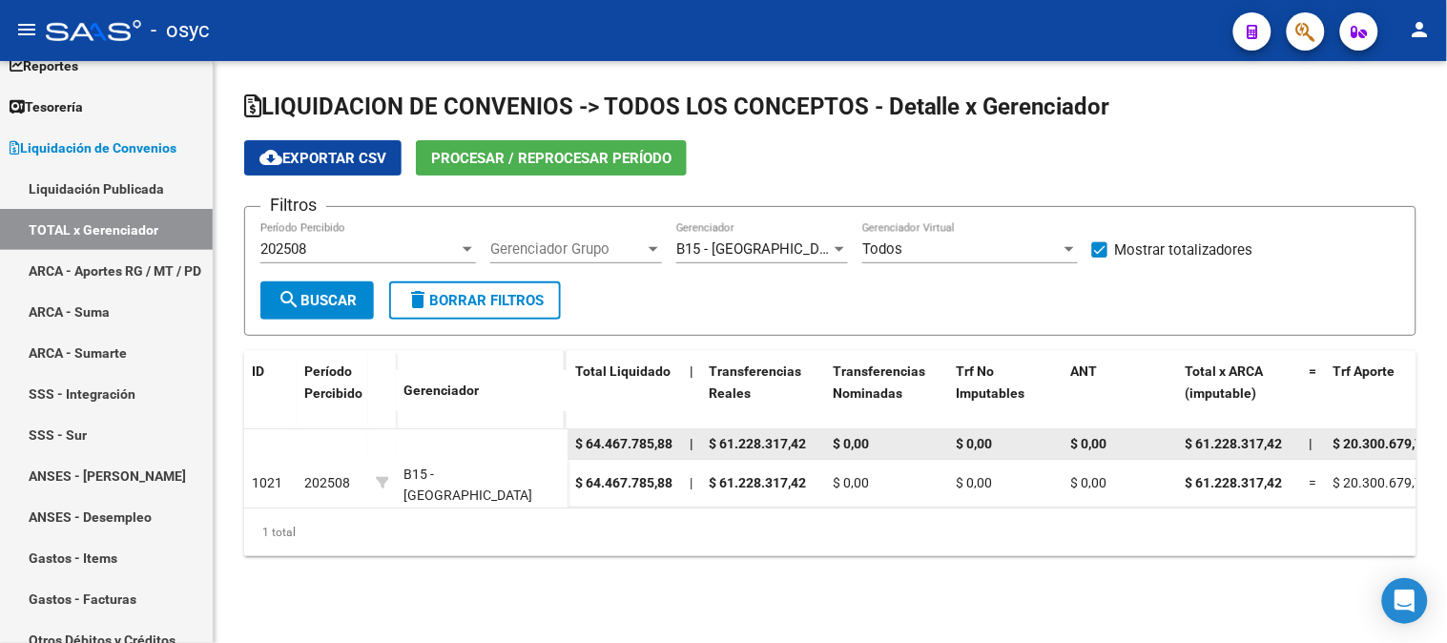
drag, startPoint x: 577, startPoint y: 437, endPoint x: 674, endPoint y: 437, distance: 97.3
click at [674, 437] on datatable-body-cell "$ 64.467.785,88" at bounding box center [624, 444] width 114 height 30
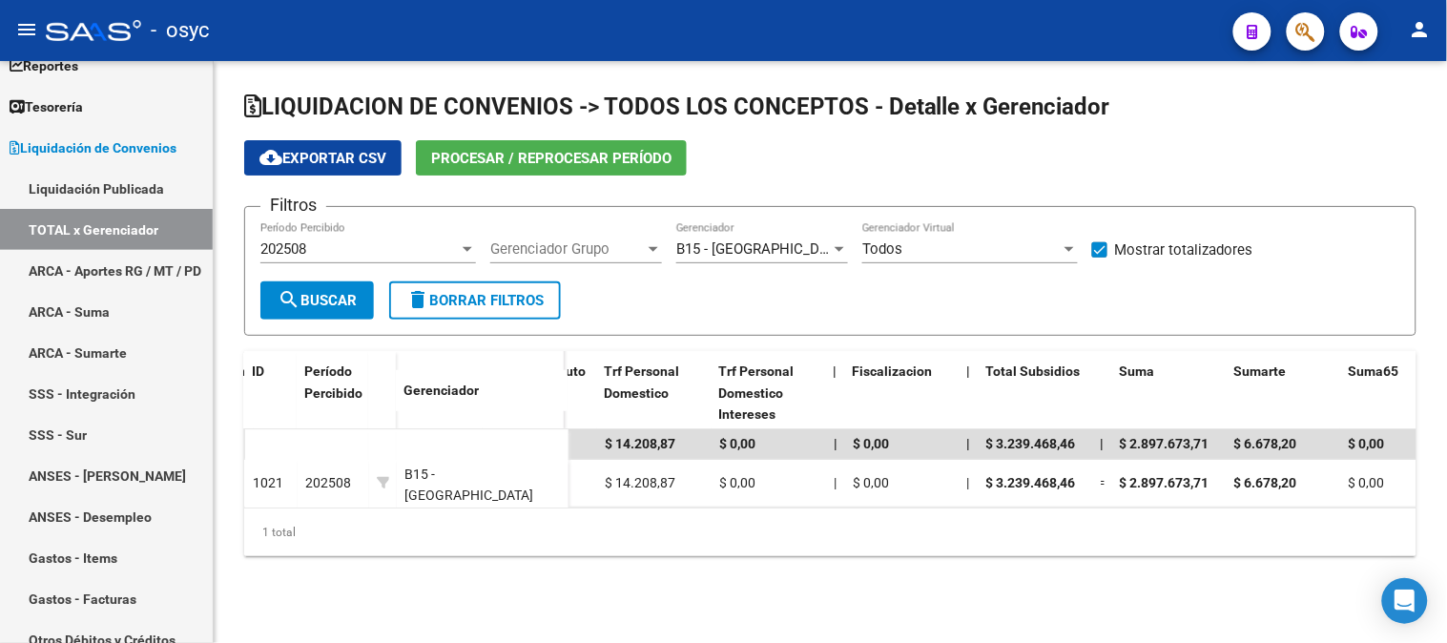
scroll to position [0, 1529]
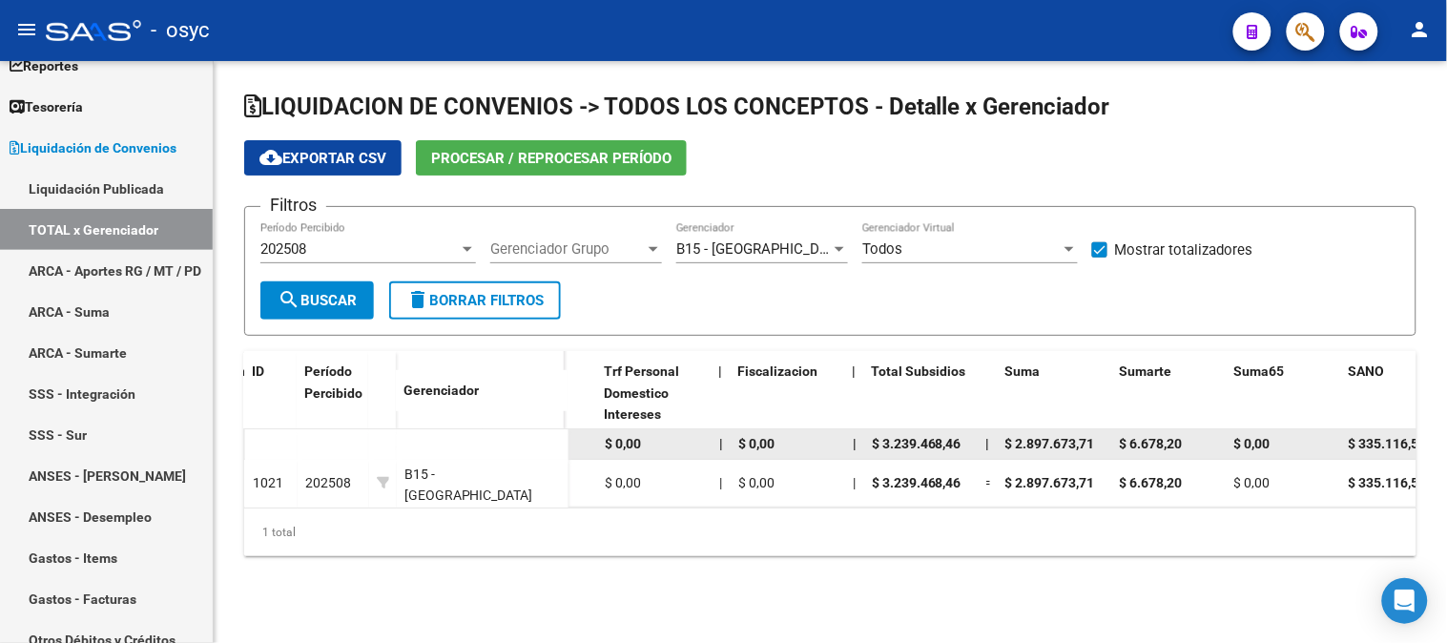
drag, startPoint x: 1004, startPoint y: 439, endPoint x: 1112, endPoint y: 446, distance: 108.0
click at [1112, 446] on div "$ 64.467.785,88 | $ 61.228.317,42 $ 0,00 $ 0,00 $ 0,00 $ 61.228.317,42 | $ 20.3…" at bounding box center [981, 444] width 3886 height 31
click at [1182, 442] on span "$ 6.678,20" at bounding box center [1150, 443] width 63 height 15
drag, startPoint x: 1119, startPoint y: 442, endPoint x: 1186, endPoint y: 451, distance: 67.3
click at [1186, 451] on div "$ 6.678,20" at bounding box center [1168, 444] width 99 height 22
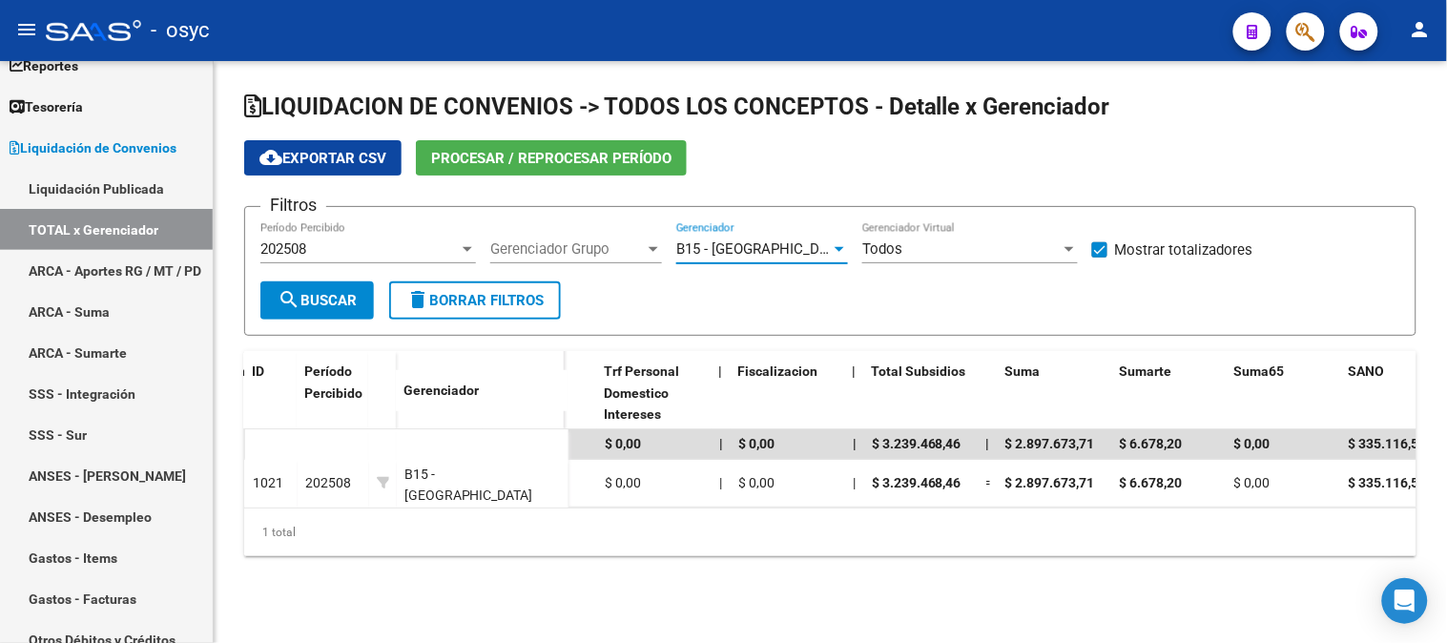
click at [783, 255] on span "B15 - [GEOGRAPHIC_DATA]" at bounding box center [762, 248] width 173 height 17
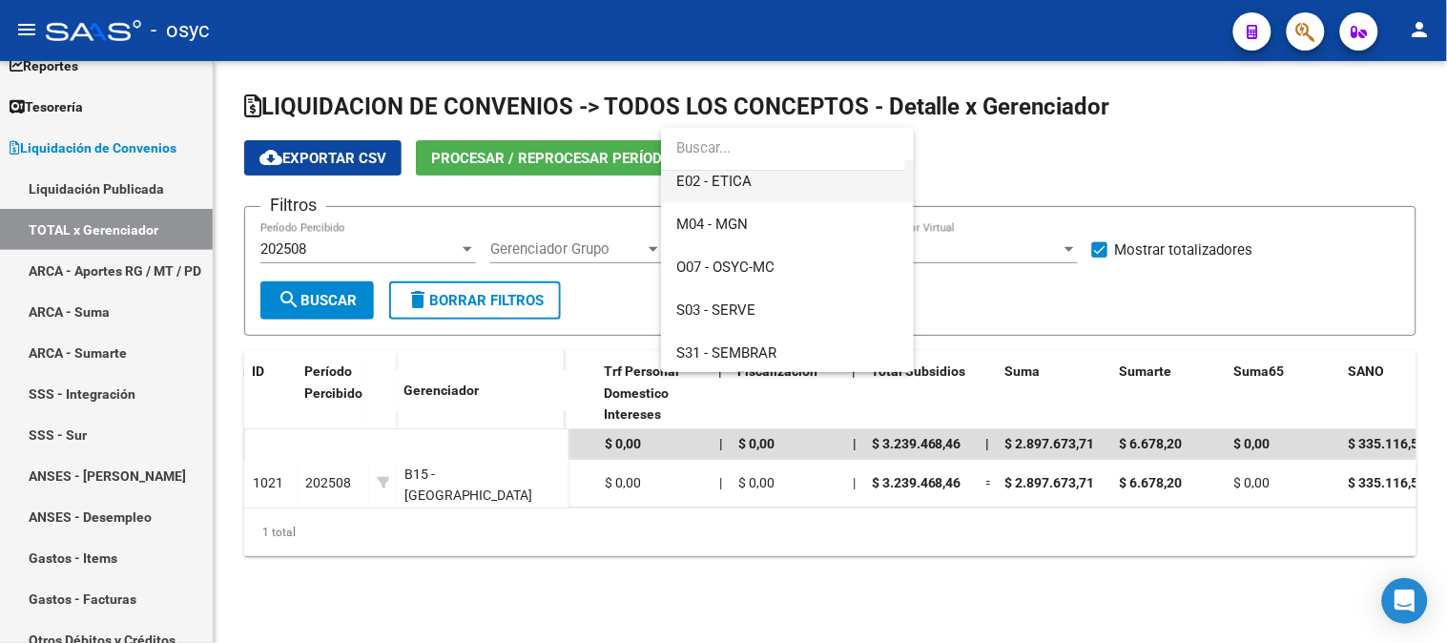
scroll to position [326, 0]
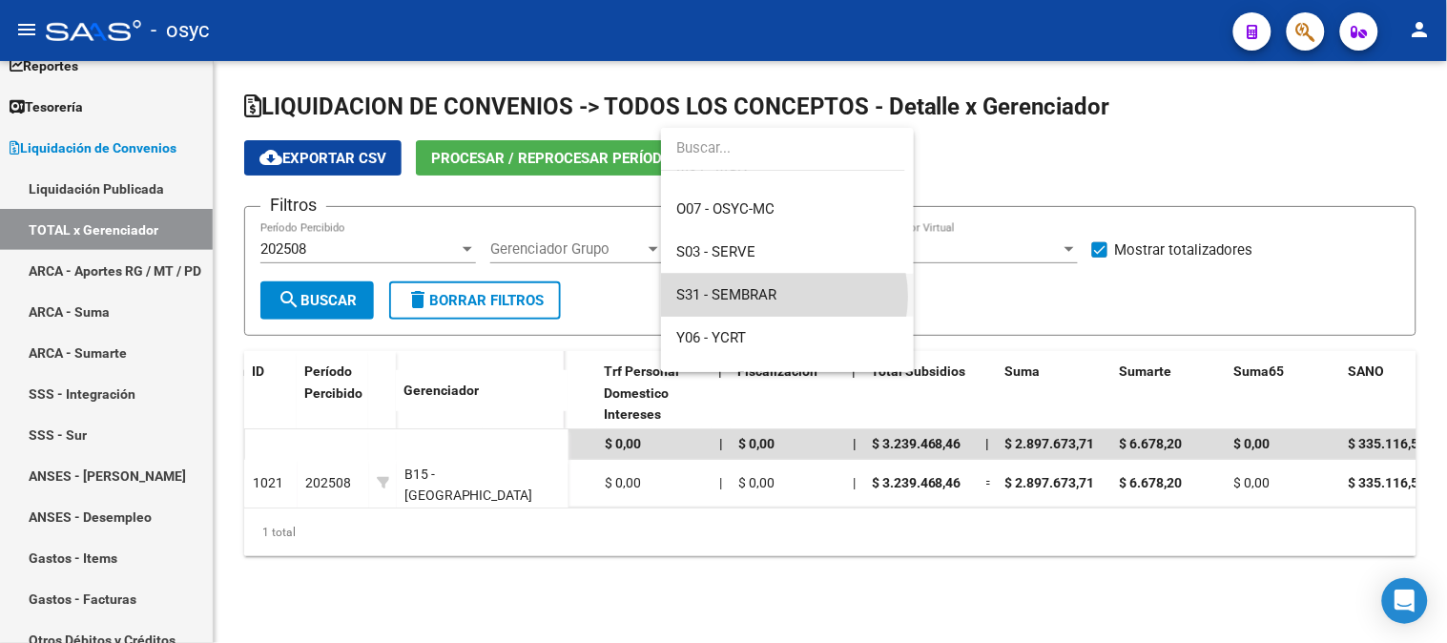
click at [782, 297] on span "S31 - SEMBRAR" at bounding box center [787, 295] width 222 height 43
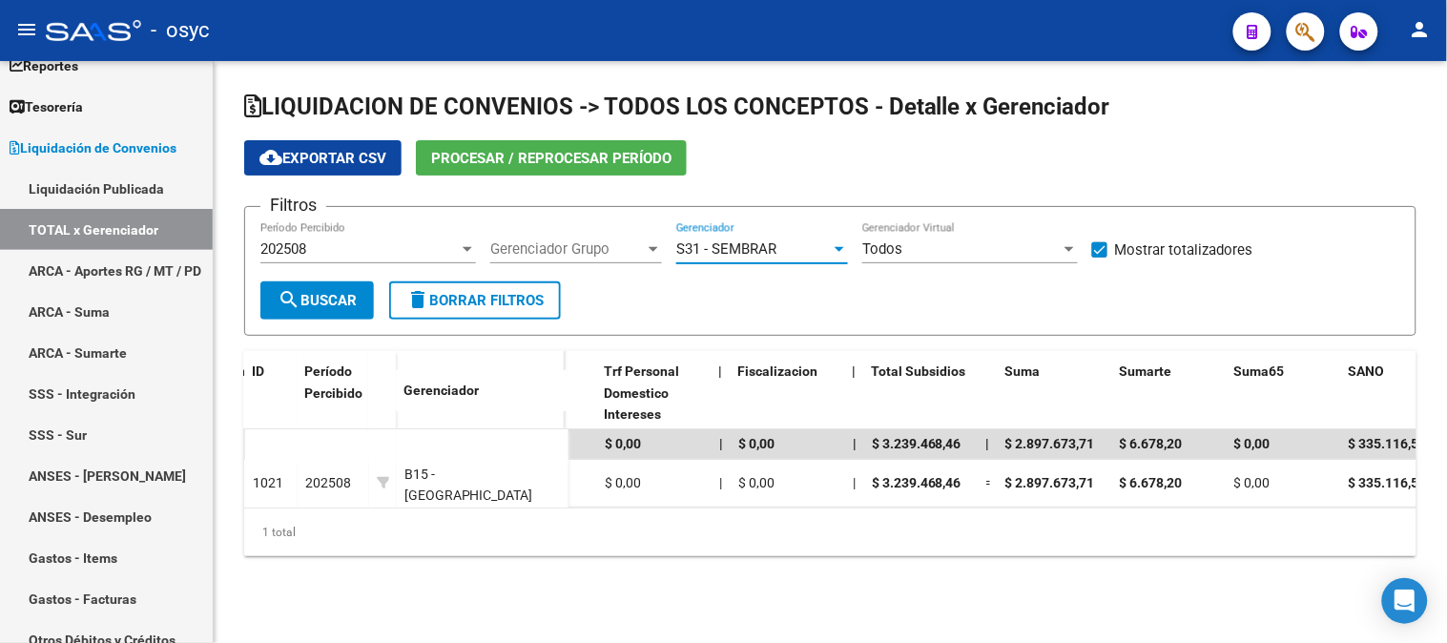
click at [354, 301] on span "search Buscar" at bounding box center [316, 300] width 79 height 17
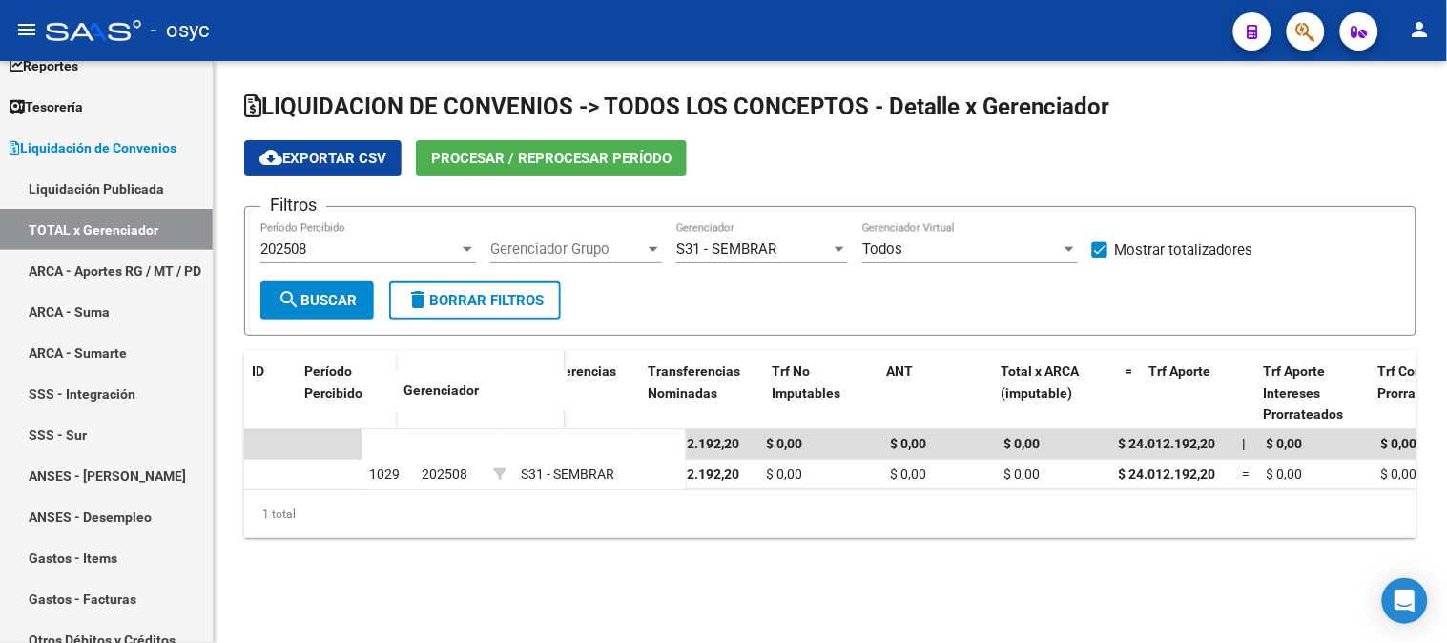
scroll to position [0, 0]
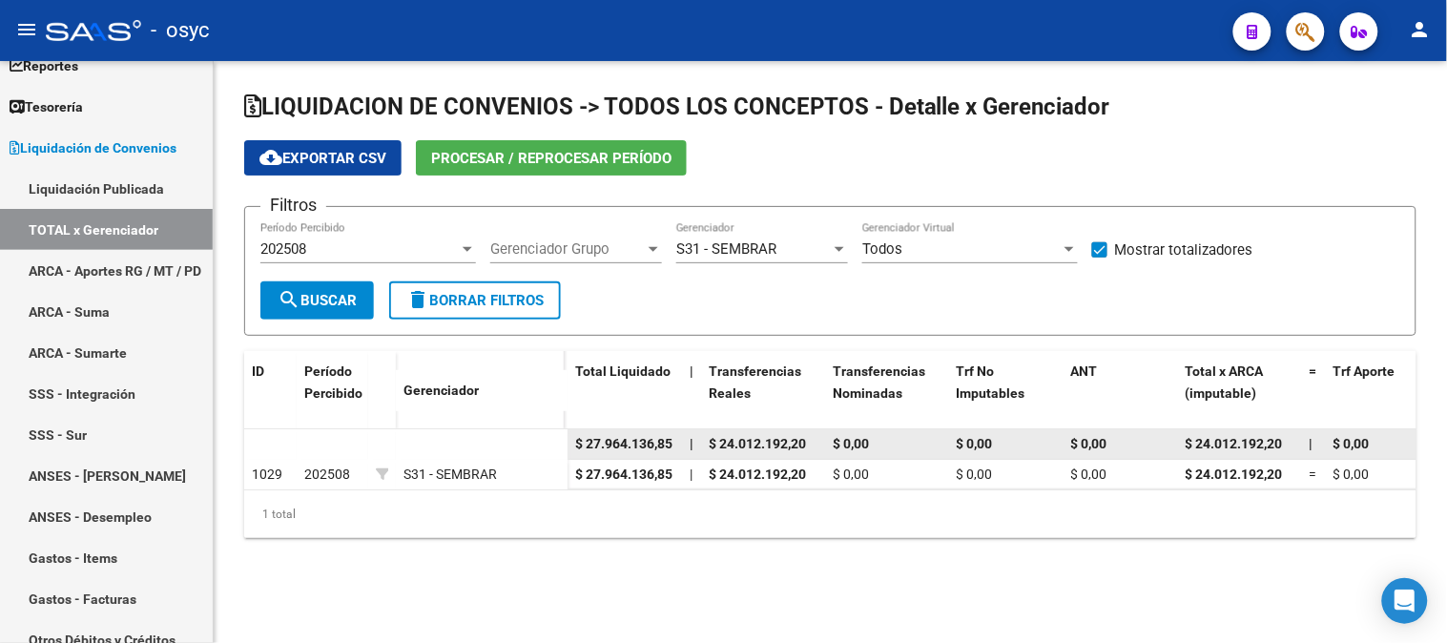
drag, startPoint x: 573, startPoint y: 436, endPoint x: 674, endPoint y: 441, distance: 101.2
click at [674, 441] on datatable-body-cell "$ 27.964.136,85" at bounding box center [624, 444] width 114 height 30
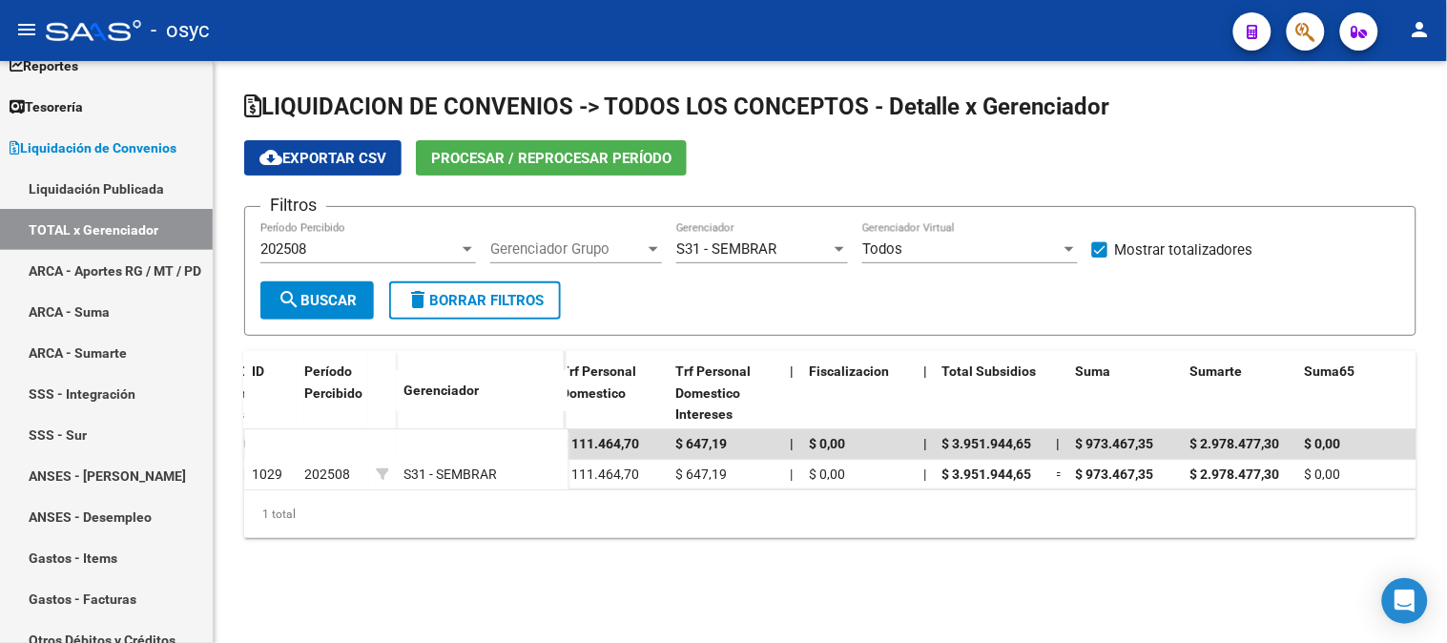
scroll to position [0, 1467]
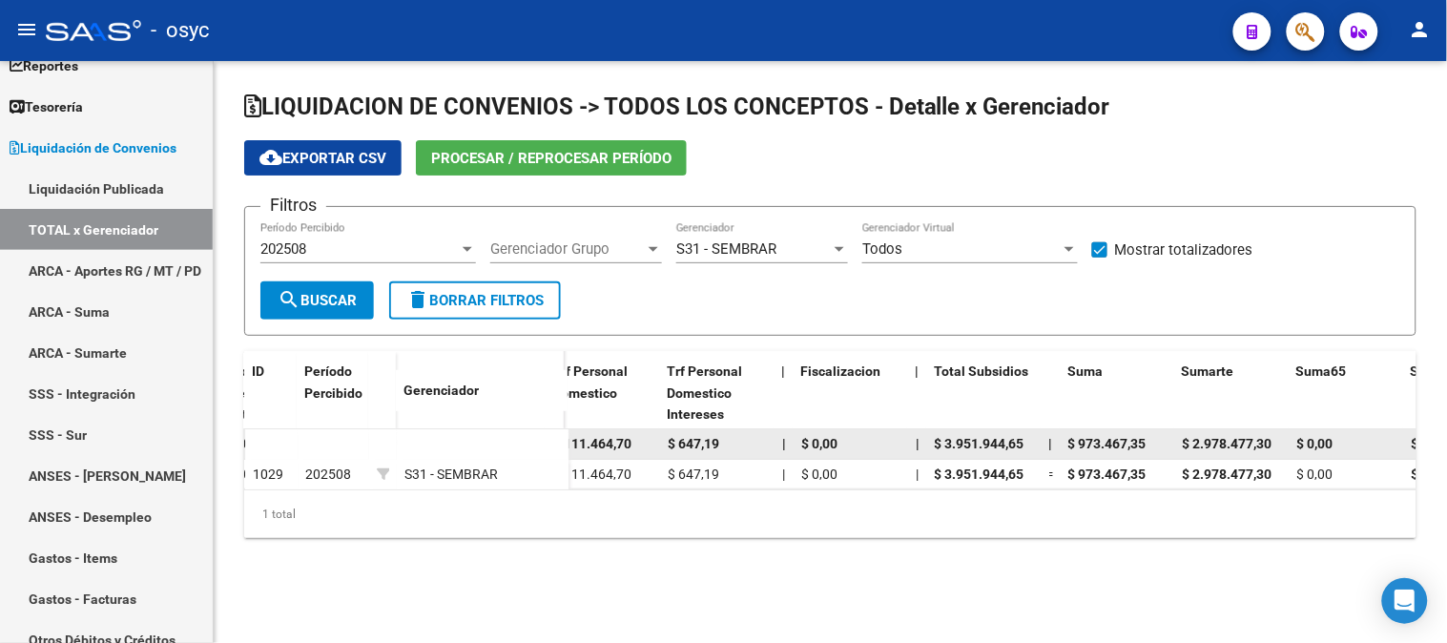
drag, startPoint x: 1058, startPoint y: 444, endPoint x: 1148, endPoint y: 443, distance: 89.6
click at [1148, 443] on div "$ 27.964.136,85 | $ 24.012.192,20 $ 0,00 $ 0,00 $ 0,00 $ 24.012.192,20 | $ 0,00…" at bounding box center [1044, 444] width 3886 height 31
drag, startPoint x: 1178, startPoint y: 445, endPoint x: 1283, endPoint y: 440, distance: 105.0
click at [1283, 440] on datatable-body-cell "$ 2.978.477,30" at bounding box center [1232, 444] width 114 height 30
